Goal: Task Accomplishment & Management: Complete application form

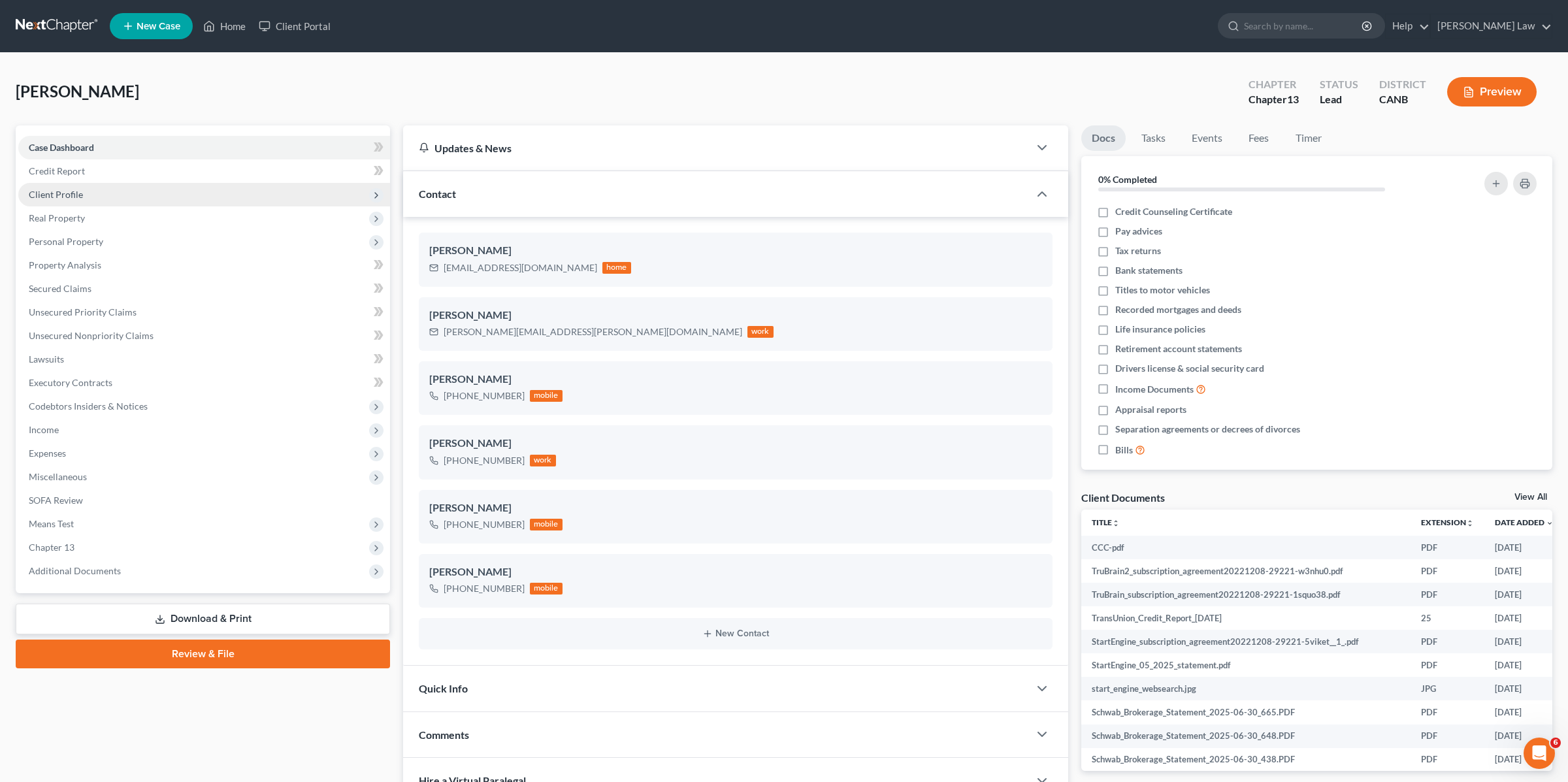
click at [108, 196] on span "Client Profile" at bounding box center [204, 195] width 371 height 24
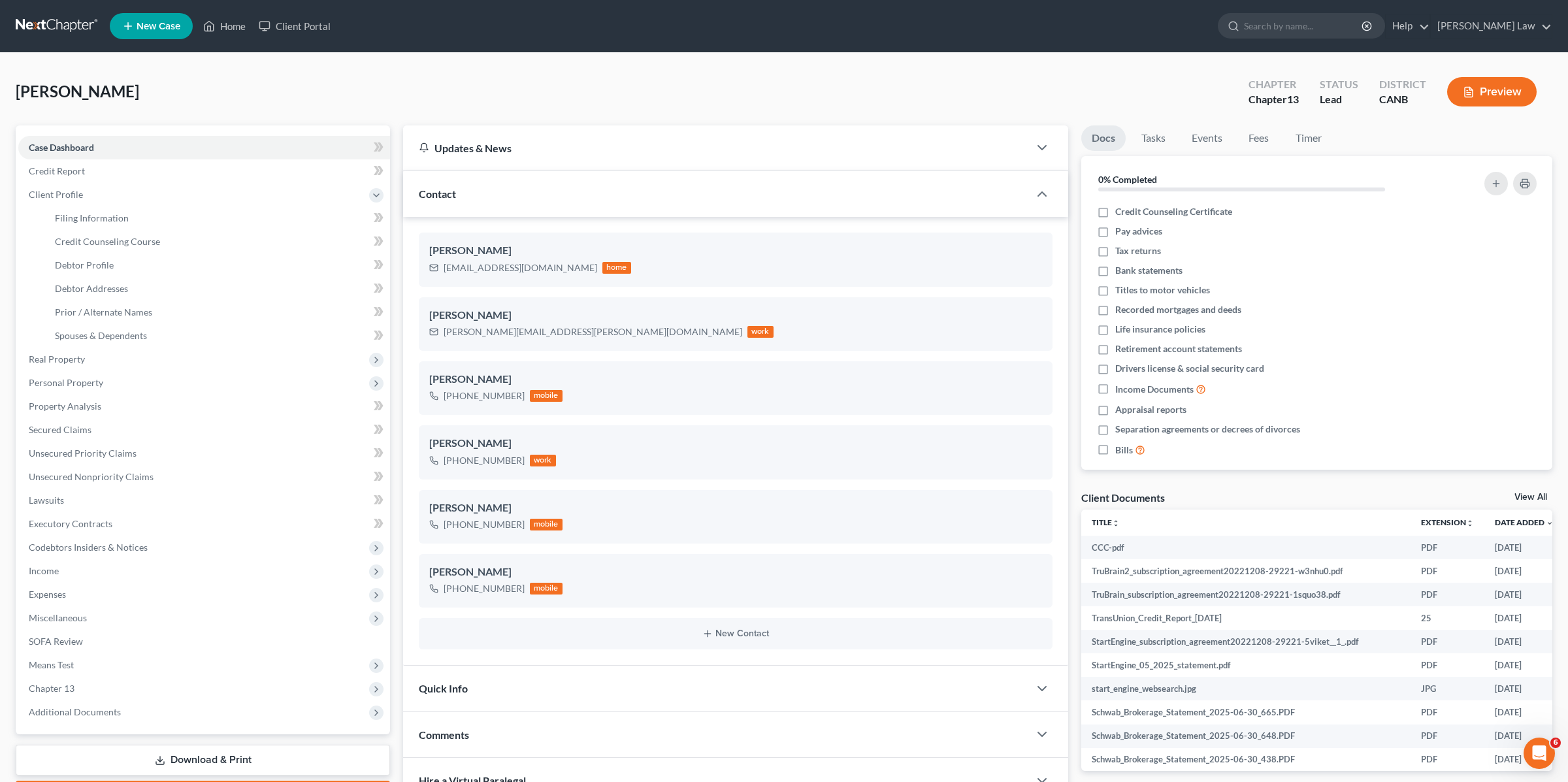
click at [1457, 86] on button "Preview" at bounding box center [1492, 92] width 90 height 29
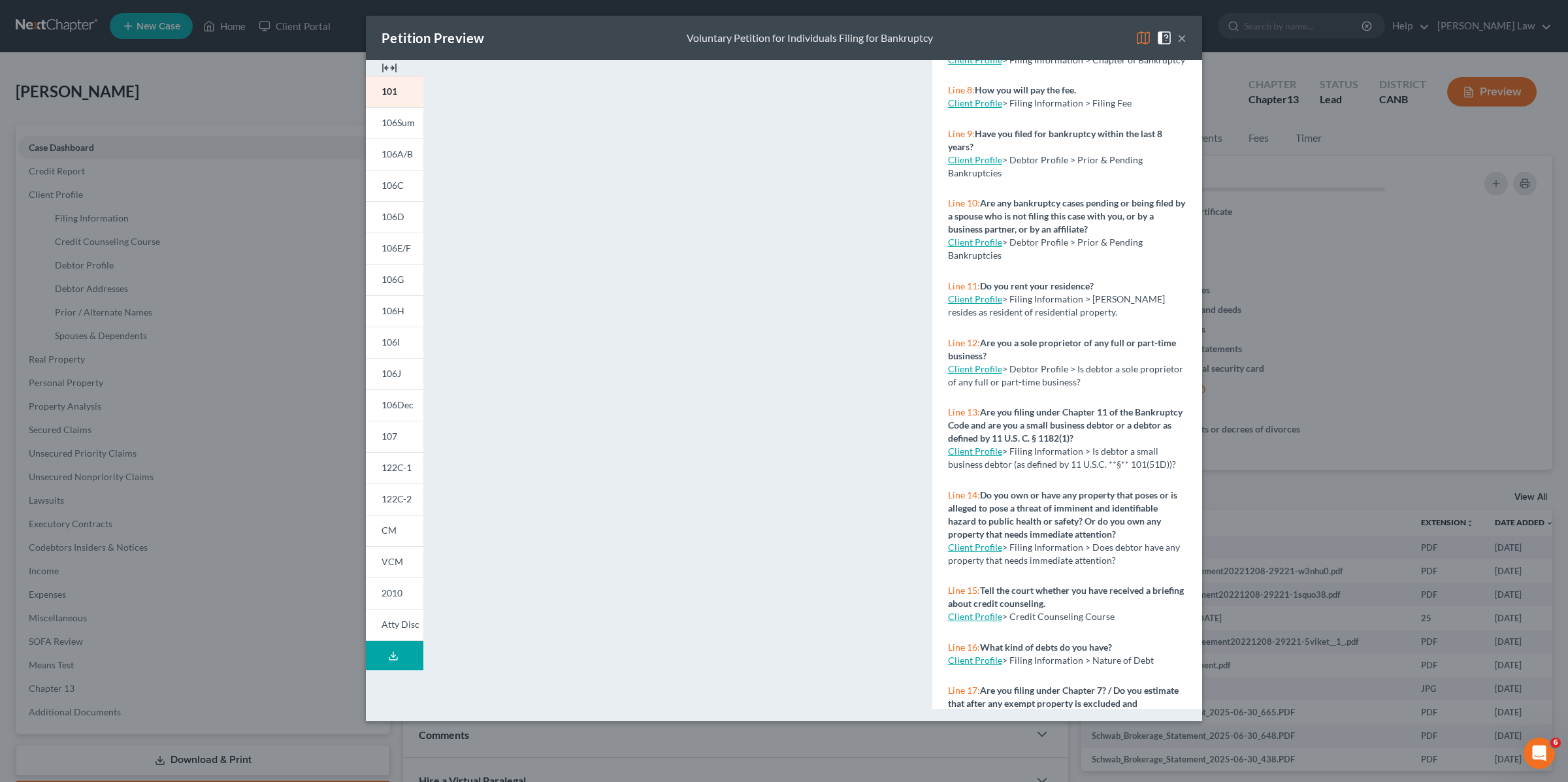
scroll to position [484, 0]
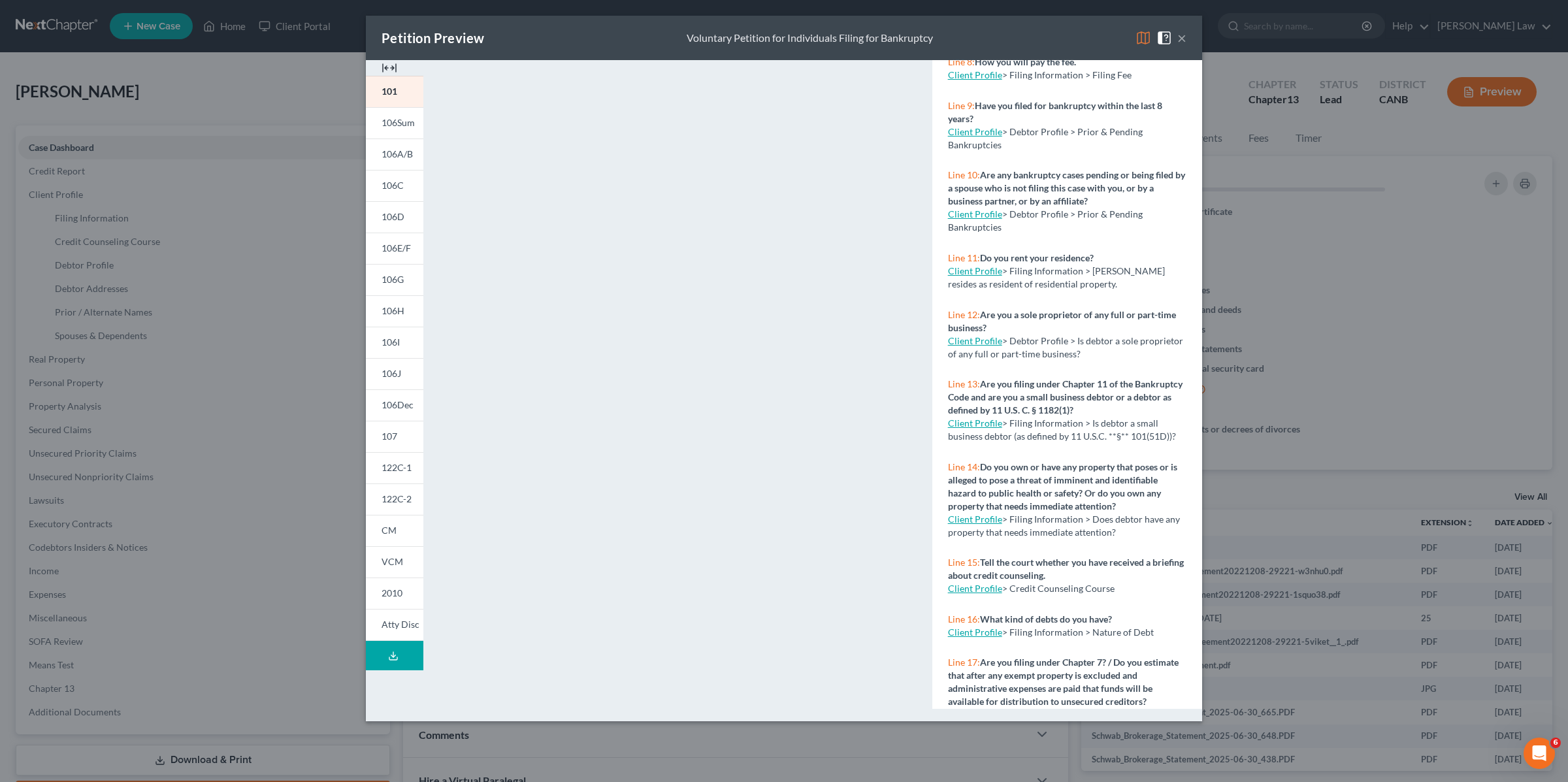
click at [1186, 38] on div "Petition Preview Voluntary Petition for Individuals Filing for Bankruptcy ×" at bounding box center [784, 37] width 836 height 44
click at [1180, 41] on button "×" at bounding box center [1181, 38] width 9 height 15
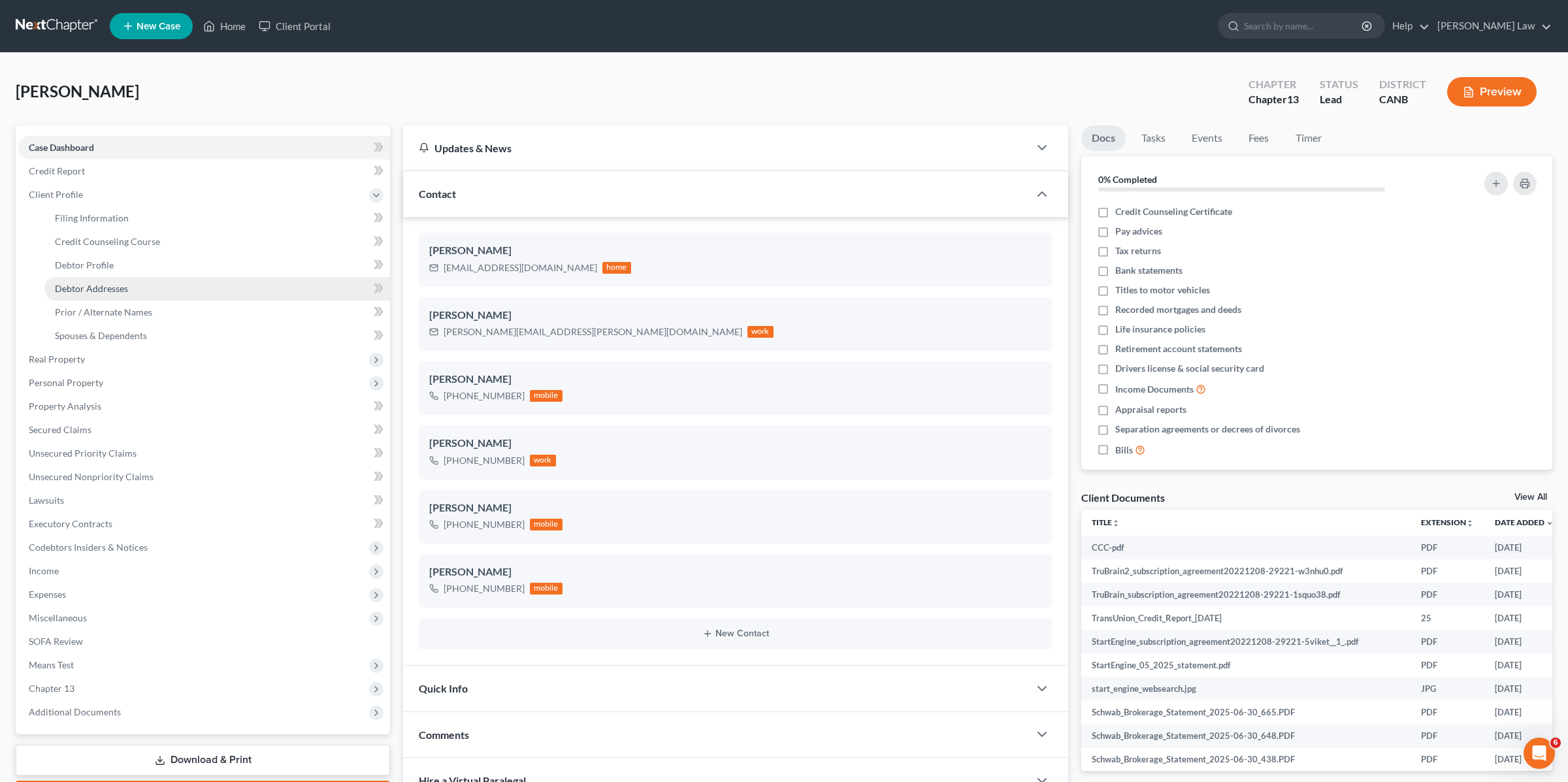
click at [91, 284] on span "Debtor Addresses" at bounding box center [91, 289] width 73 height 11
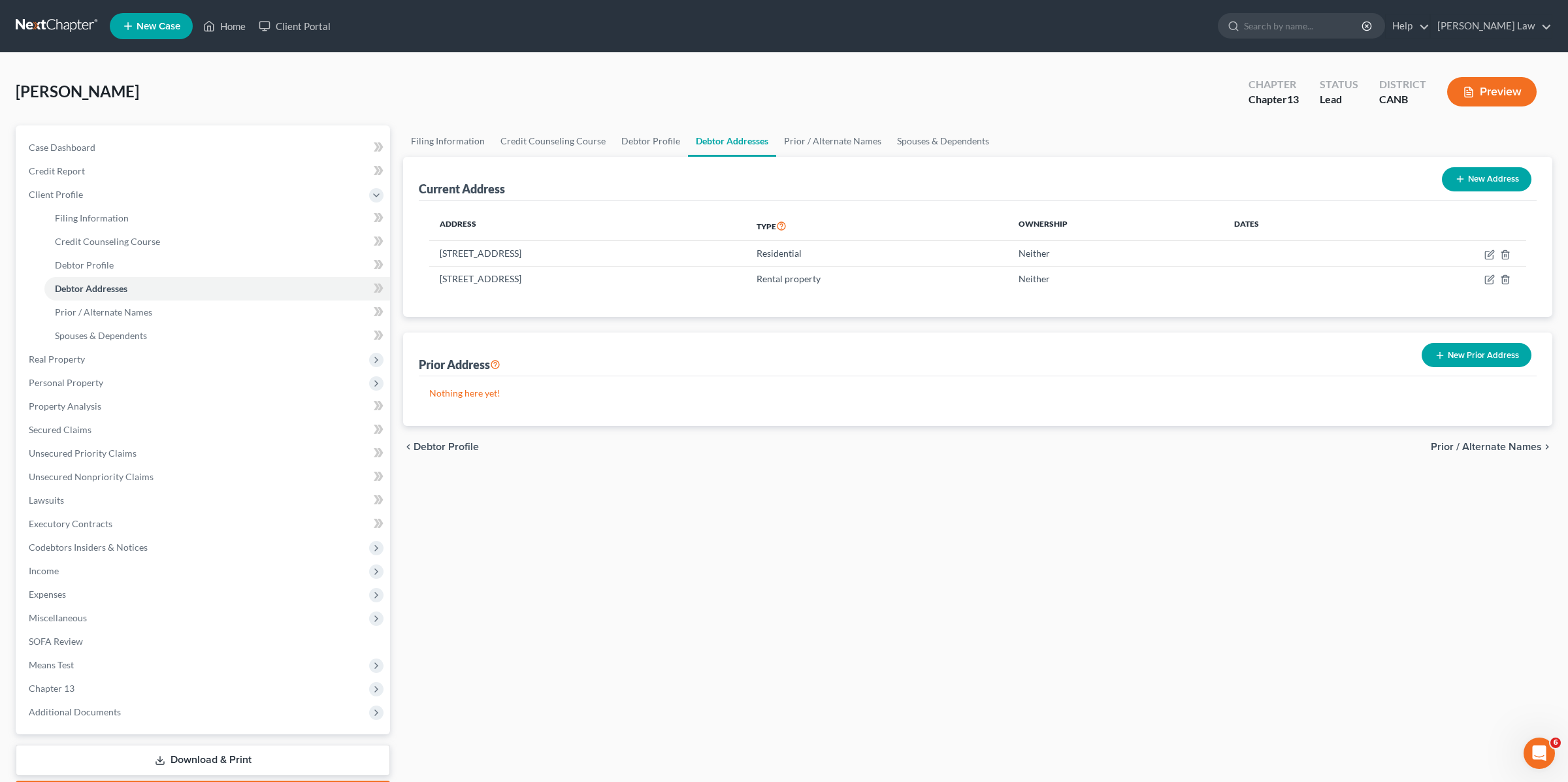
click at [675, 103] on div "Cook, Kevin Upgraded Chapter Chapter 13 Status Lead District CANB Preview" at bounding box center [784, 97] width 1536 height 57
click at [236, 33] on link "Home" at bounding box center [224, 27] width 55 height 24
click at [544, 86] on div "Cook, Kevin Upgraded Chapter Chapter 13 Status Lead District CANB Preview" at bounding box center [784, 97] width 1536 height 57
click at [1137, 62] on div "Cook, Kevin Upgraded Chapter Chapter 13 Status Lead District CANB Preview Petit…" at bounding box center [784, 444] width 1568 height 783
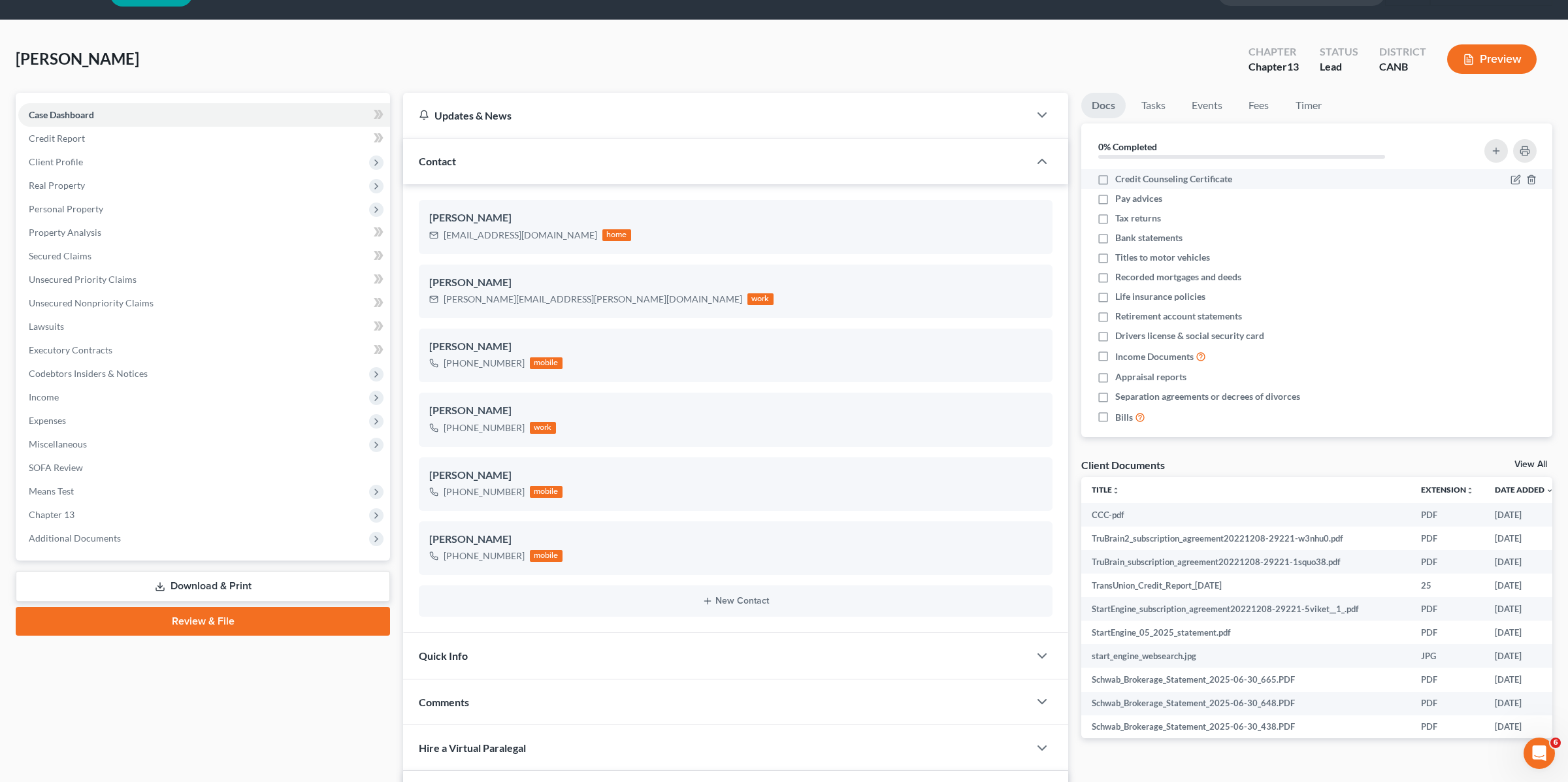
scroll to position [12, 0]
click at [1491, 65] on button "Preview" at bounding box center [1492, 59] width 90 height 29
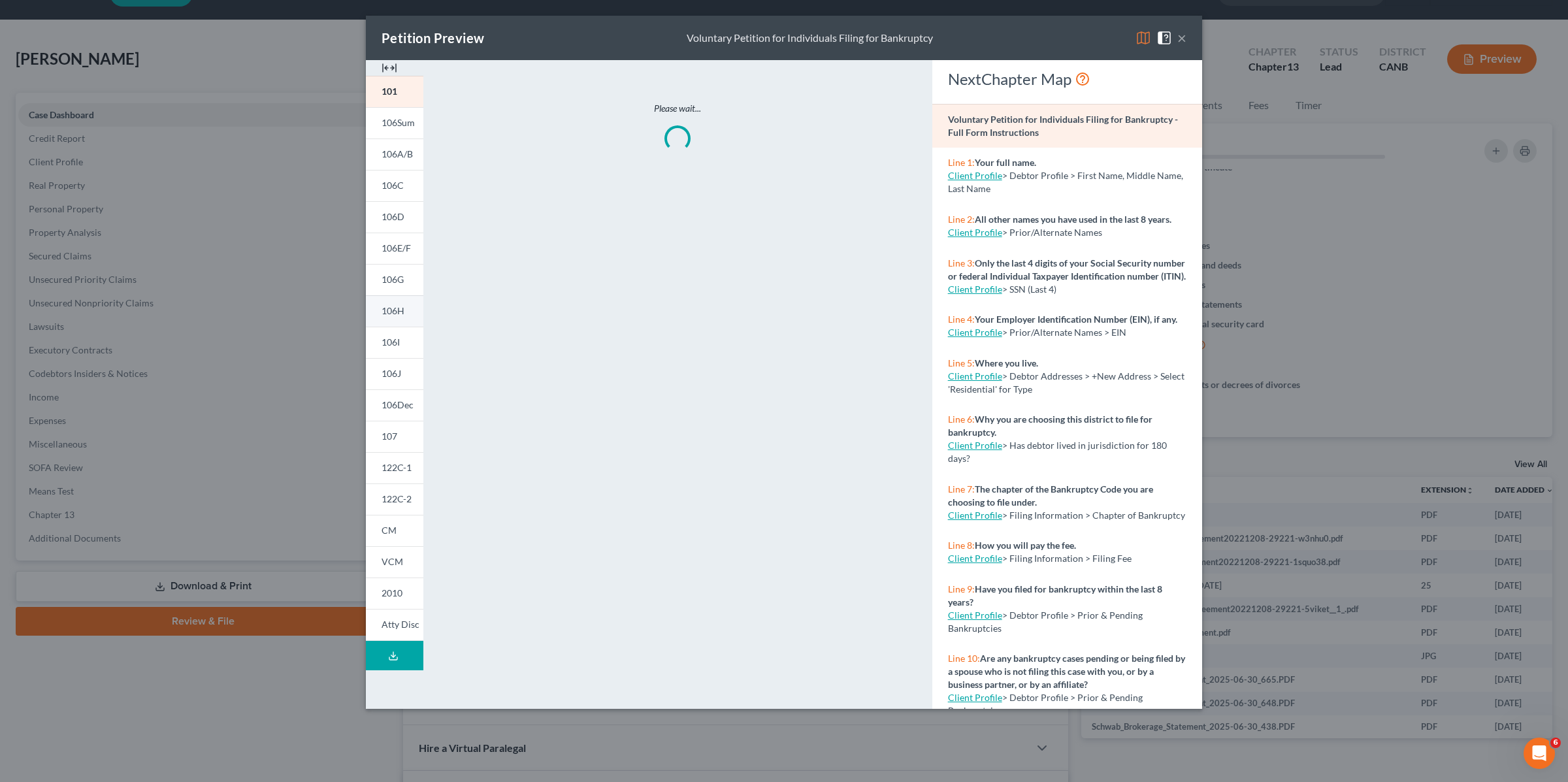
click at [397, 302] on link "106H" at bounding box center [395, 311] width 57 height 32
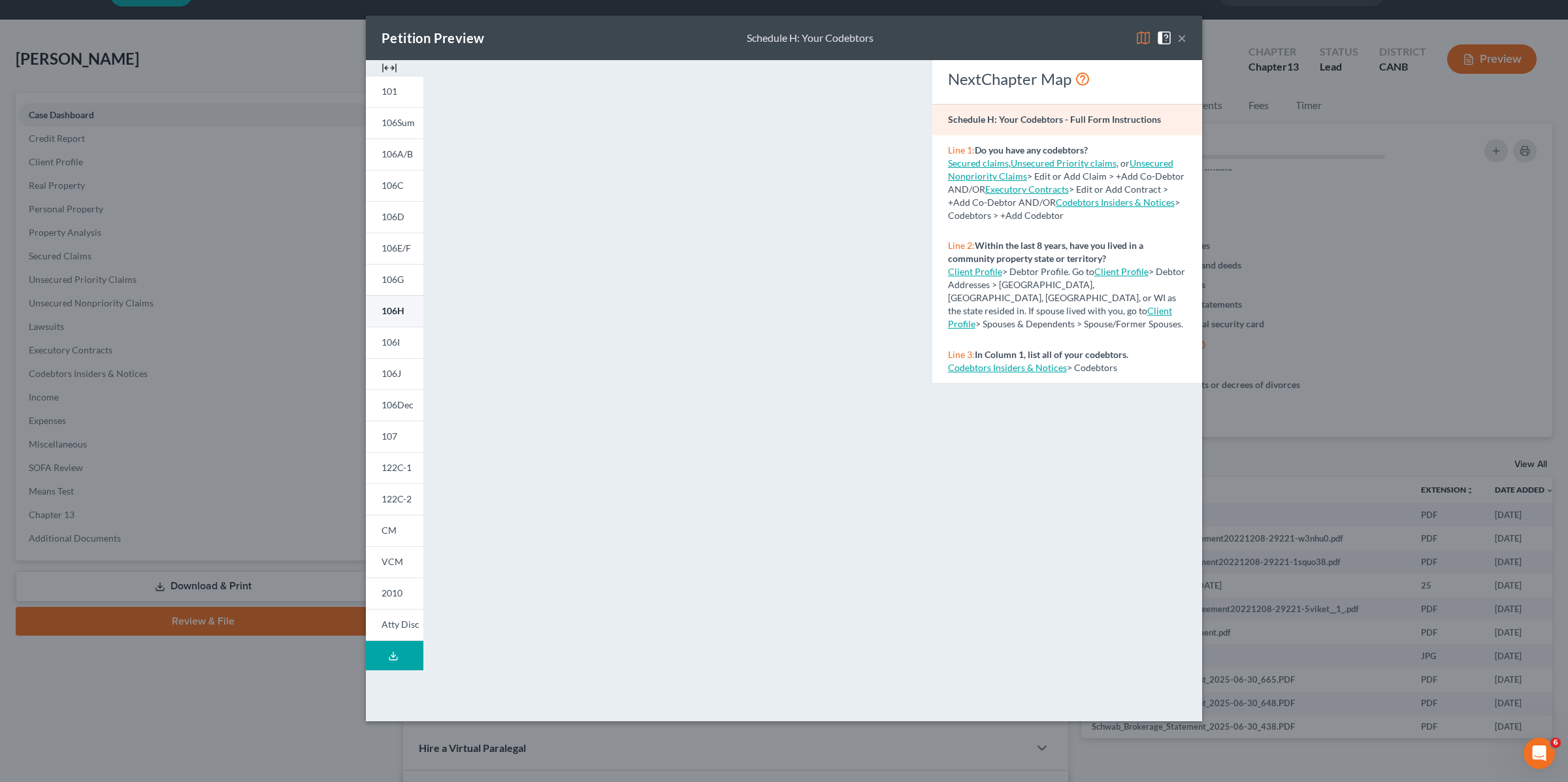
click at [381, 303] on link "106H" at bounding box center [395, 311] width 57 height 32
click at [1184, 37] on button "×" at bounding box center [1181, 38] width 9 height 15
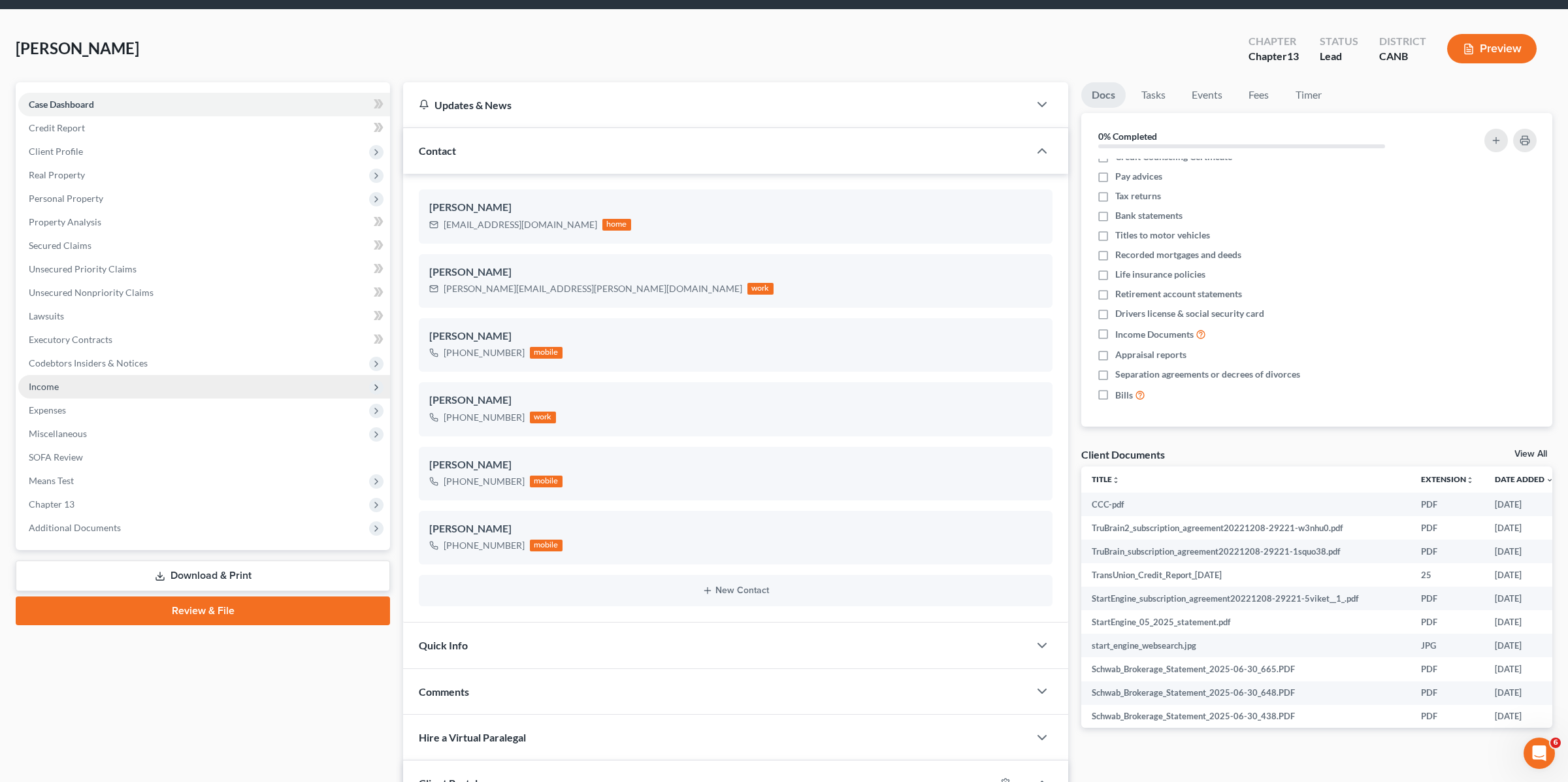
scroll to position [45, 0]
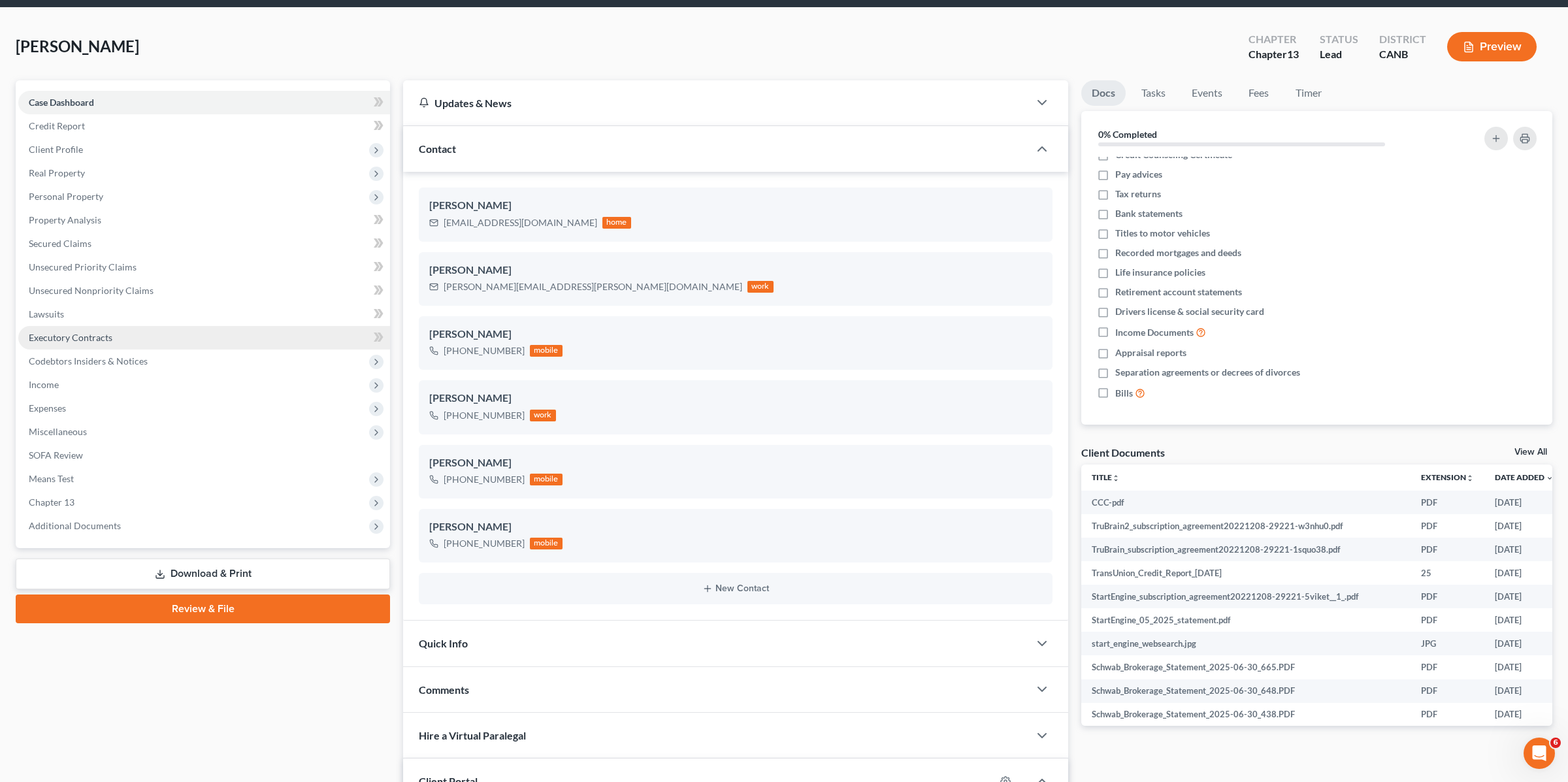
click at [94, 341] on span "Executory Contracts" at bounding box center [70, 337] width 83 height 11
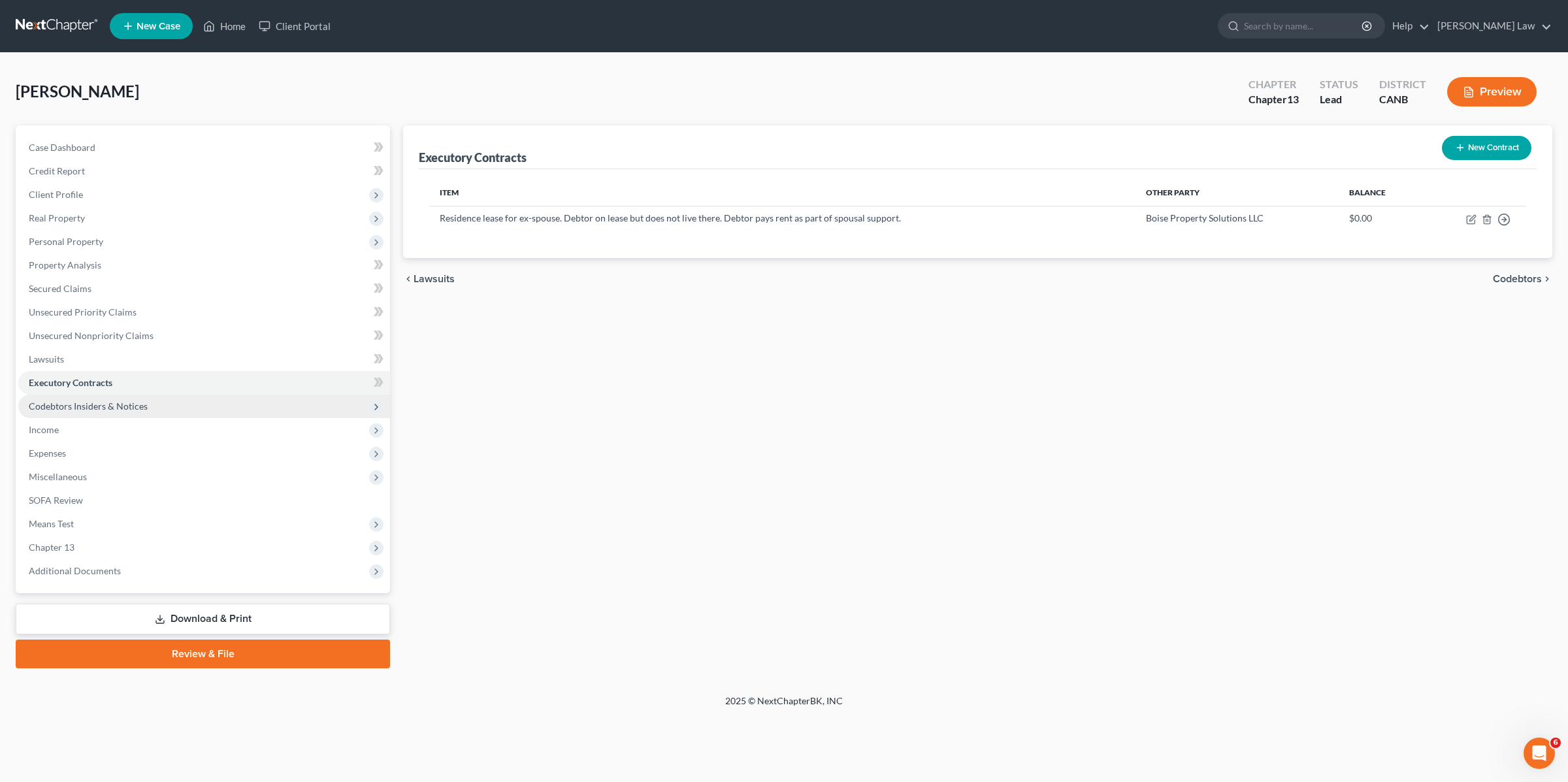
click at [81, 401] on span "Codebtors Insiders & Notices" at bounding box center [88, 406] width 119 height 11
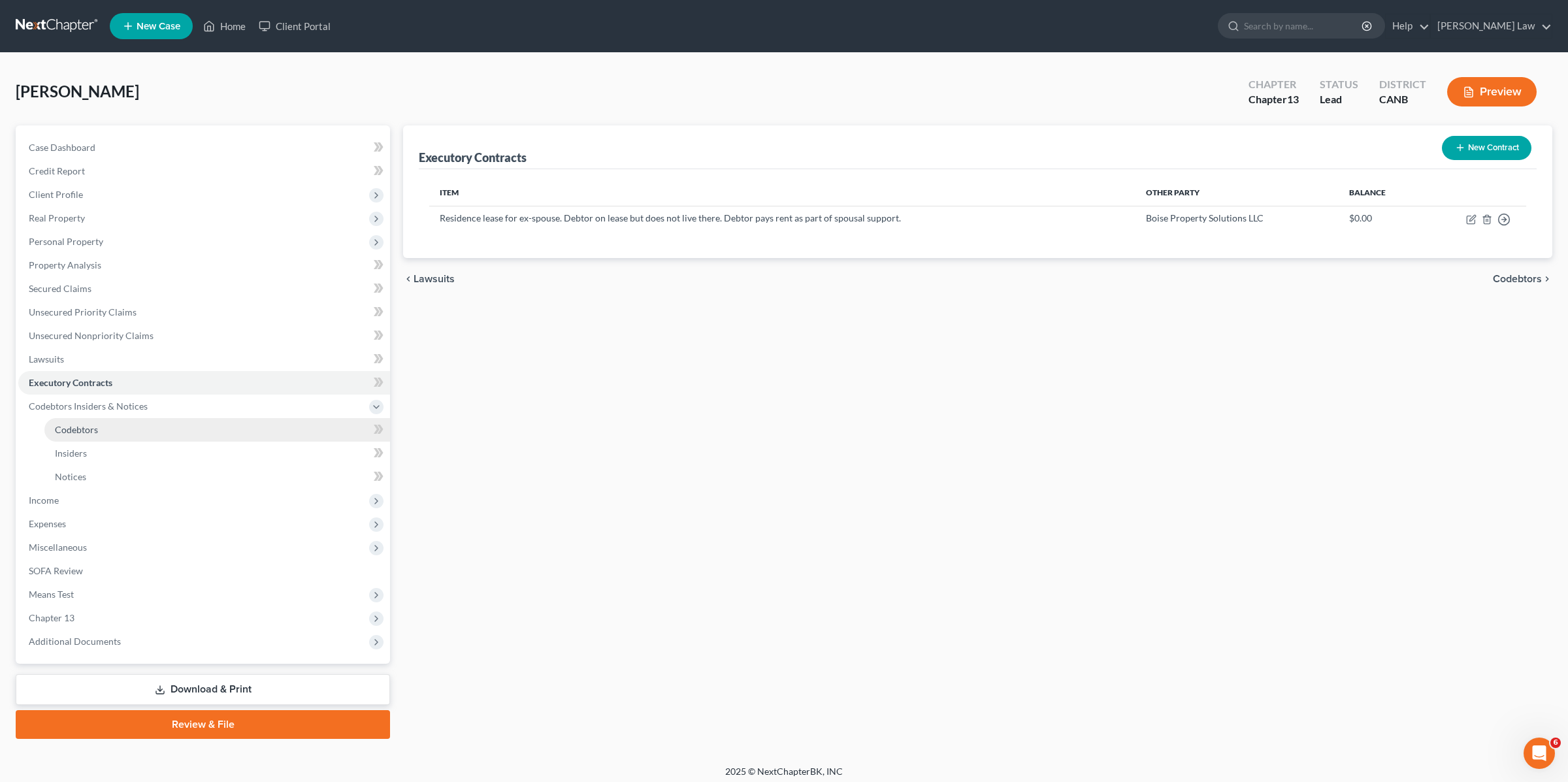
click at [90, 426] on span "Codebtors" at bounding box center [76, 430] width 43 height 11
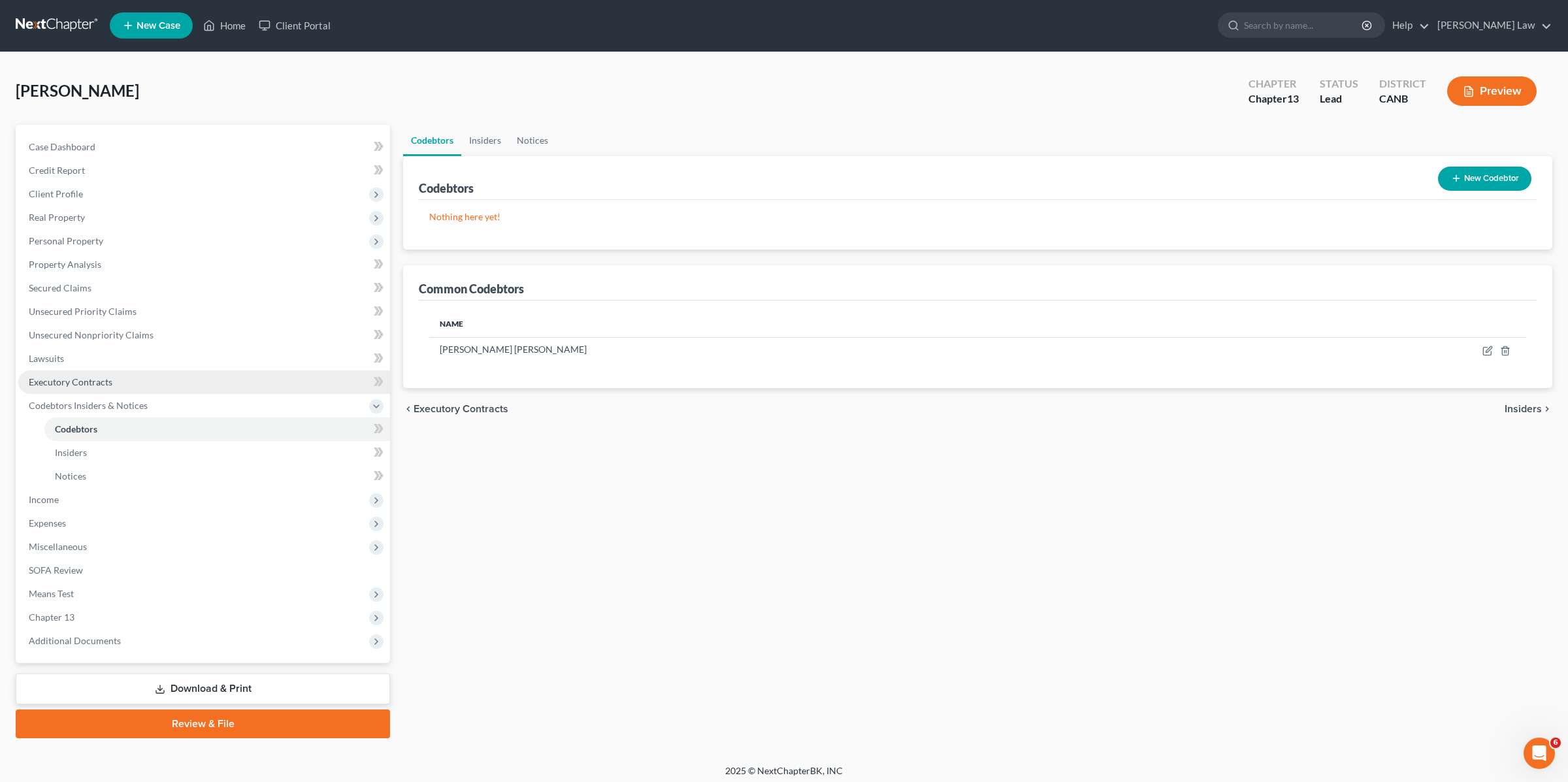
scroll to position [4, 0]
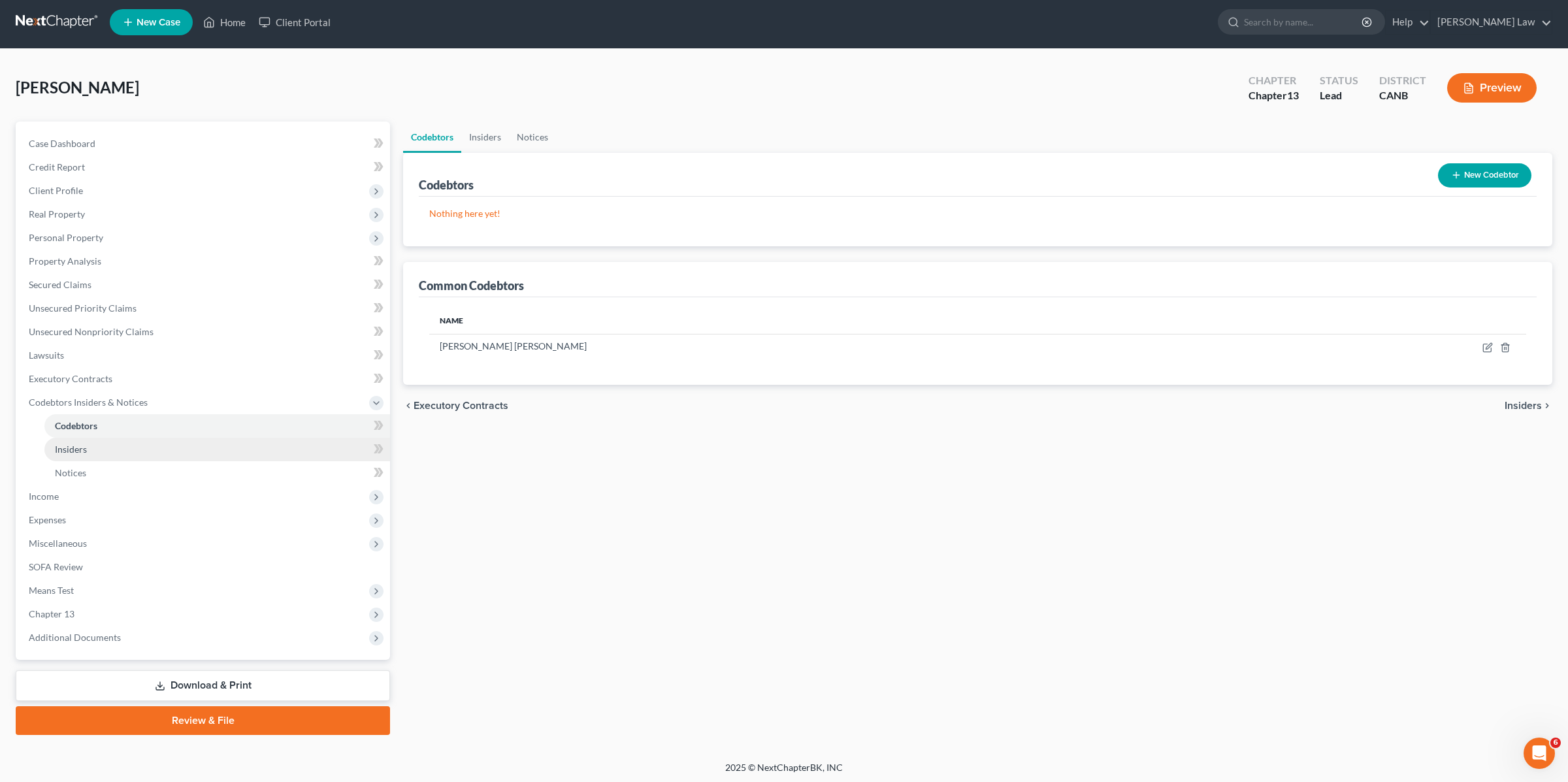
click at [93, 452] on link "Insiders" at bounding box center [217, 450] width 346 height 24
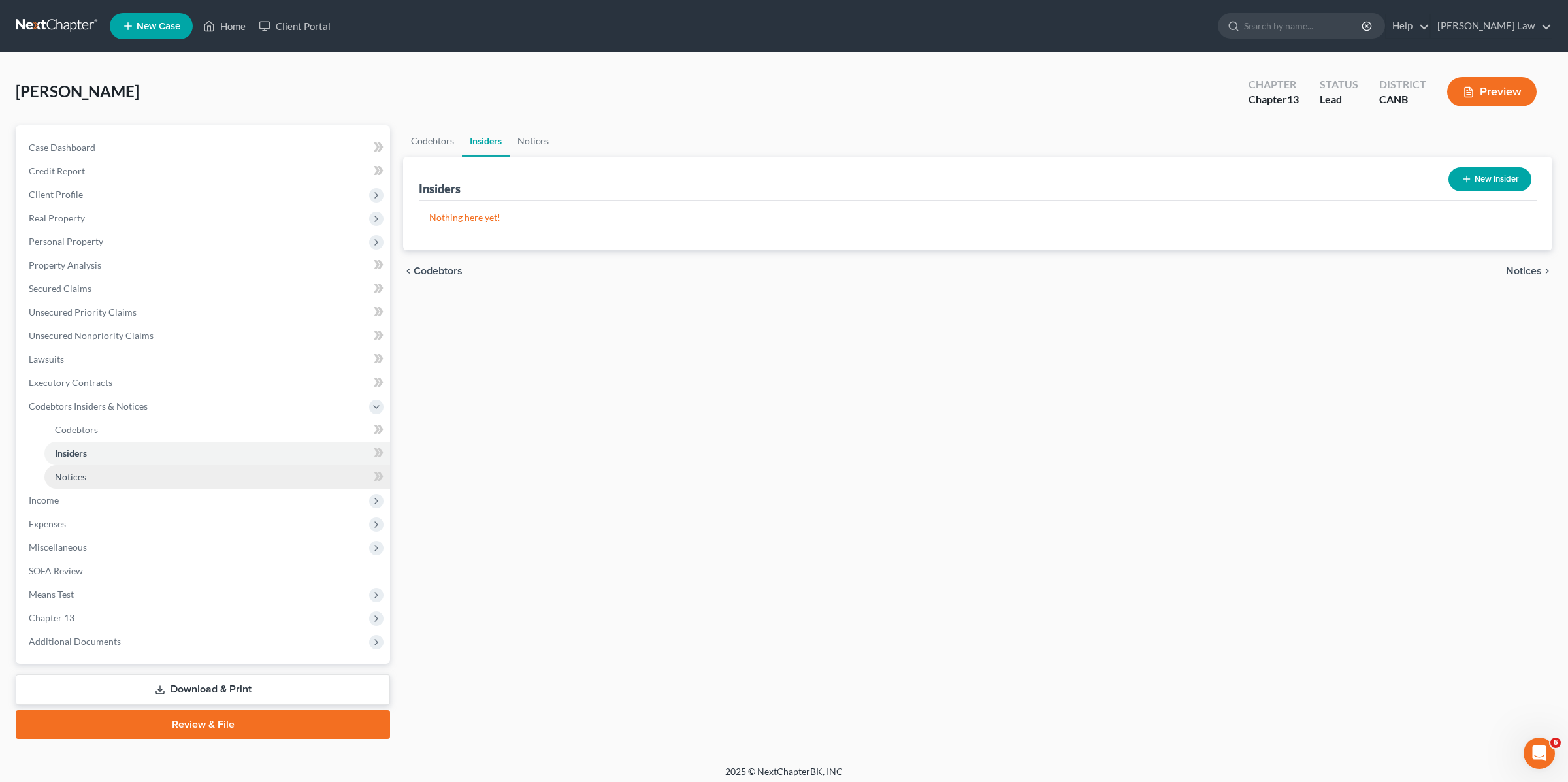
click at [88, 475] on link "Notices" at bounding box center [217, 477] width 346 height 24
click at [88, 431] on span "Codebtors" at bounding box center [76, 430] width 43 height 11
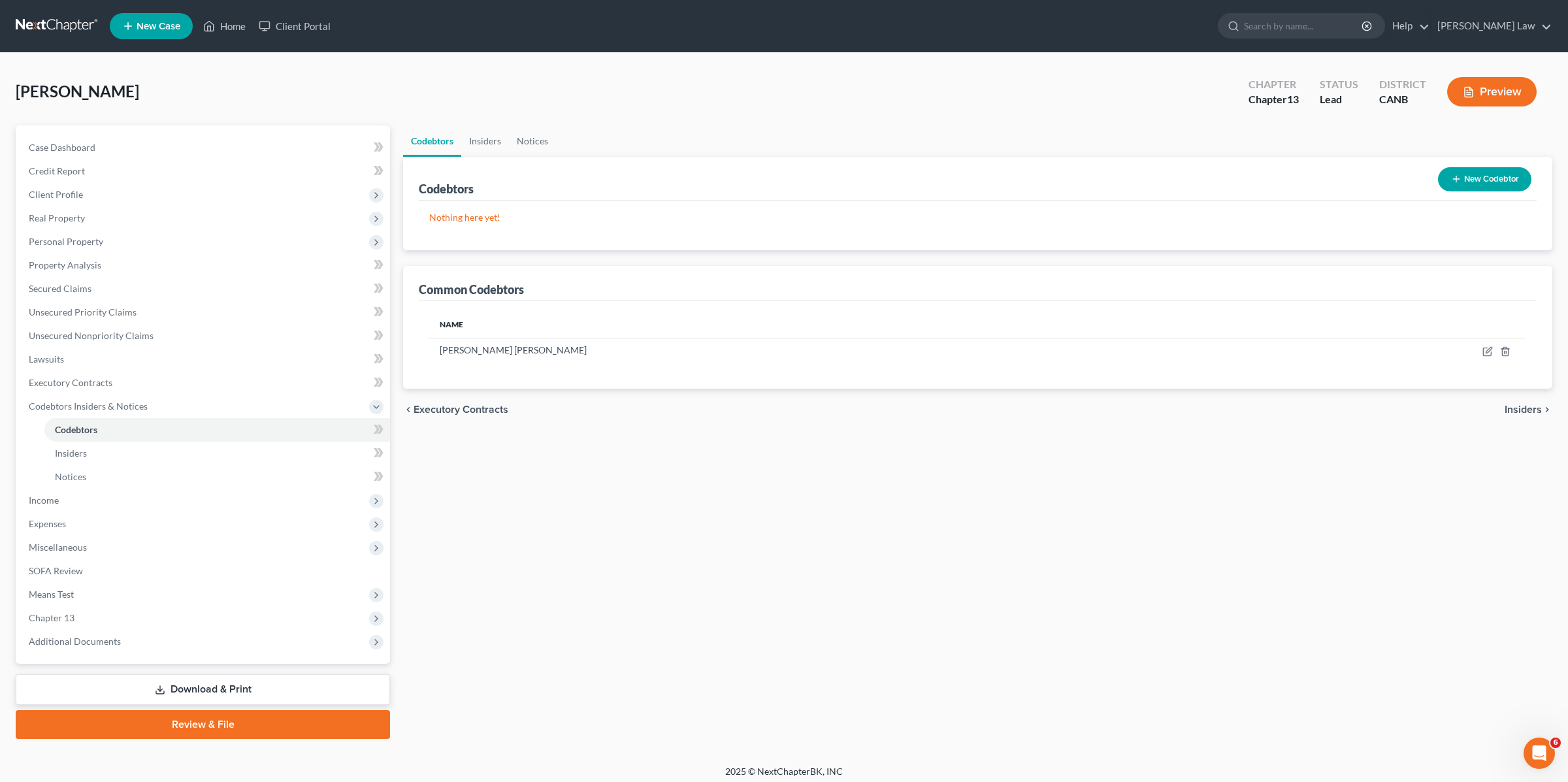
click at [1482, 179] on button "New Codebtor" at bounding box center [1484, 180] width 93 height 24
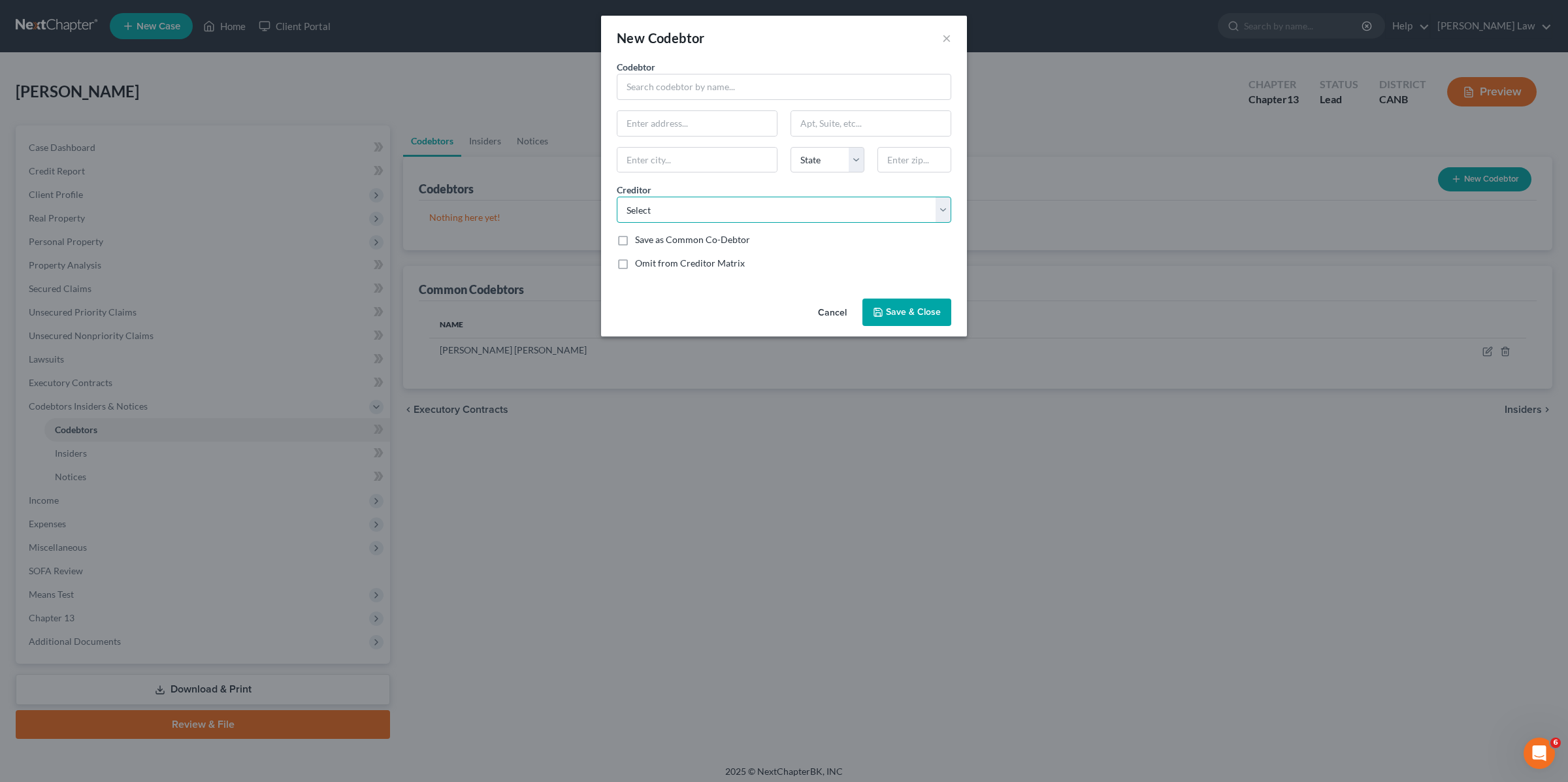
click at [757, 210] on select "Select Citibank CNBA Monkey Inferno Citibank CNBA SYNCB Care Credit [US_STATE] …" at bounding box center [784, 209] width 334 height 26
click at [946, 37] on button "×" at bounding box center [946, 38] width 9 height 15
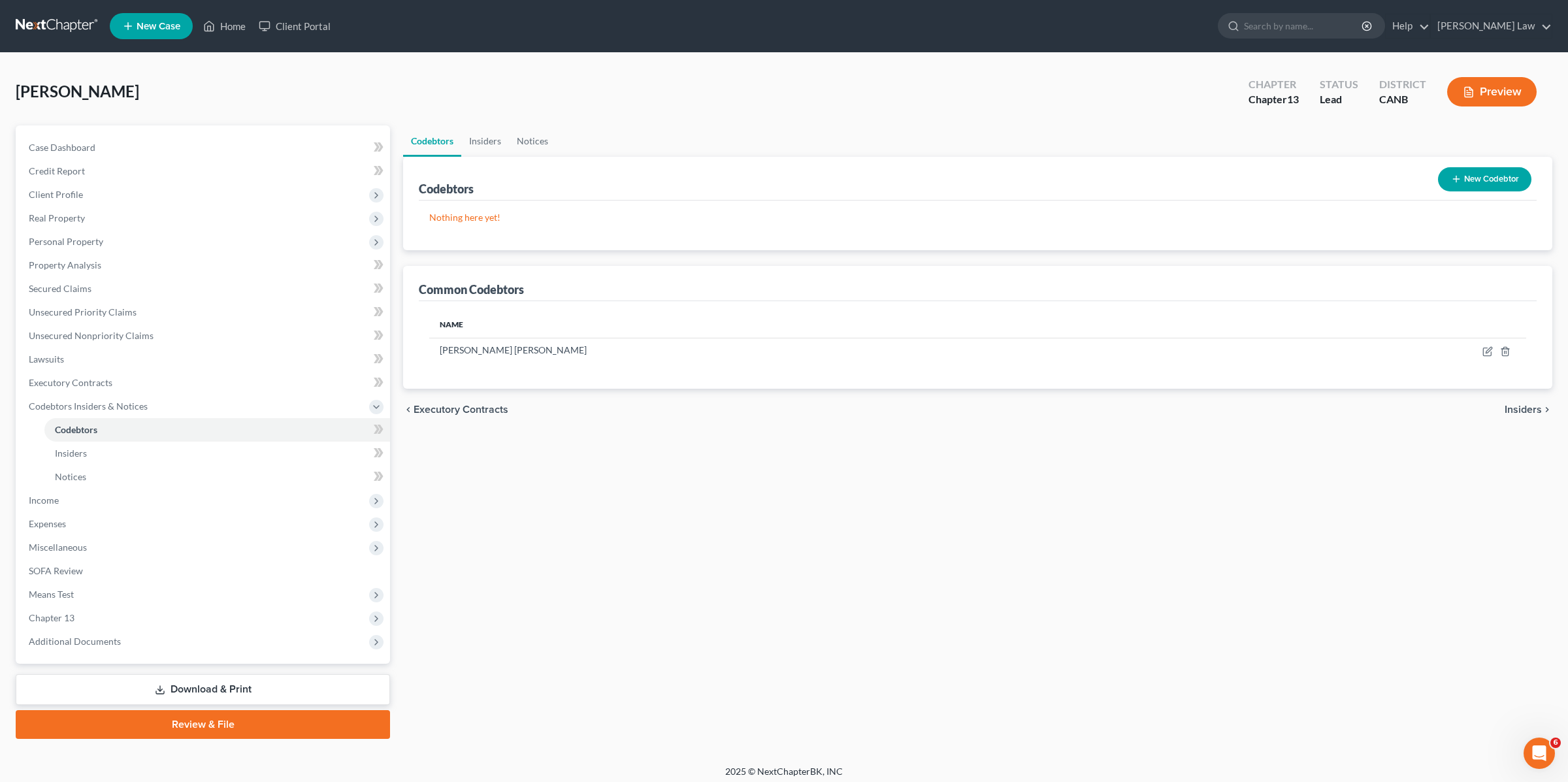
click at [1474, 92] on button "Preview" at bounding box center [1492, 92] width 90 height 29
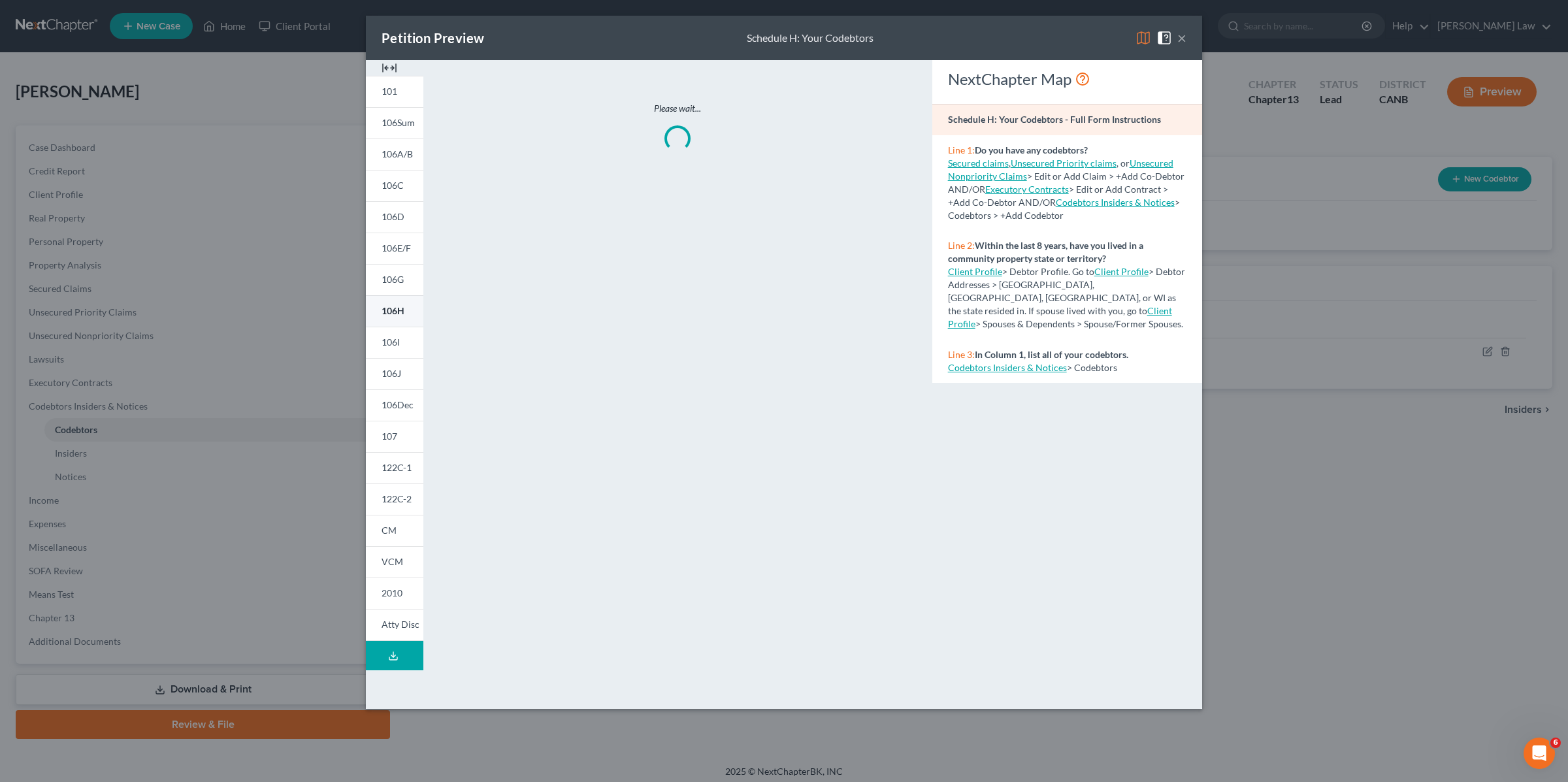
click at [392, 305] on span "106H" at bounding box center [393, 311] width 23 height 11
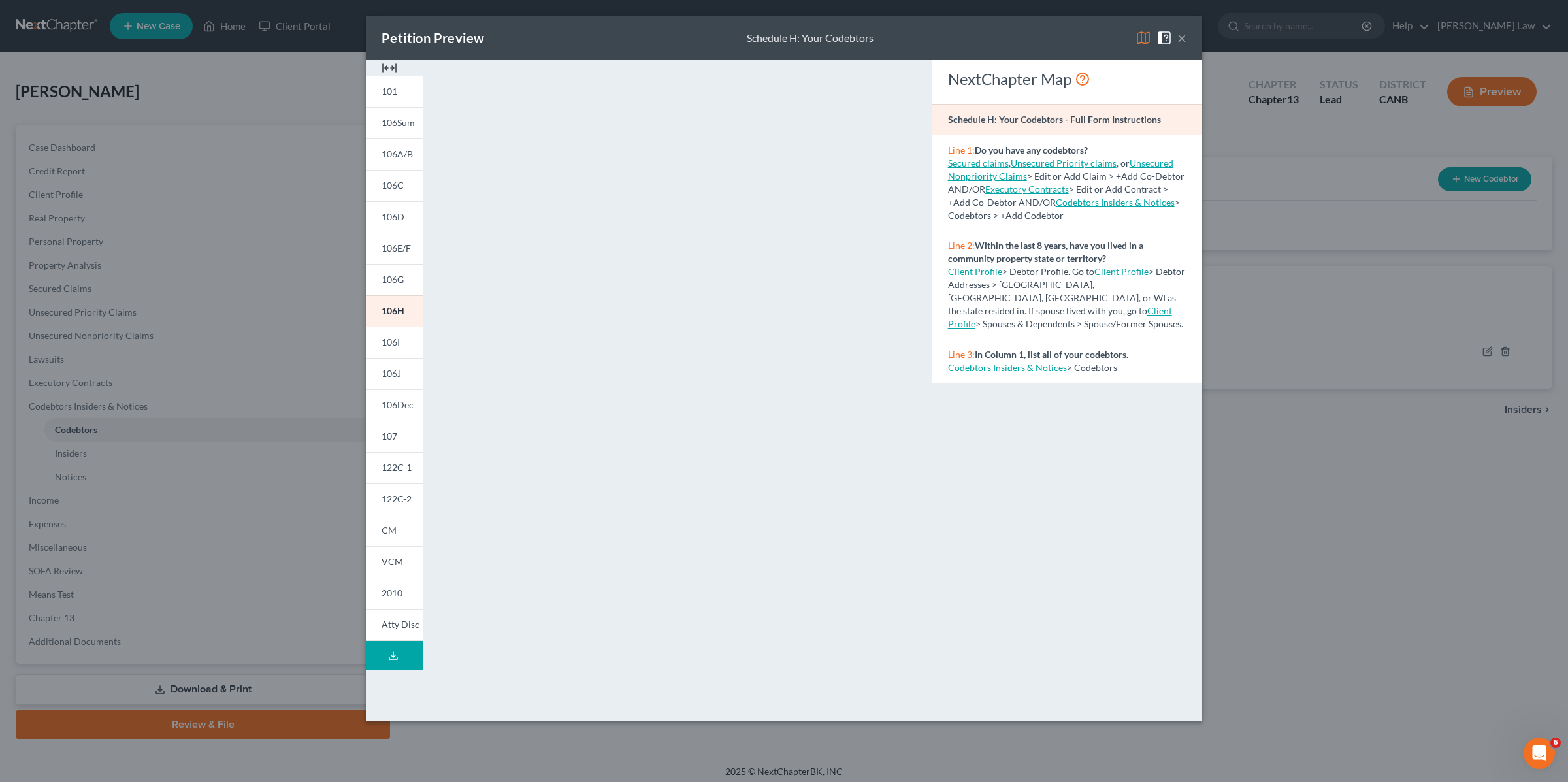
click at [1184, 42] on button "×" at bounding box center [1181, 38] width 9 height 15
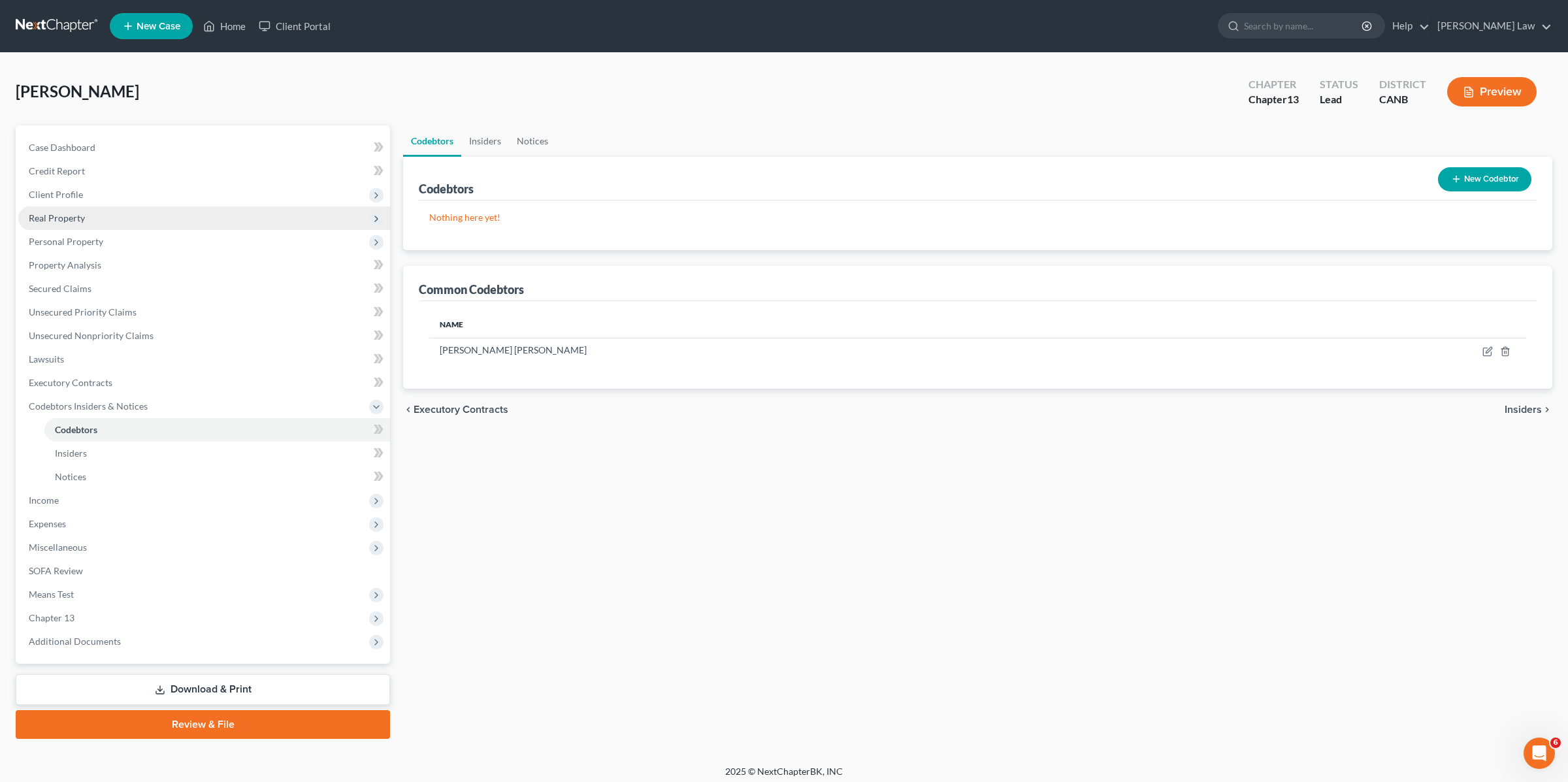
click at [87, 222] on span "Real Property" at bounding box center [204, 218] width 371 height 24
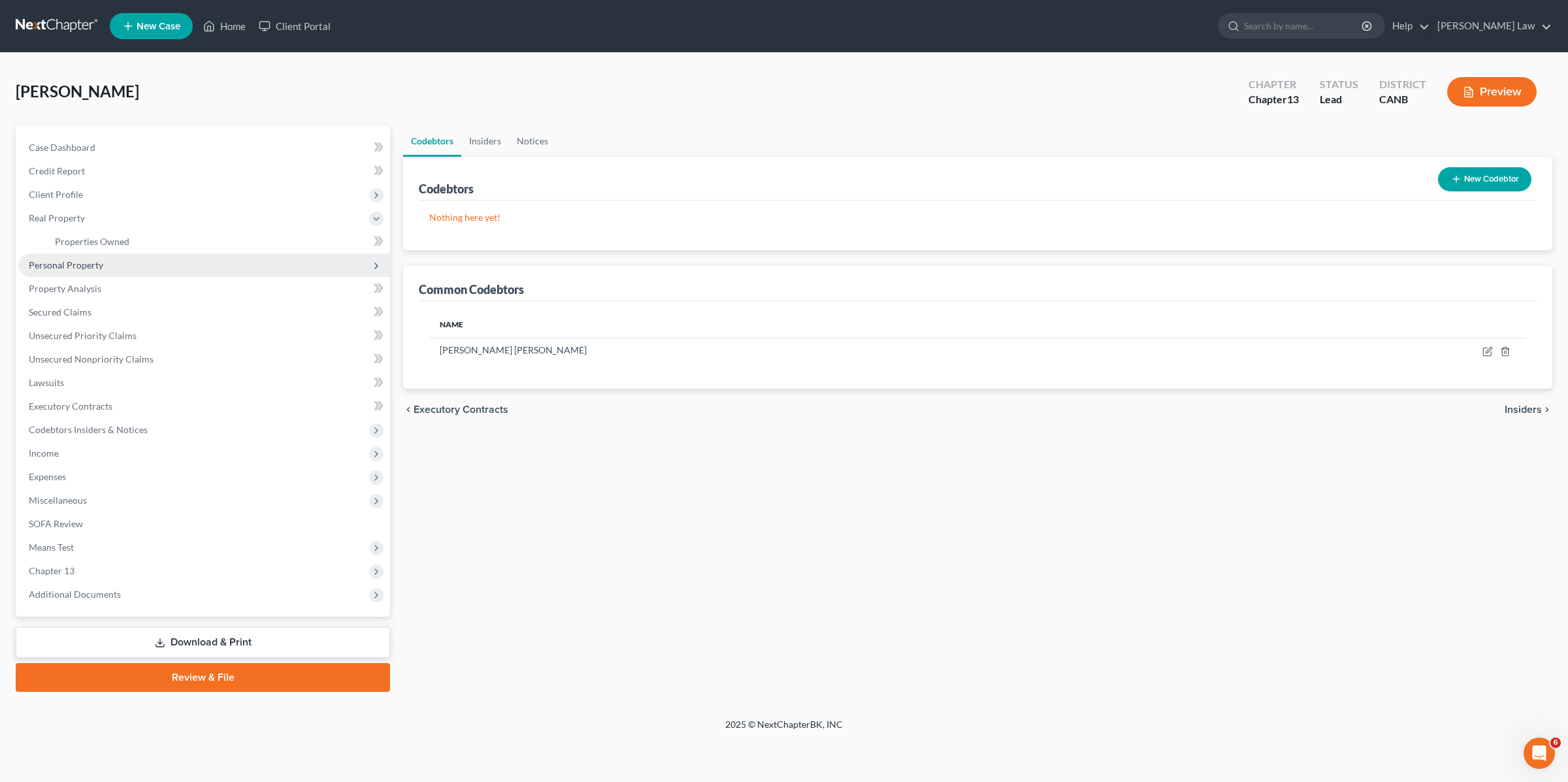
click at [94, 269] on span "Personal Property" at bounding box center [66, 265] width 74 height 11
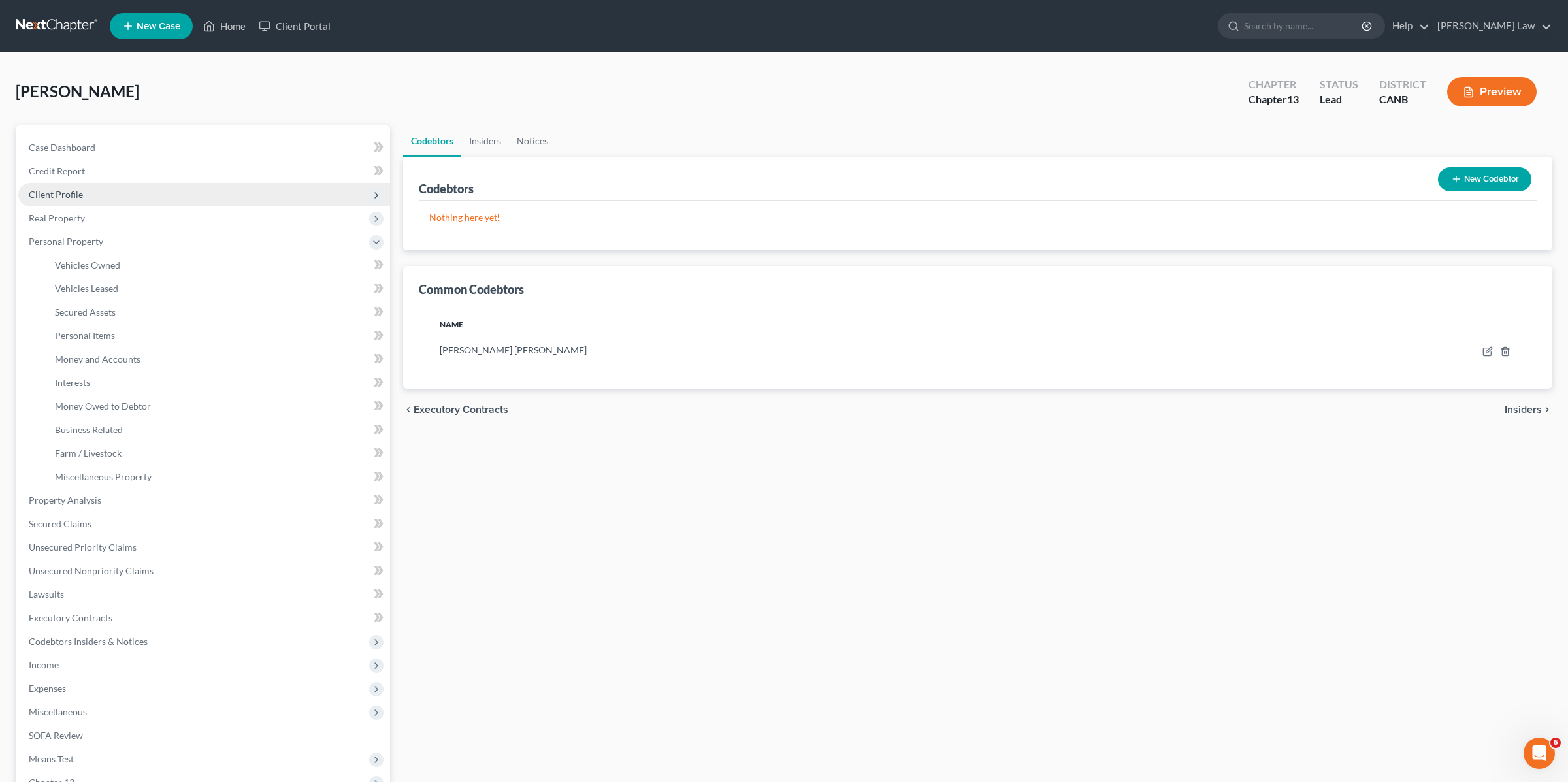
click at [86, 189] on span "Client Profile" at bounding box center [204, 195] width 371 height 24
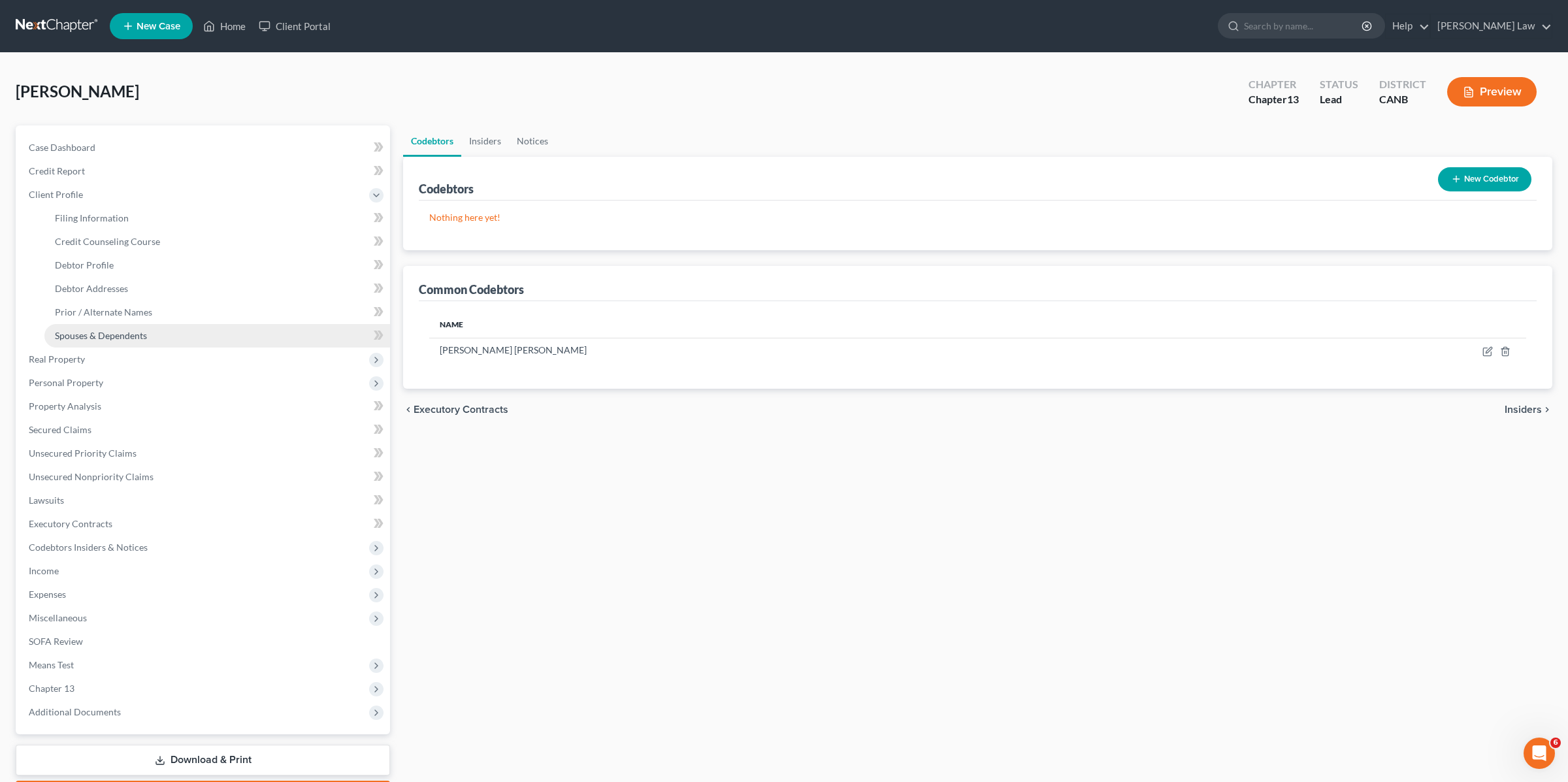
click at [101, 335] on span "Spouses & Dependents" at bounding box center [100, 336] width 92 height 11
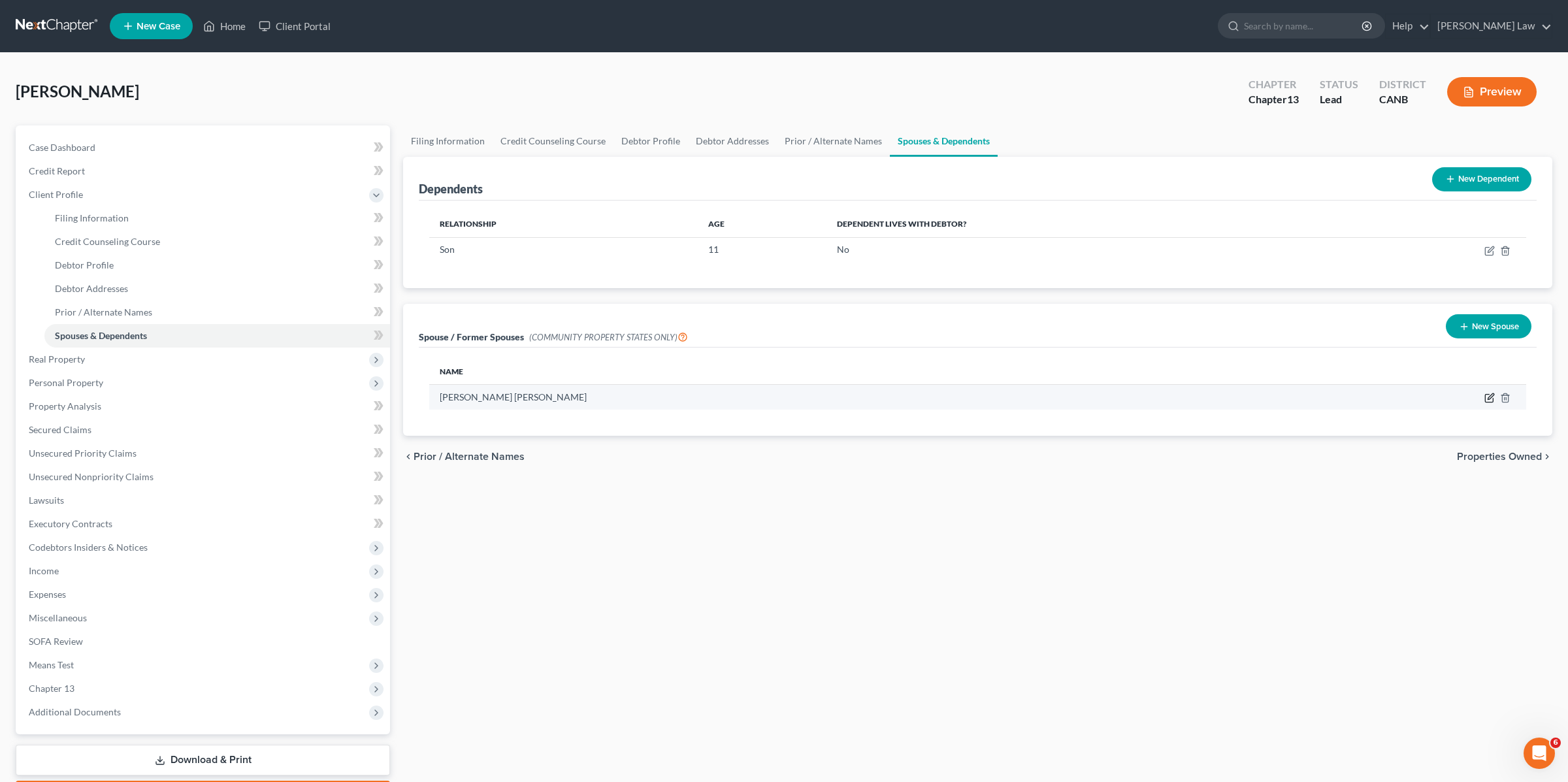
click at [1491, 395] on icon "button" at bounding box center [1489, 398] width 11 height 11
select select "3"
select select "13"
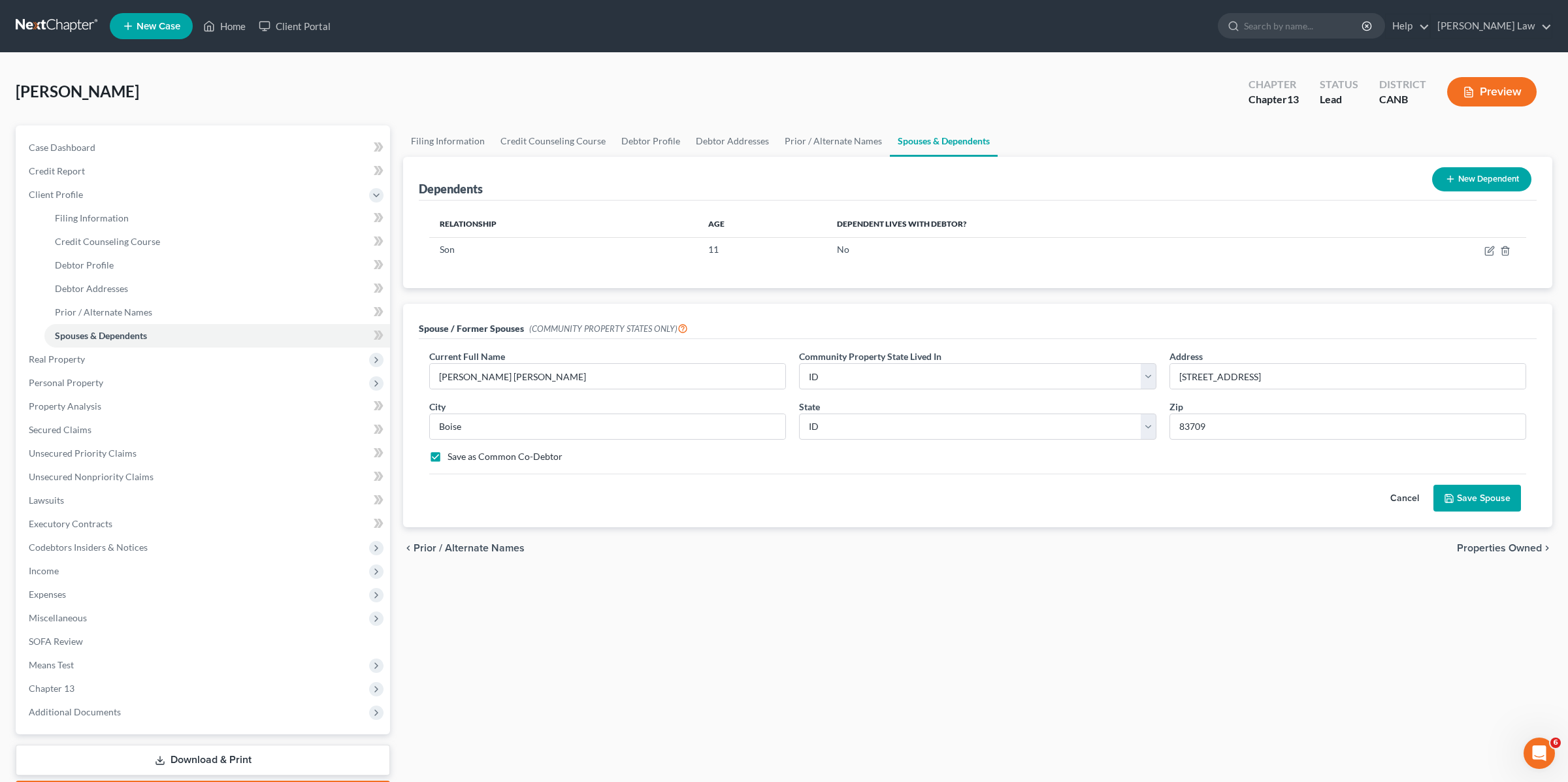
click at [778, 447] on div "Current Full Name * [PERSON_NAME] Cook Community Property State Lived In * Sele…" at bounding box center [977, 412] width 1110 height 124
click at [110, 270] on span "Debtor Profile" at bounding box center [84, 265] width 59 height 11
select select "3"
select select "0"
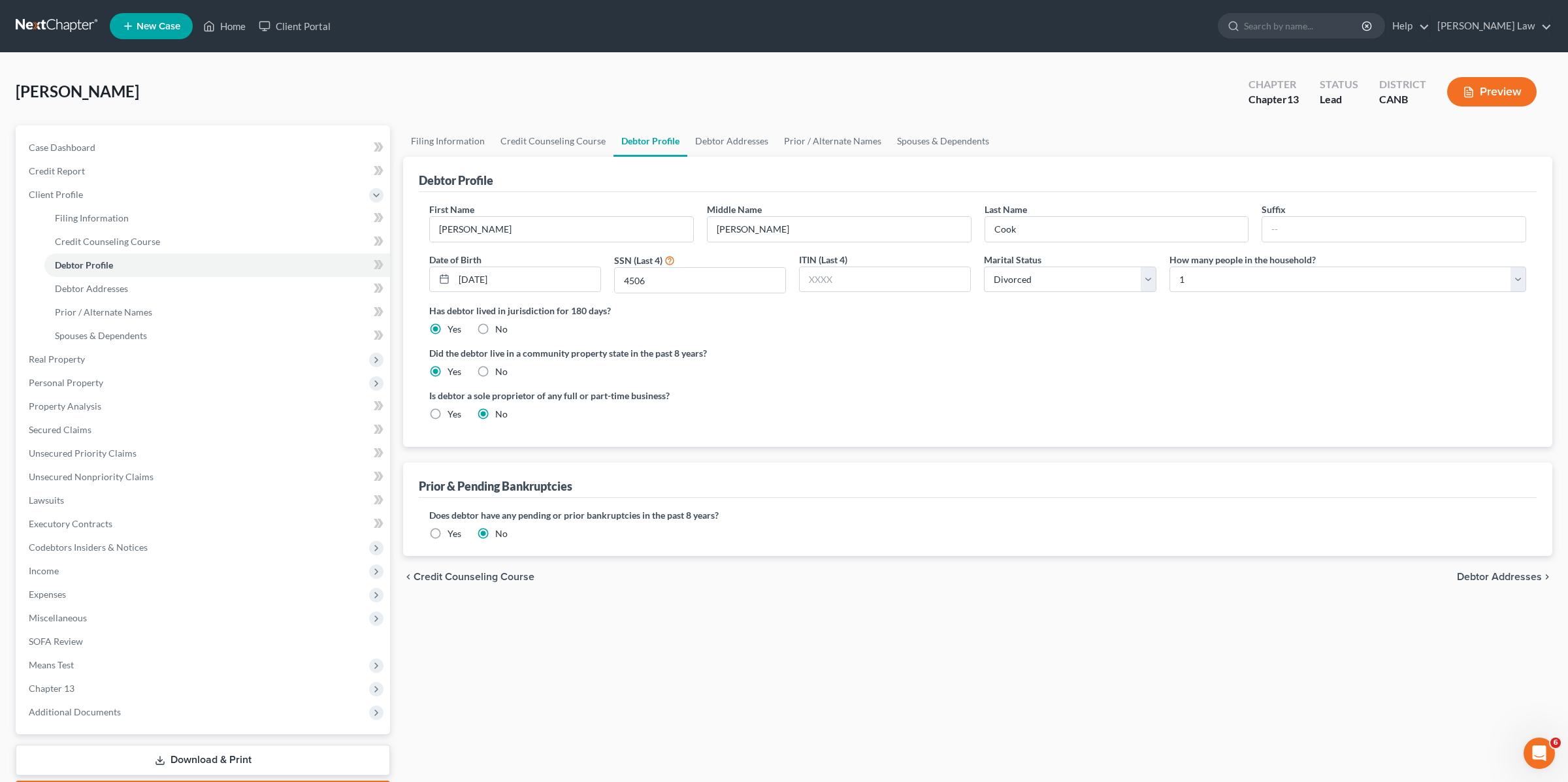
click at [495, 367] on label "No" at bounding box center [501, 372] width 13 height 13
click at [500, 367] on input "No" at bounding box center [505, 370] width 8 height 8
radio input "true"
click at [447, 369] on label "Yes" at bounding box center [454, 372] width 14 height 13
click at [453, 369] on input "Yes" at bounding box center [457, 370] width 8 height 8
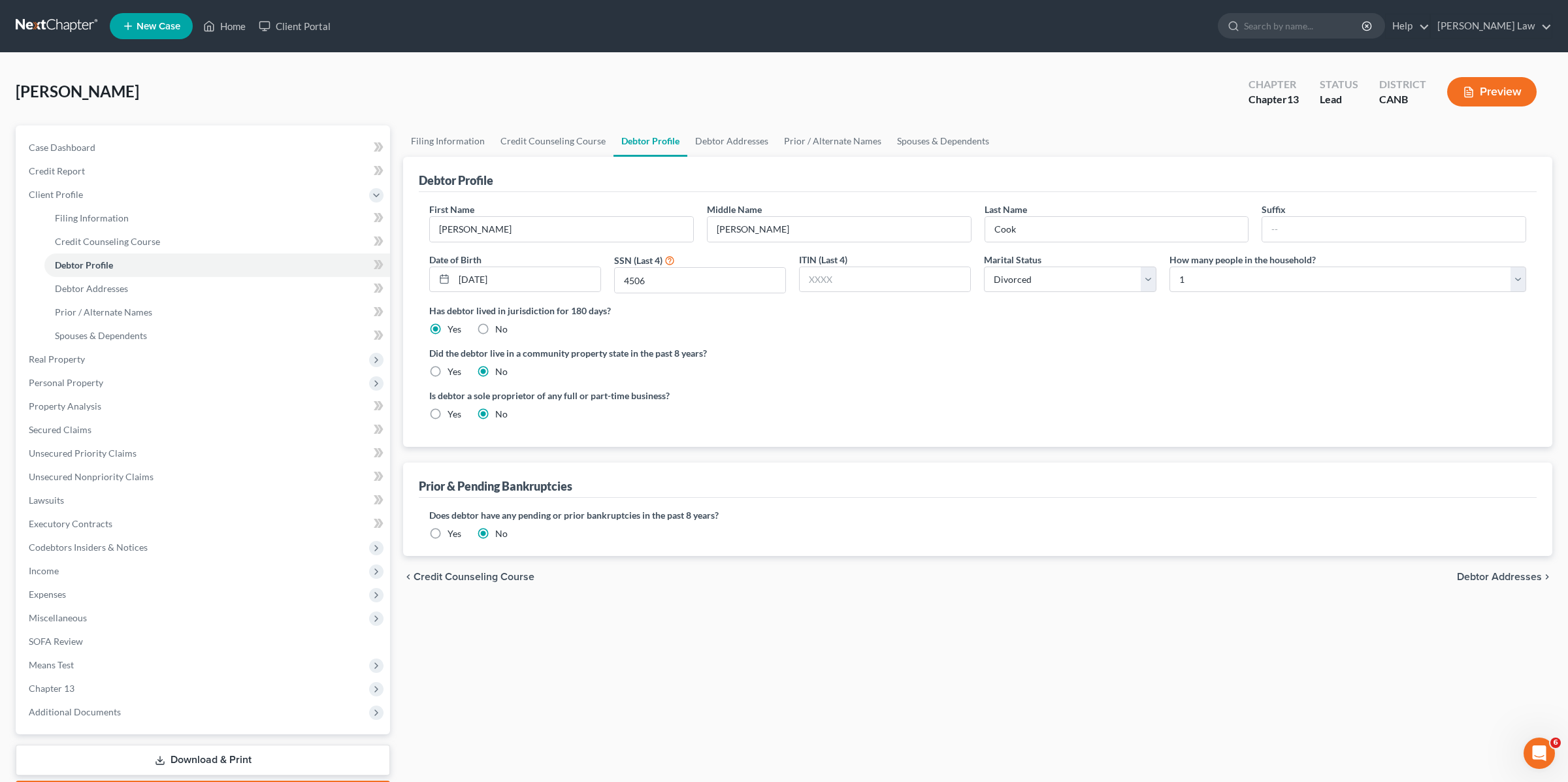
radio input "true"
radio input "false"
click at [111, 292] on span "Debtor Addresses" at bounding box center [91, 289] width 73 height 11
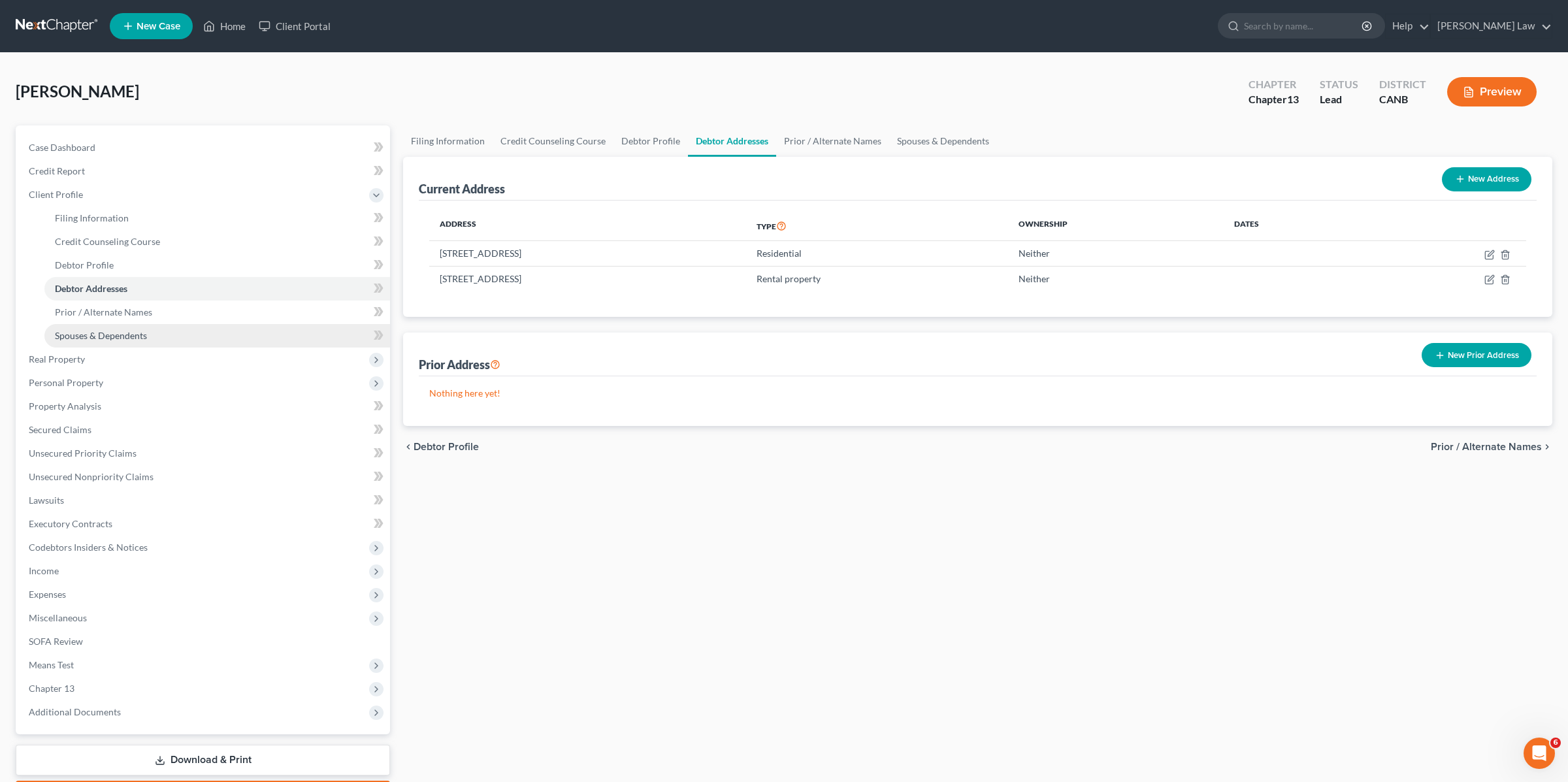
click at [109, 335] on span "Spouses & Dependents" at bounding box center [100, 336] width 92 height 11
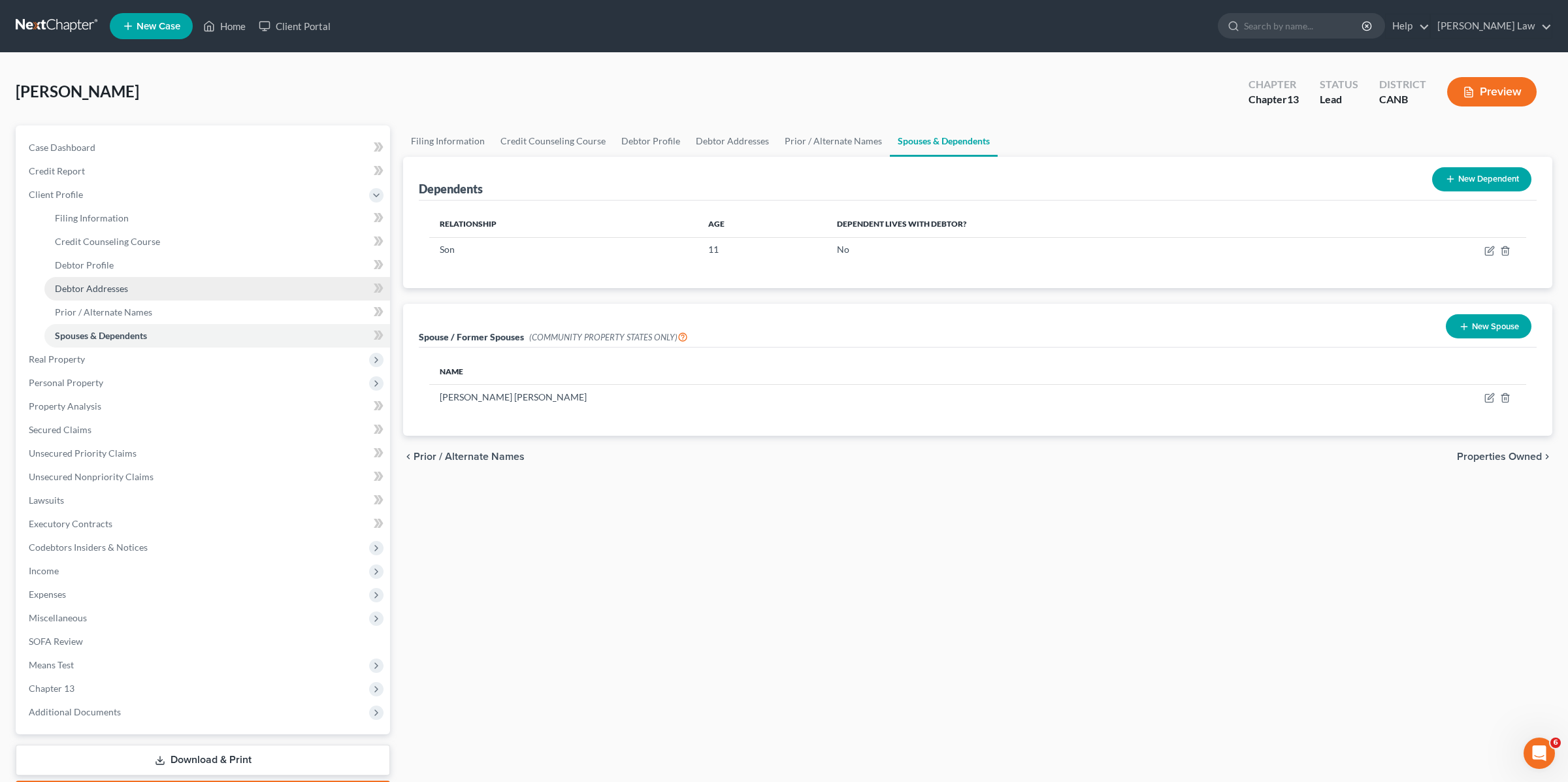
click at [101, 286] on span "Debtor Addresses" at bounding box center [91, 289] width 73 height 11
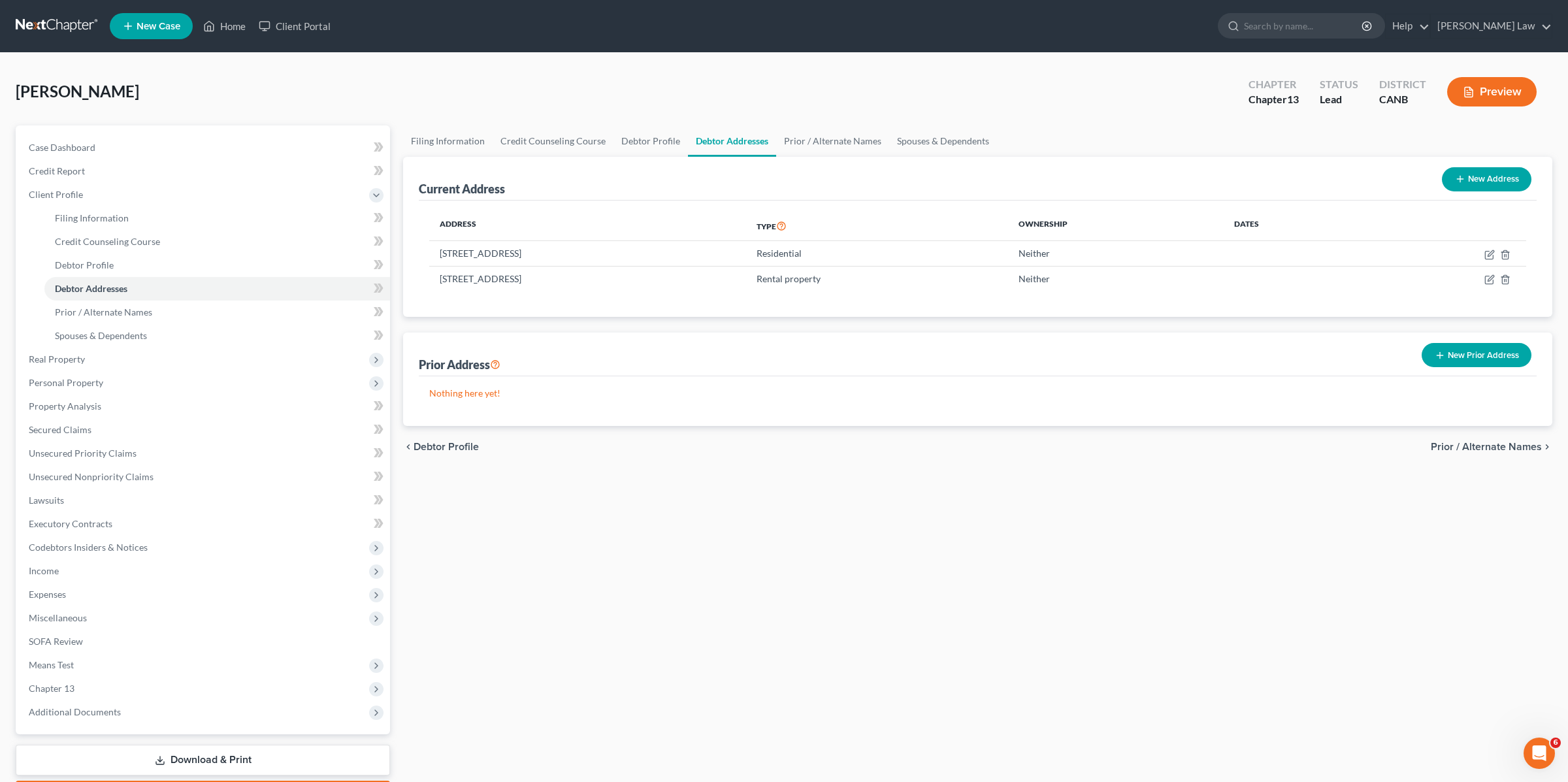
drag, startPoint x: 1447, startPoint y: 352, endPoint x: 1375, endPoint y: 415, distance: 95.7
click at [1376, 414] on div "Prior Address New Prior Address Nothing here yet!" at bounding box center [977, 379] width 1149 height 93
click at [1475, 355] on button "New Prior Address" at bounding box center [1476, 355] width 110 height 24
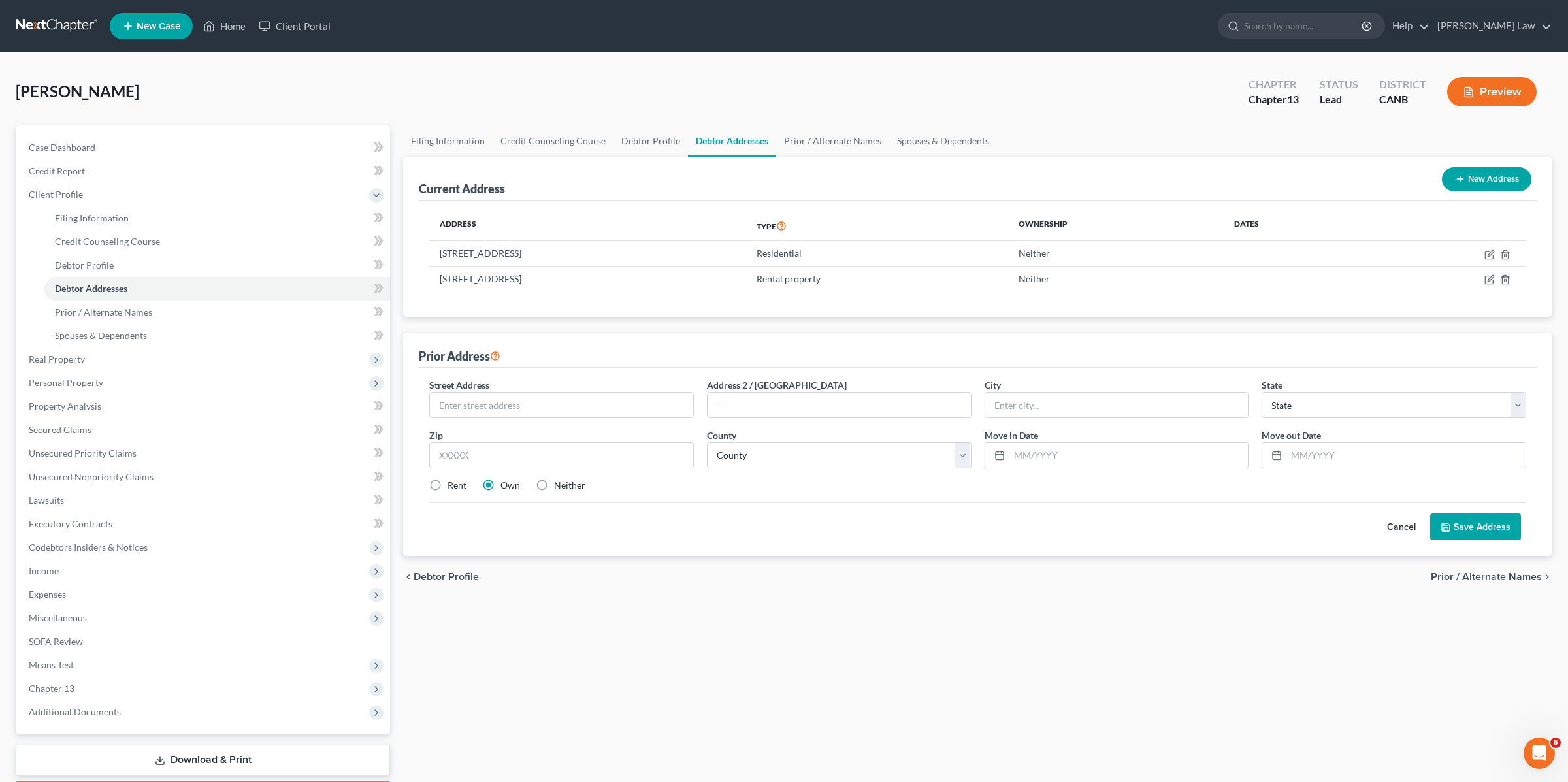
click at [662, 351] on div "Prior Address" at bounding box center [977, 350] width 1117 height 35
click at [121, 313] on span "Prior / Alternate Names" at bounding box center [103, 312] width 97 height 11
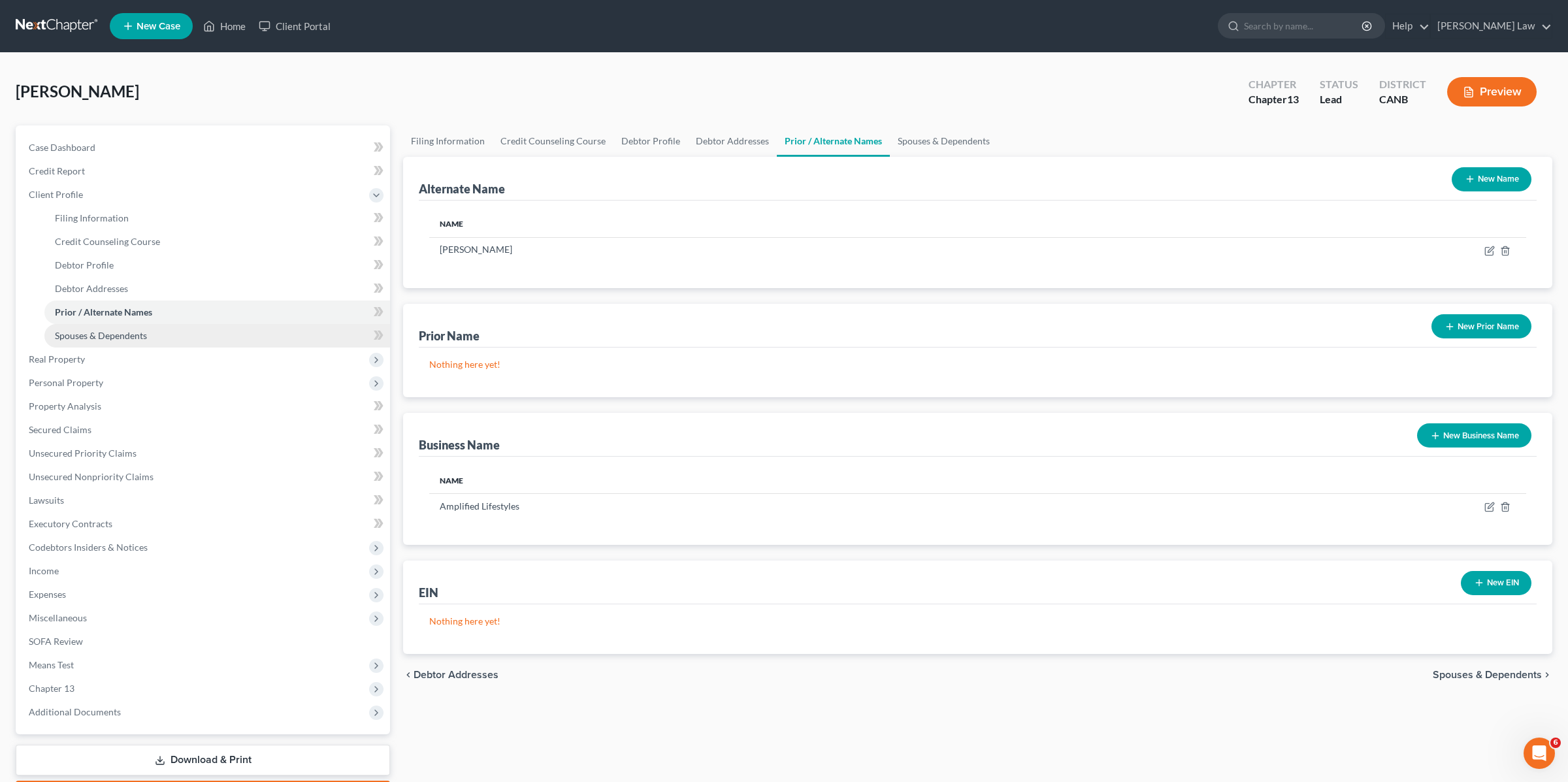
click at [118, 330] on span "Spouses & Dependents" at bounding box center [100, 336] width 92 height 11
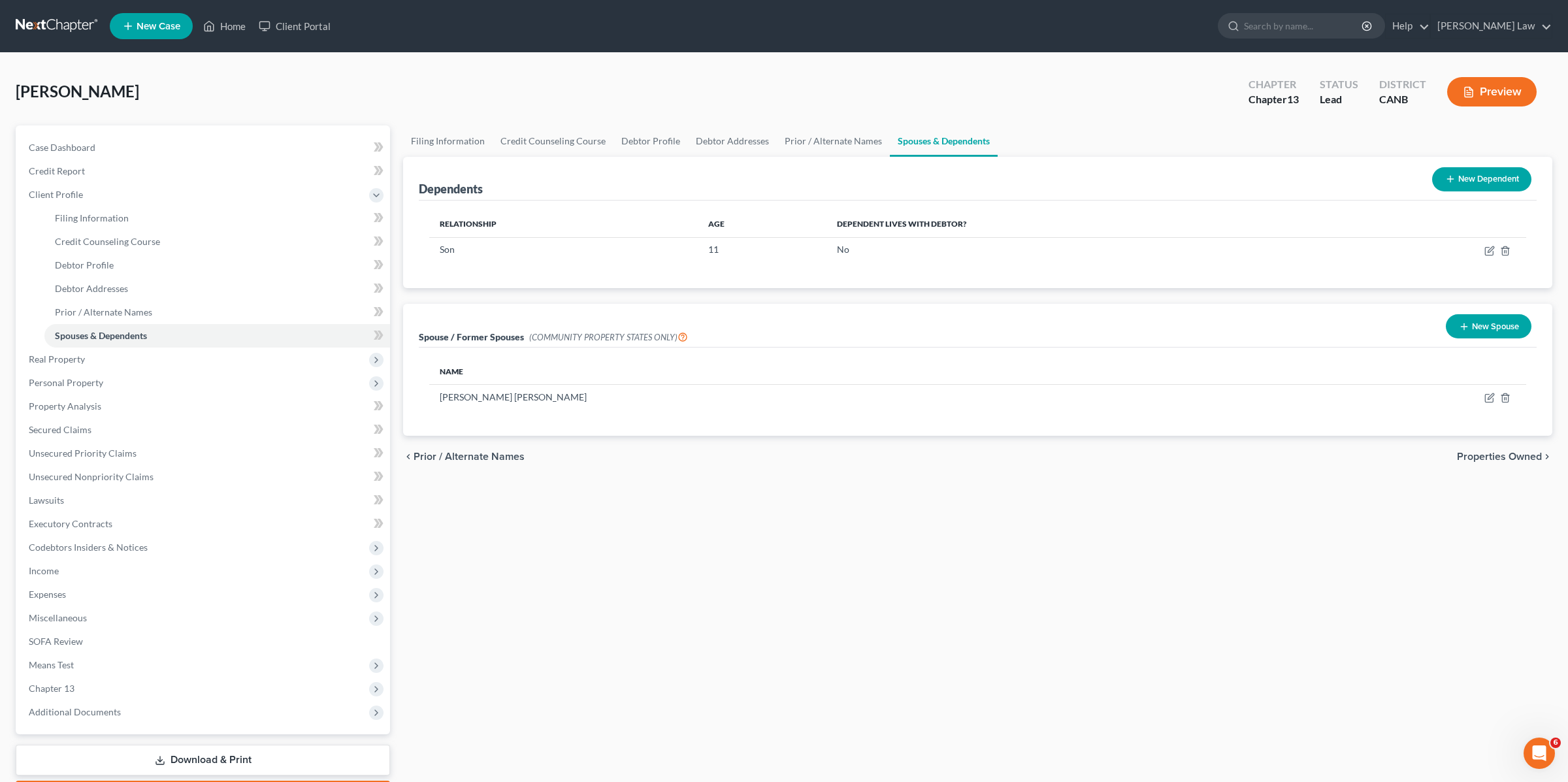
click at [1508, 93] on button "Preview" at bounding box center [1492, 92] width 90 height 29
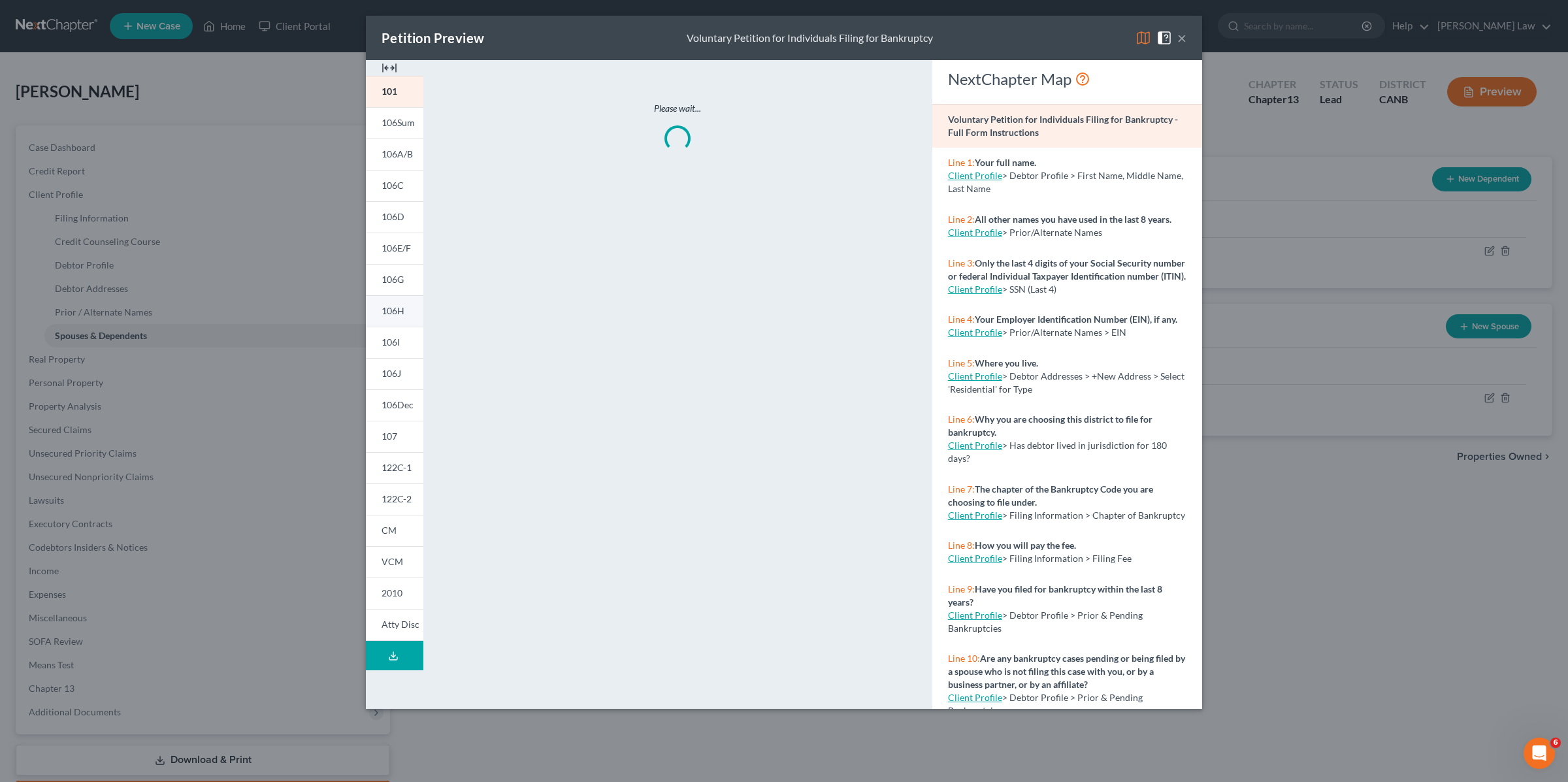
click at [402, 311] on span "106H" at bounding box center [393, 311] width 23 height 11
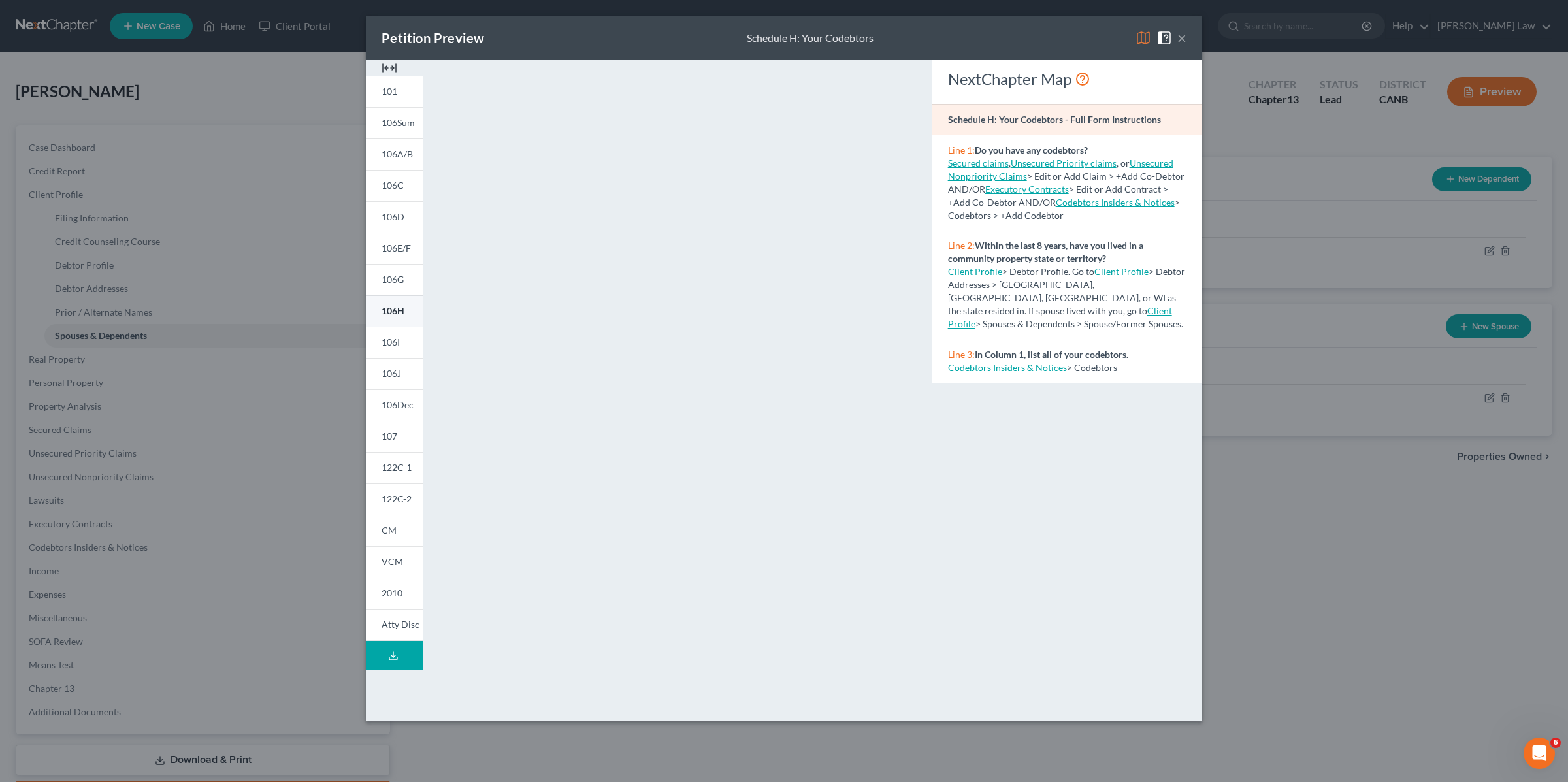
click at [395, 308] on span "106H" at bounding box center [393, 311] width 23 height 11
click at [1179, 40] on button "×" at bounding box center [1181, 38] width 9 height 15
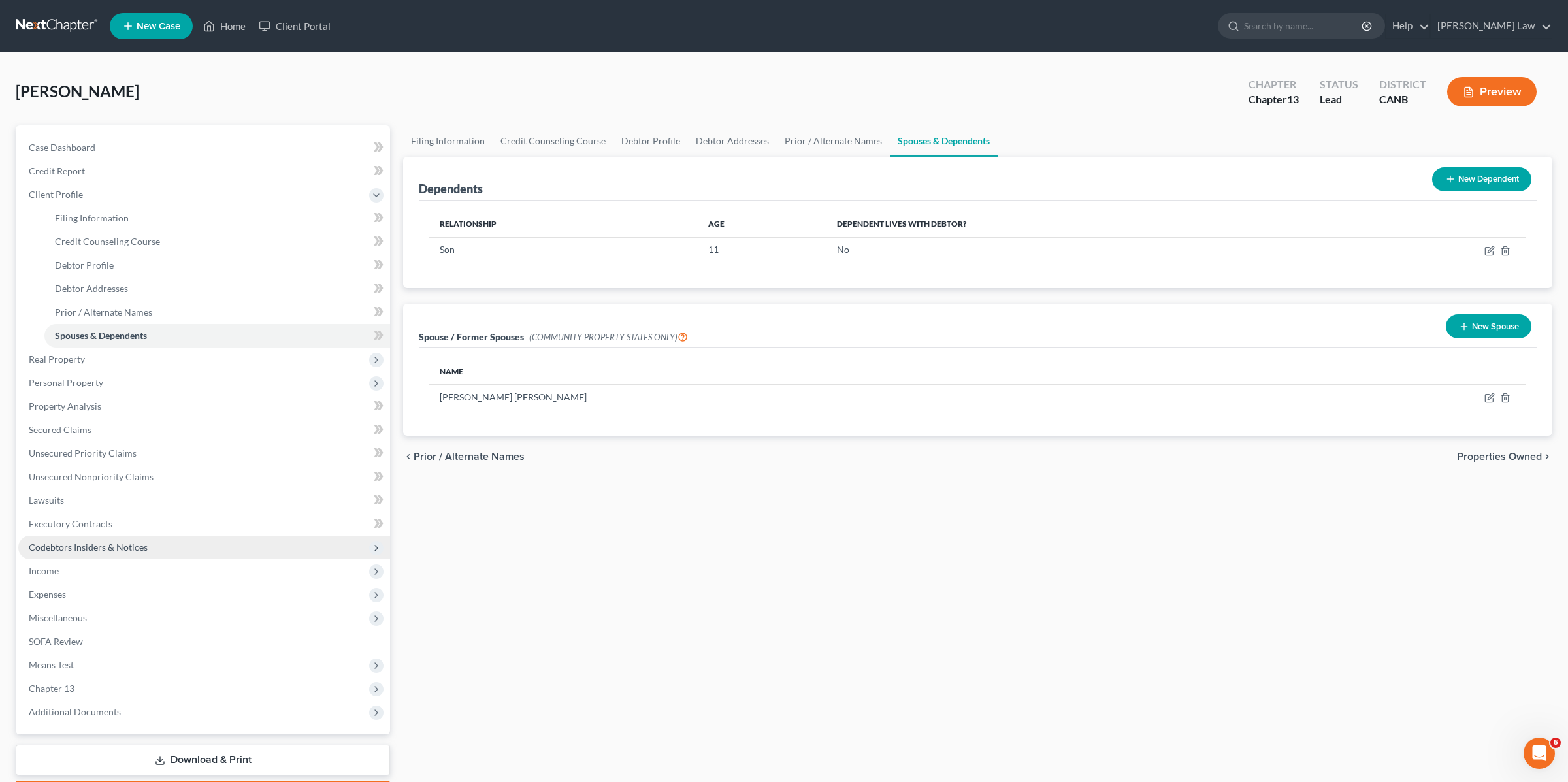
click at [102, 541] on span "Codebtors Insiders & Notices" at bounding box center [204, 548] width 371 height 24
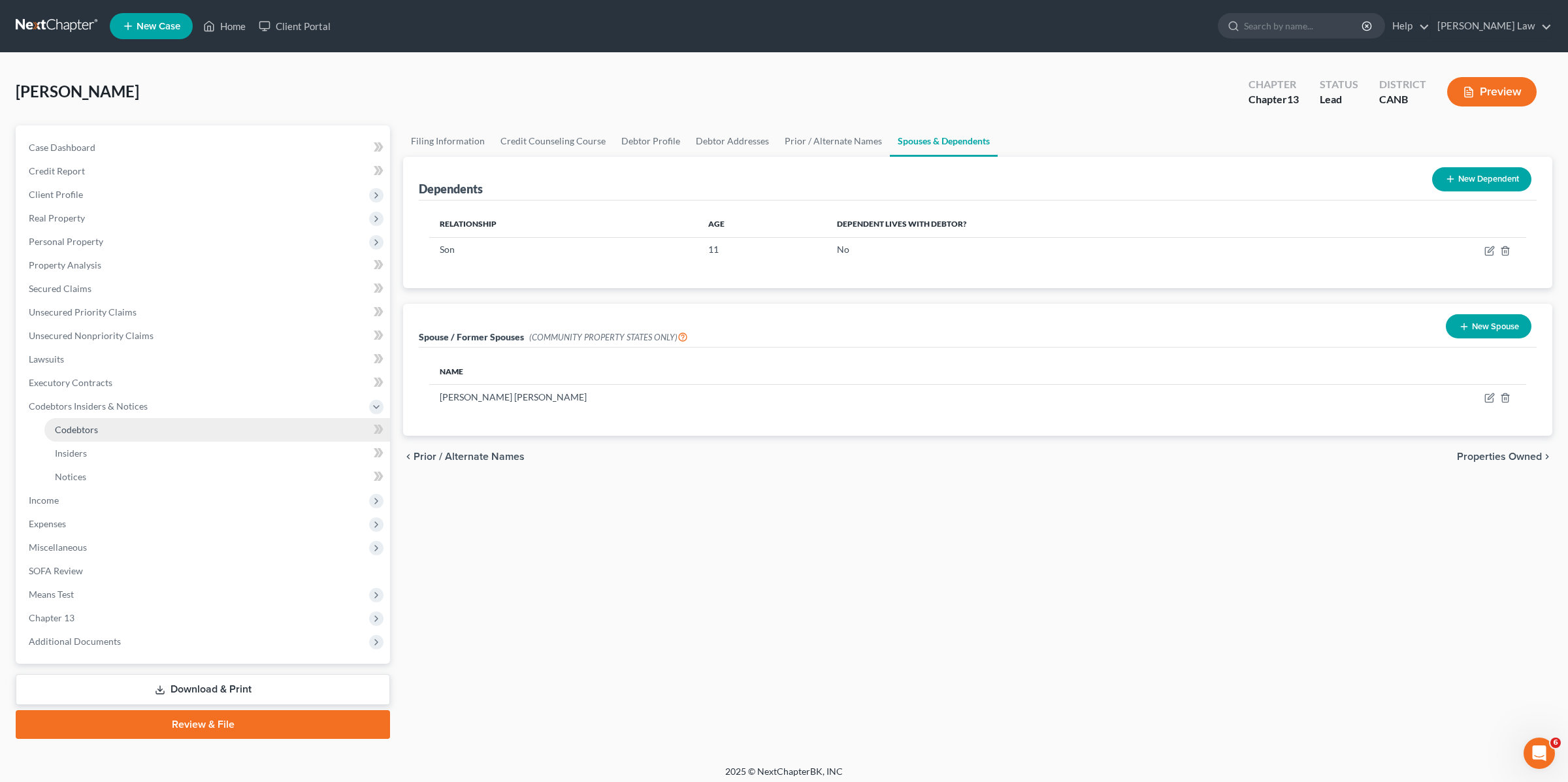
click at [104, 431] on link "Codebtors" at bounding box center [217, 430] width 346 height 24
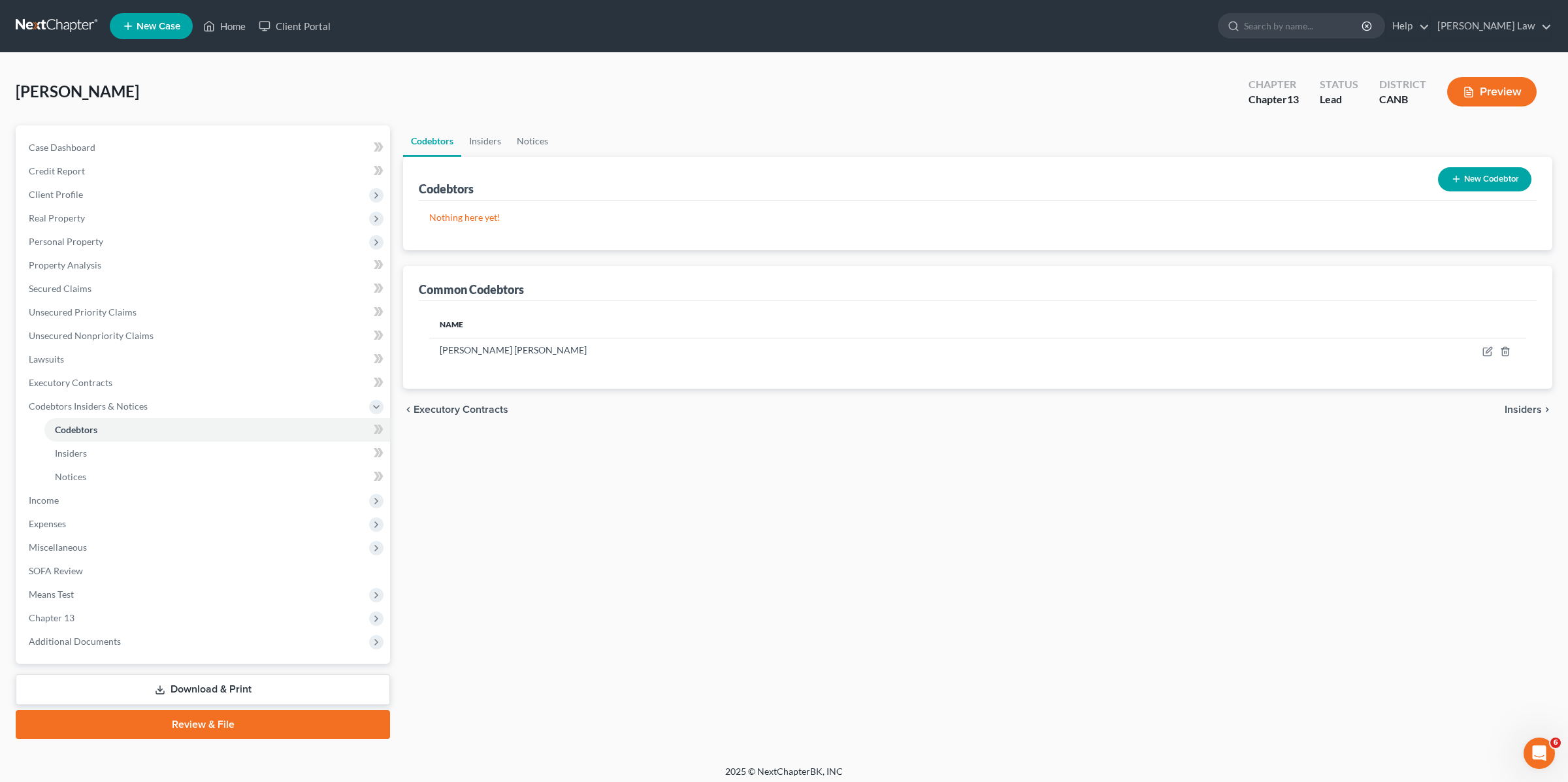
click at [1452, 176] on icon "button" at bounding box center [1456, 179] width 11 height 11
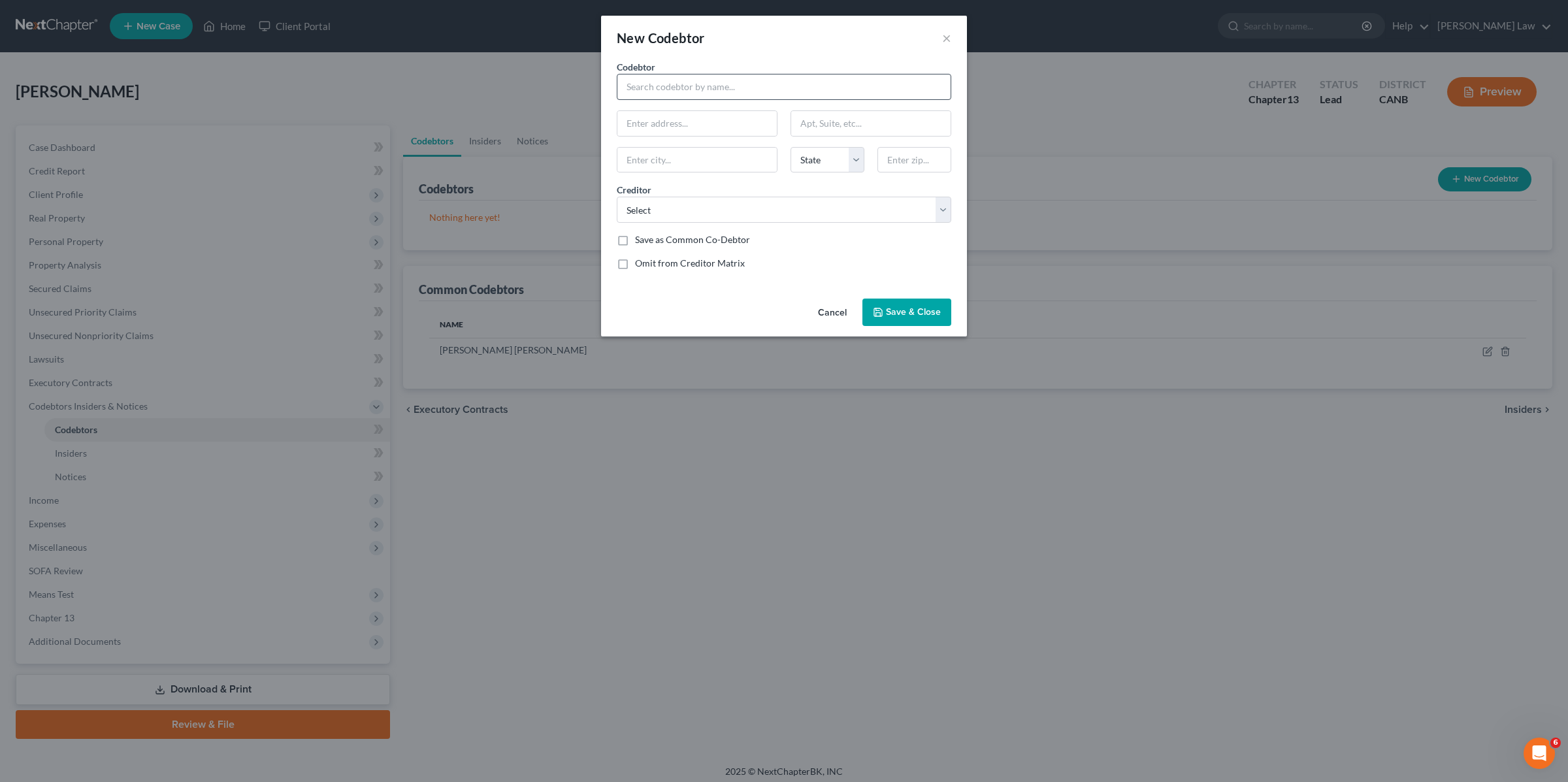
drag, startPoint x: 662, startPoint y: 104, endPoint x: 661, endPoint y: 91, distance: 13.0
click at [662, 97] on div "Codebtor * Codebtor * State [US_STATE] AK AR AZ CA CO CT DE DC [GEOGRAPHIC_DATA…" at bounding box center [784, 170] width 348 height 220
click at [661, 90] on input "text" at bounding box center [784, 86] width 334 height 26
drag, startPoint x: 946, startPoint y: 36, endPoint x: 606, endPoint y: 161, distance: 362.2
click at [945, 36] on button "×" at bounding box center [946, 38] width 9 height 15
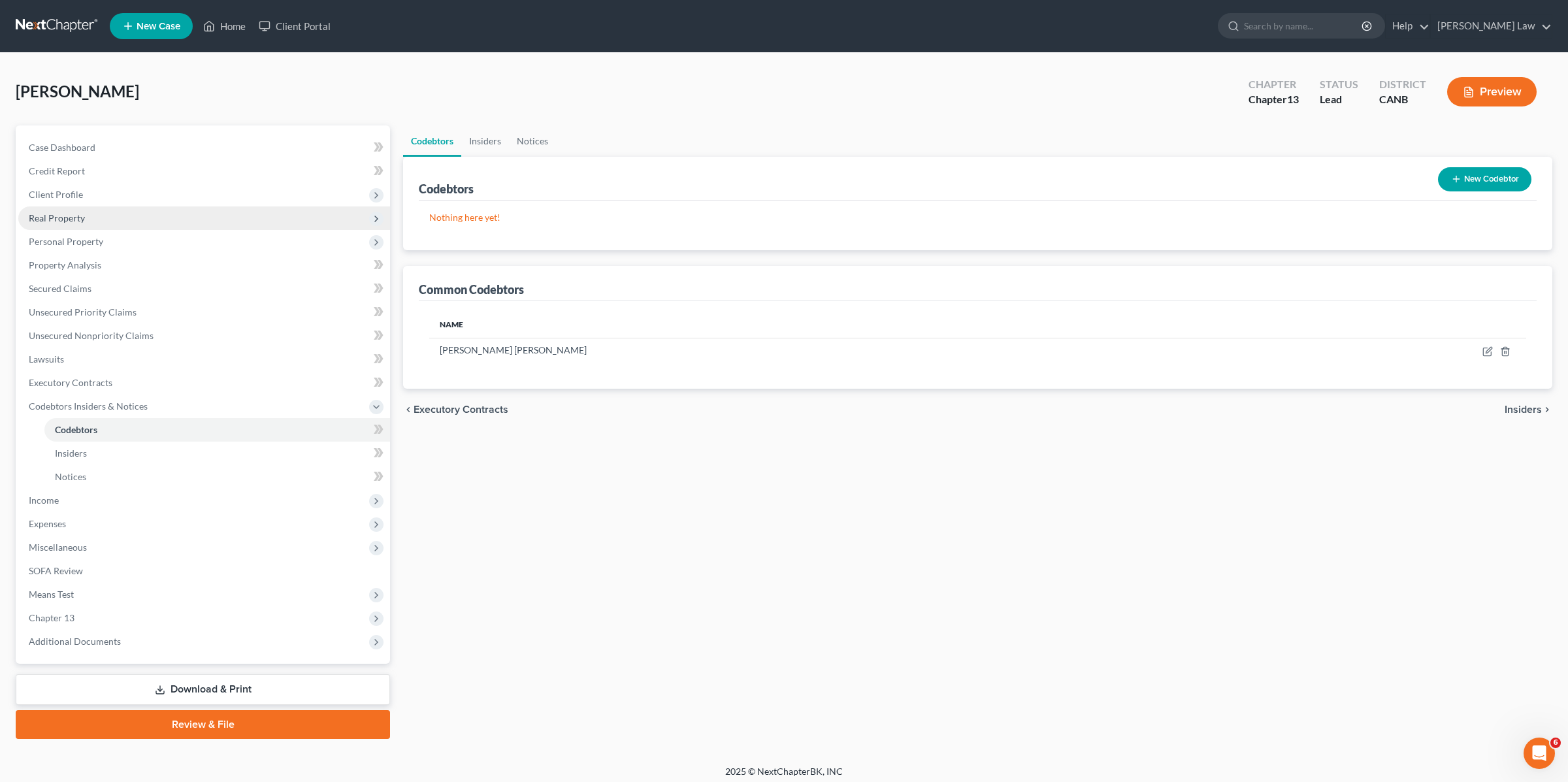
click at [127, 225] on span "Real Property" at bounding box center [204, 218] width 371 height 24
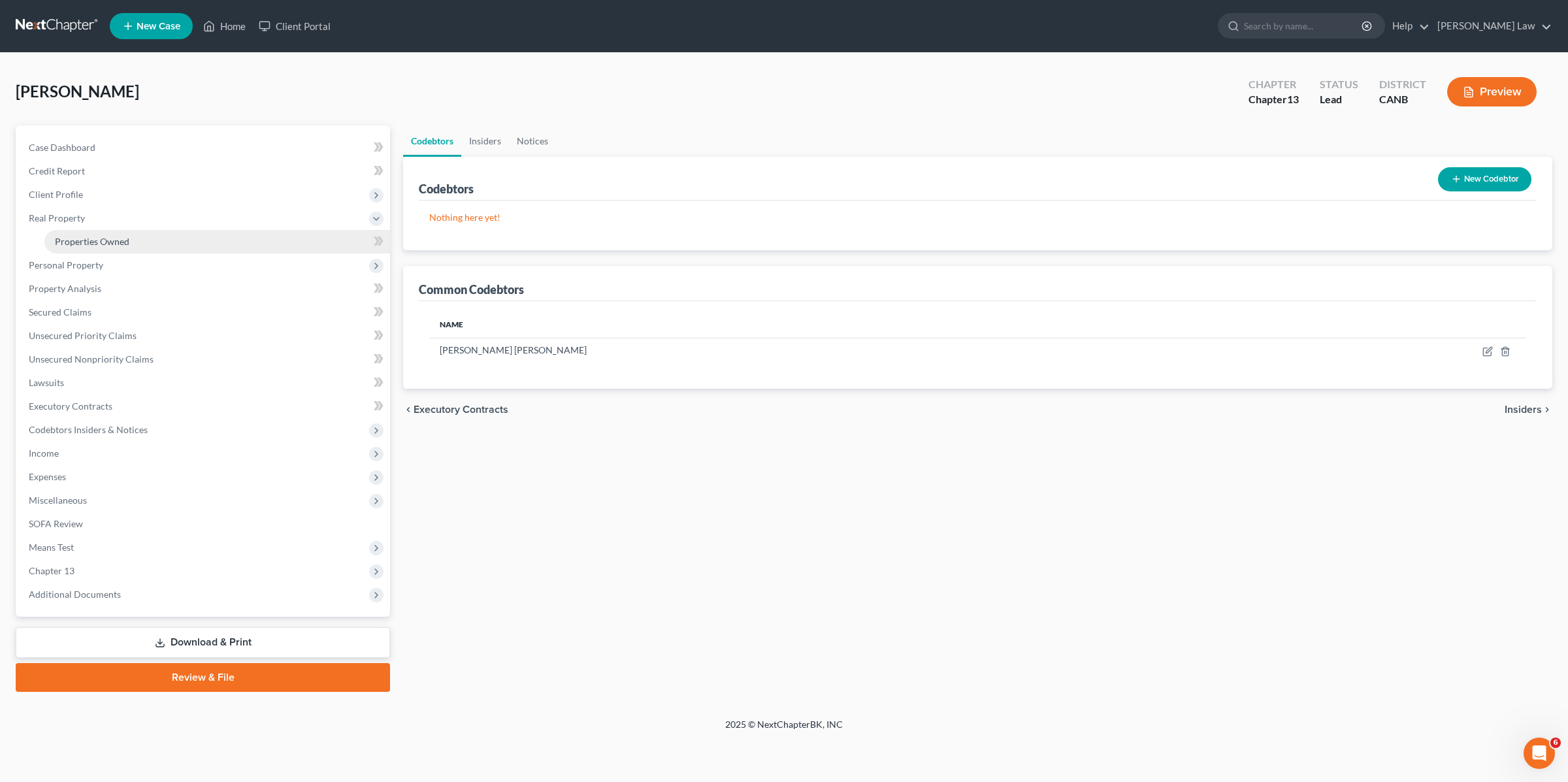
click at [115, 248] on link "Properties Owned" at bounding box center [217, 242] width 346 height 24
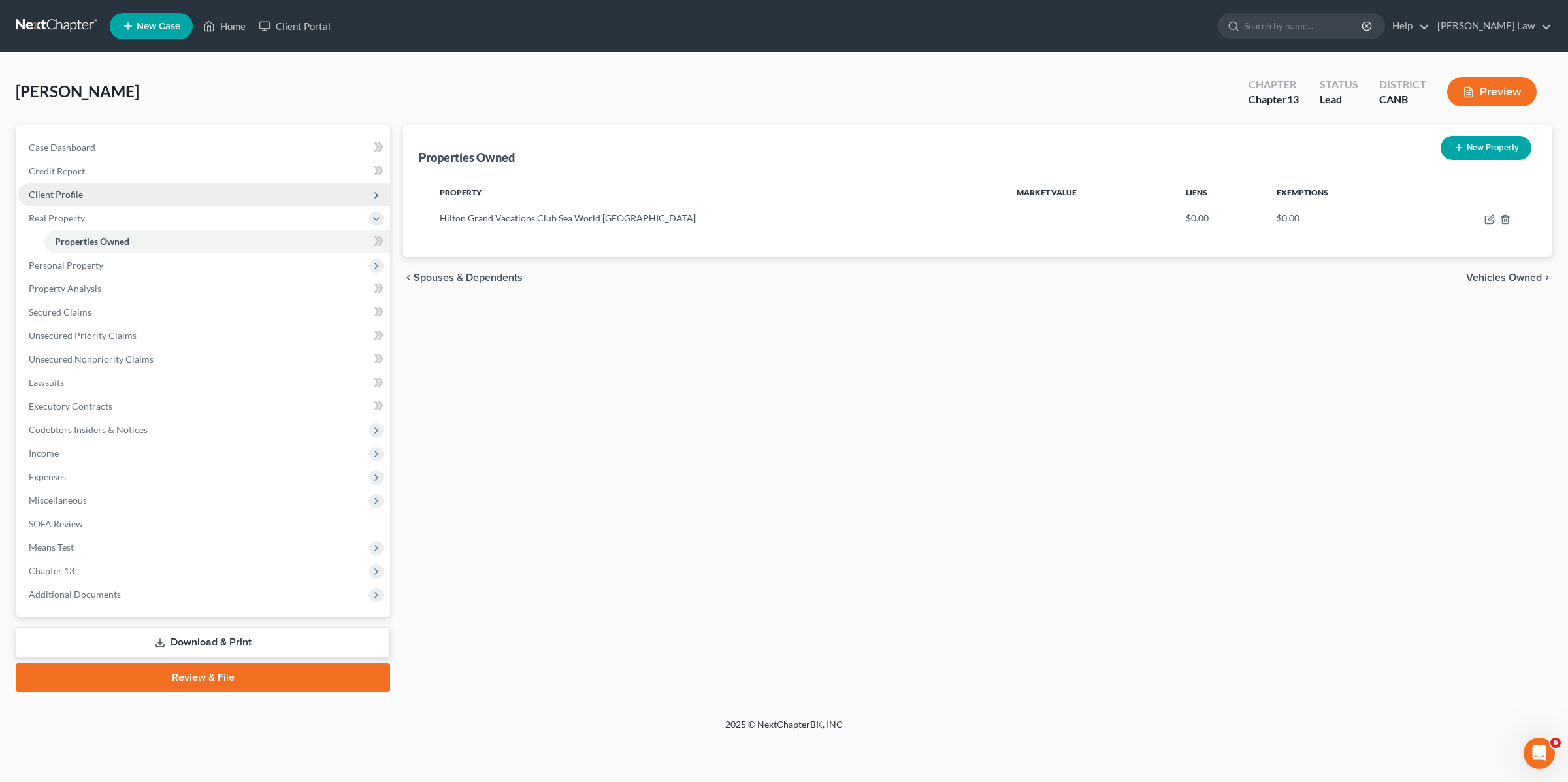
click at [101, 189] on span "Client Profile" at bounding box center [204, 195] width 371 height 24
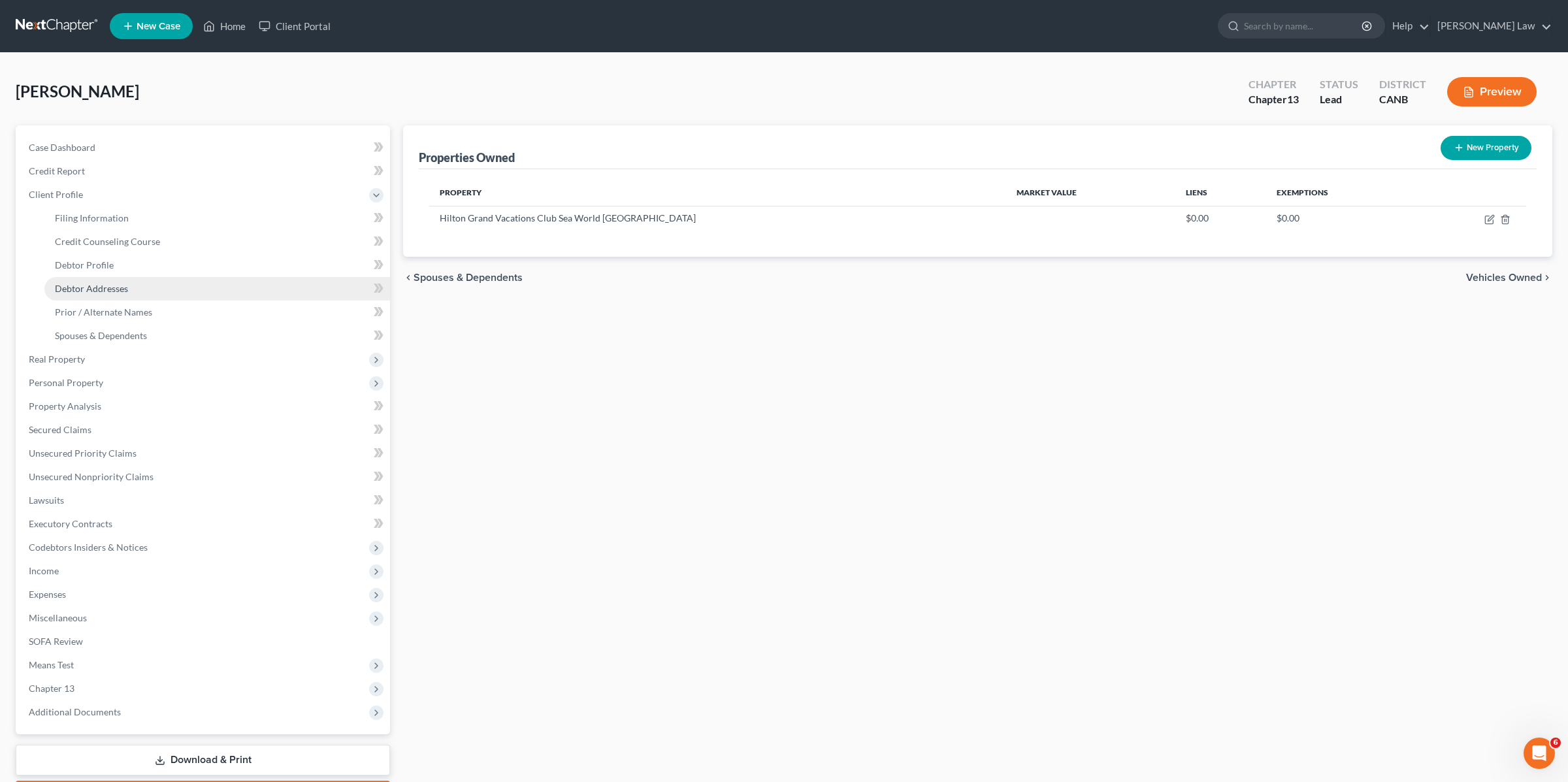
click at [119, 295] on link "Debtor Addresses" at bounding box center [217, 289] width 346 height 24
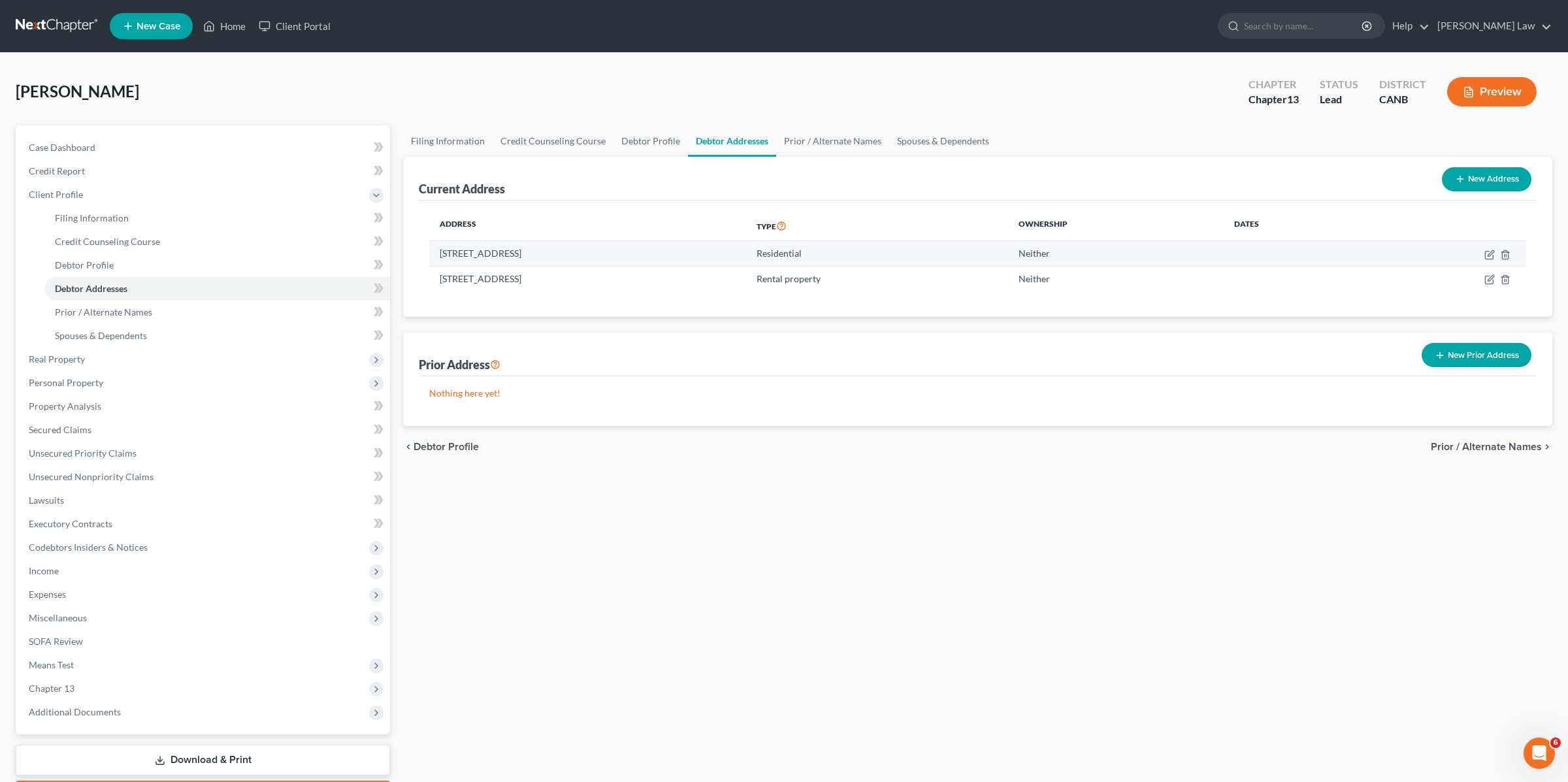
drag, startPoint x: 643, startPoint y: 255, endPoint x: 628, endPoint y: 258, distance: 15.3
click at [609, 252] on td "[STREET_ADDRESS]" at bounding box center [587, 253] width 317 height 25
drag, startPoint x: 561, startPoint y: 283, endPoint x: 568, endPoint y: 281, distance: 7.3
click at [561, 281] on td "[STREET_ADDRESS]" at bounding box center [587, 278] width 317 height 25
drag, startPoint x: 526, startPoint y: 278, endPoint x: 532, endPoint y: 283, distance: 7.8
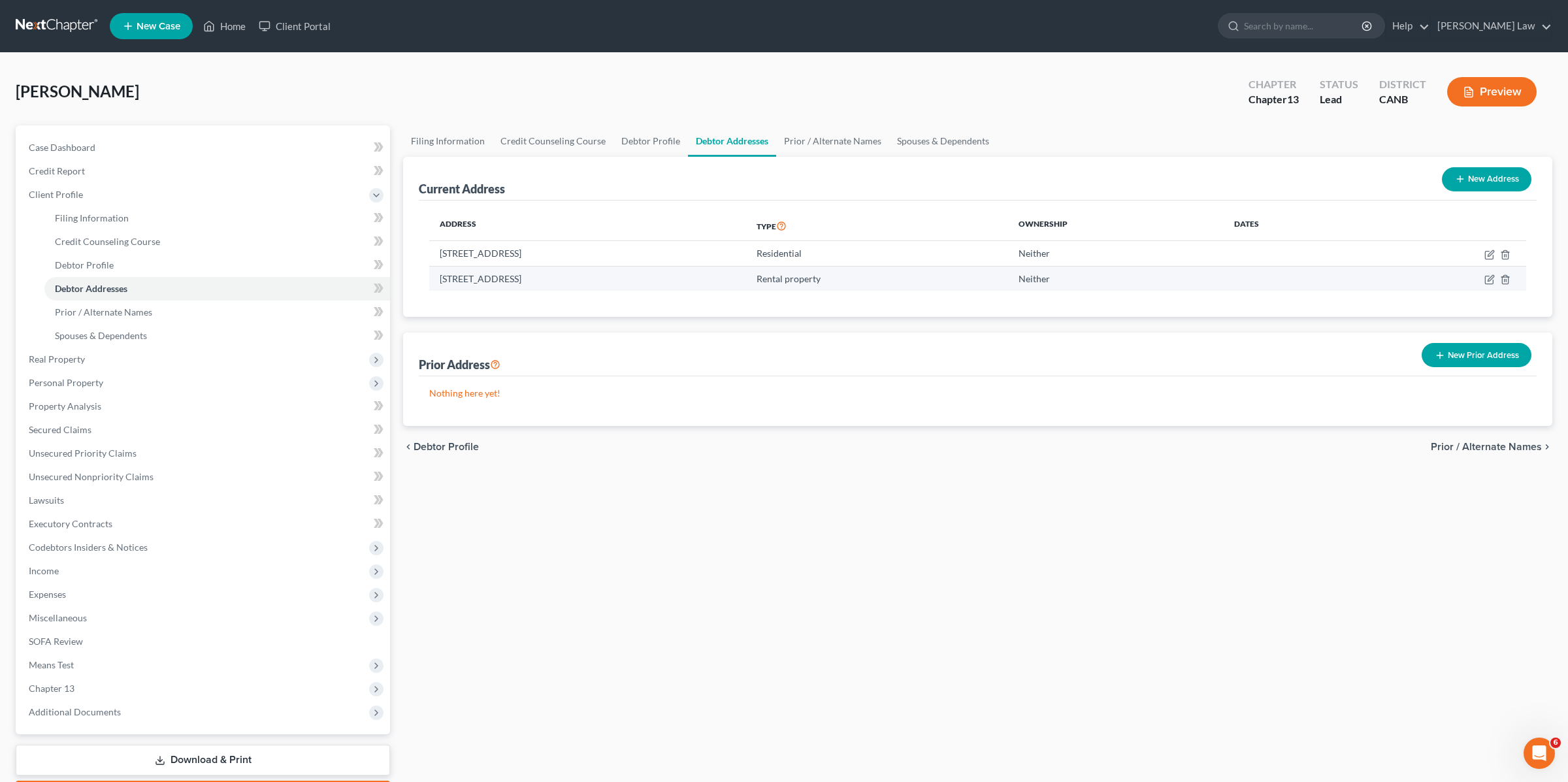
click at [543, 283] on td "[STREET_ADDRESS]" at bounding box center [587, 278] width 317 height 25
copy td "83709"
click at [114, 552] on span "Codebtors Insiders & Notices" at bounding box center [204, 548] width 371 height 24
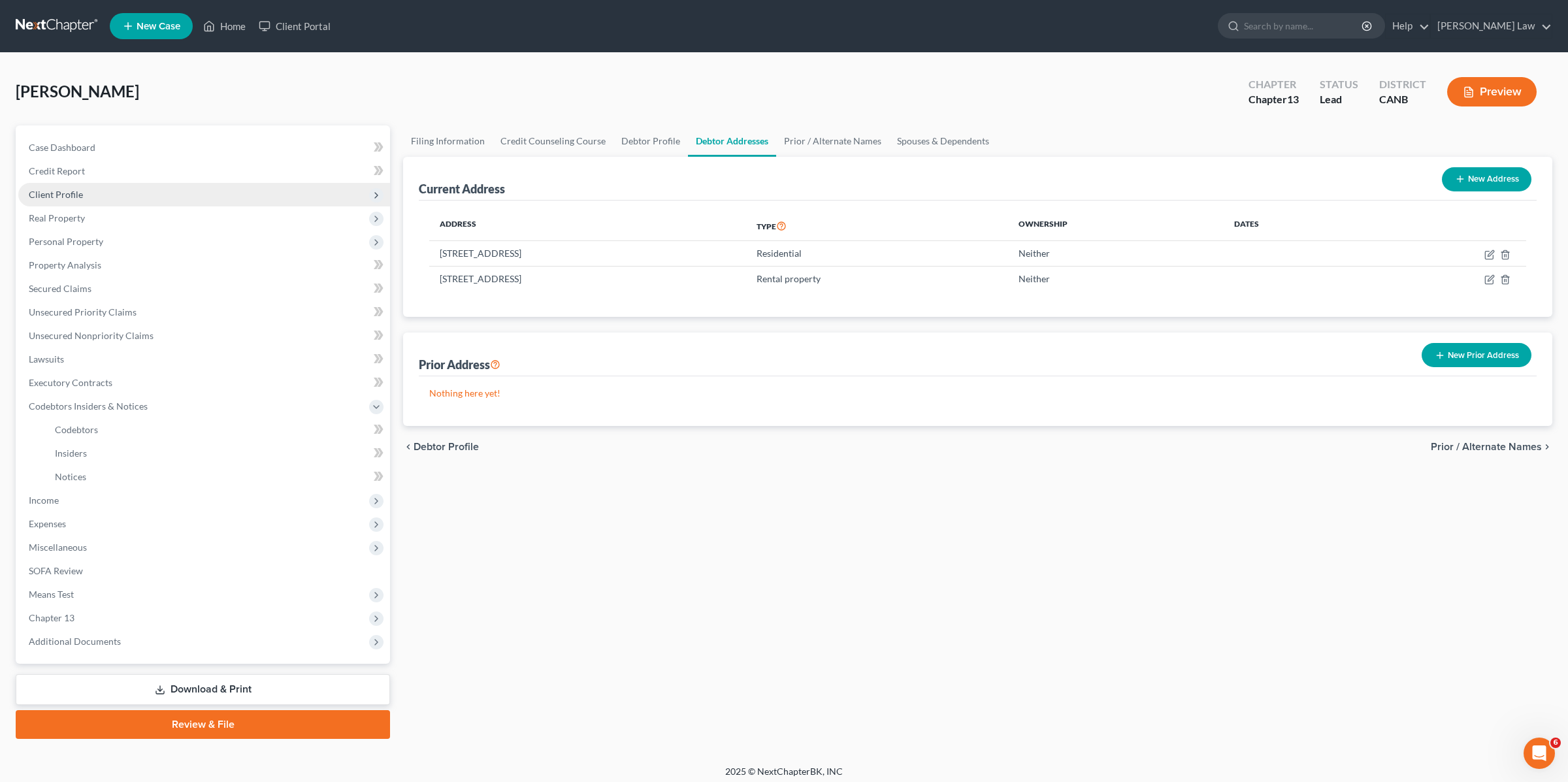
click at [81, 197] on span "Client Profile" at bounding box center [55, 194] width 54 height 11
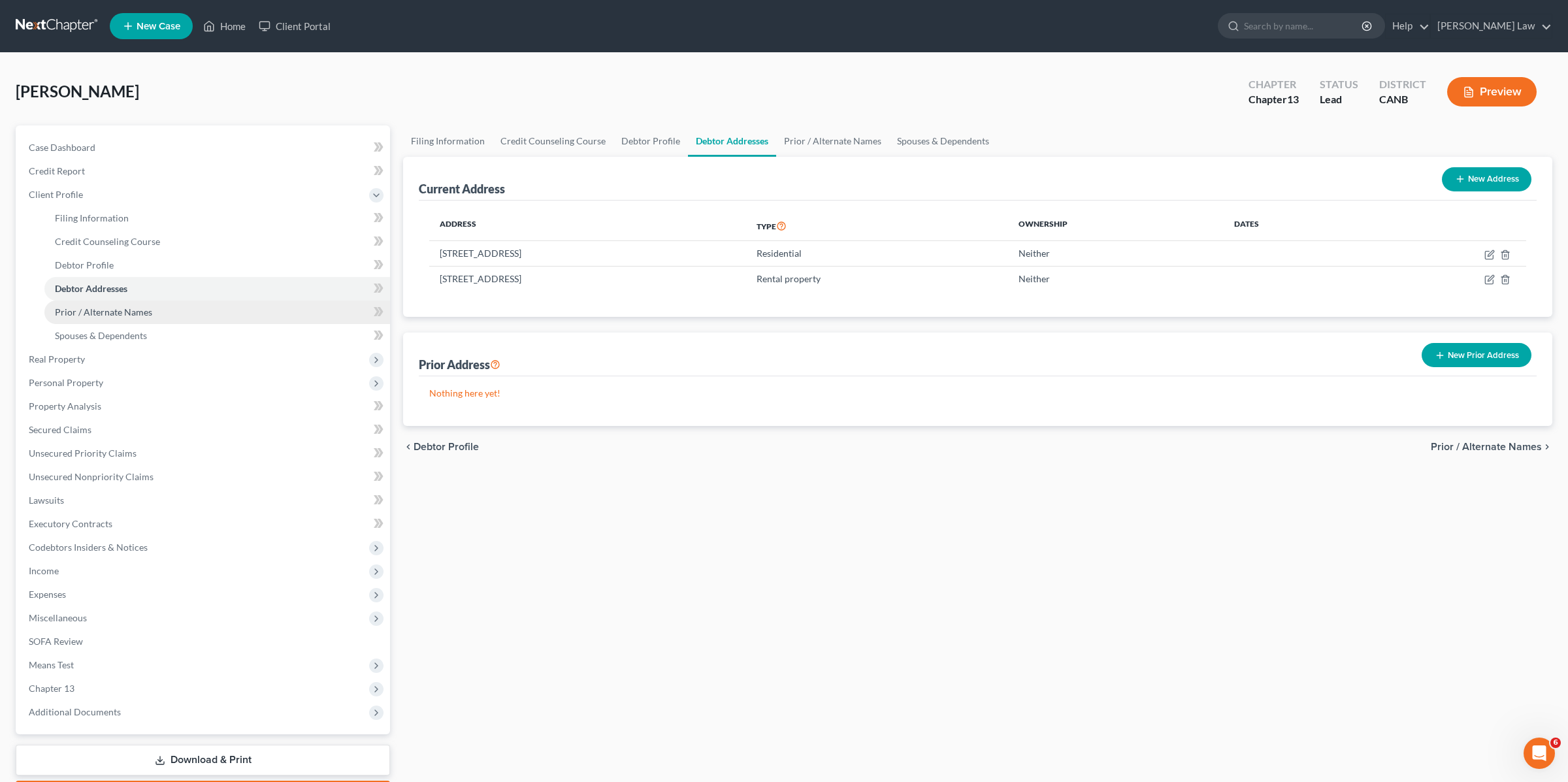
click at [93, 321] on link "Prior / Alternate Names" at bounding box center [217, 313] width 346 height 24
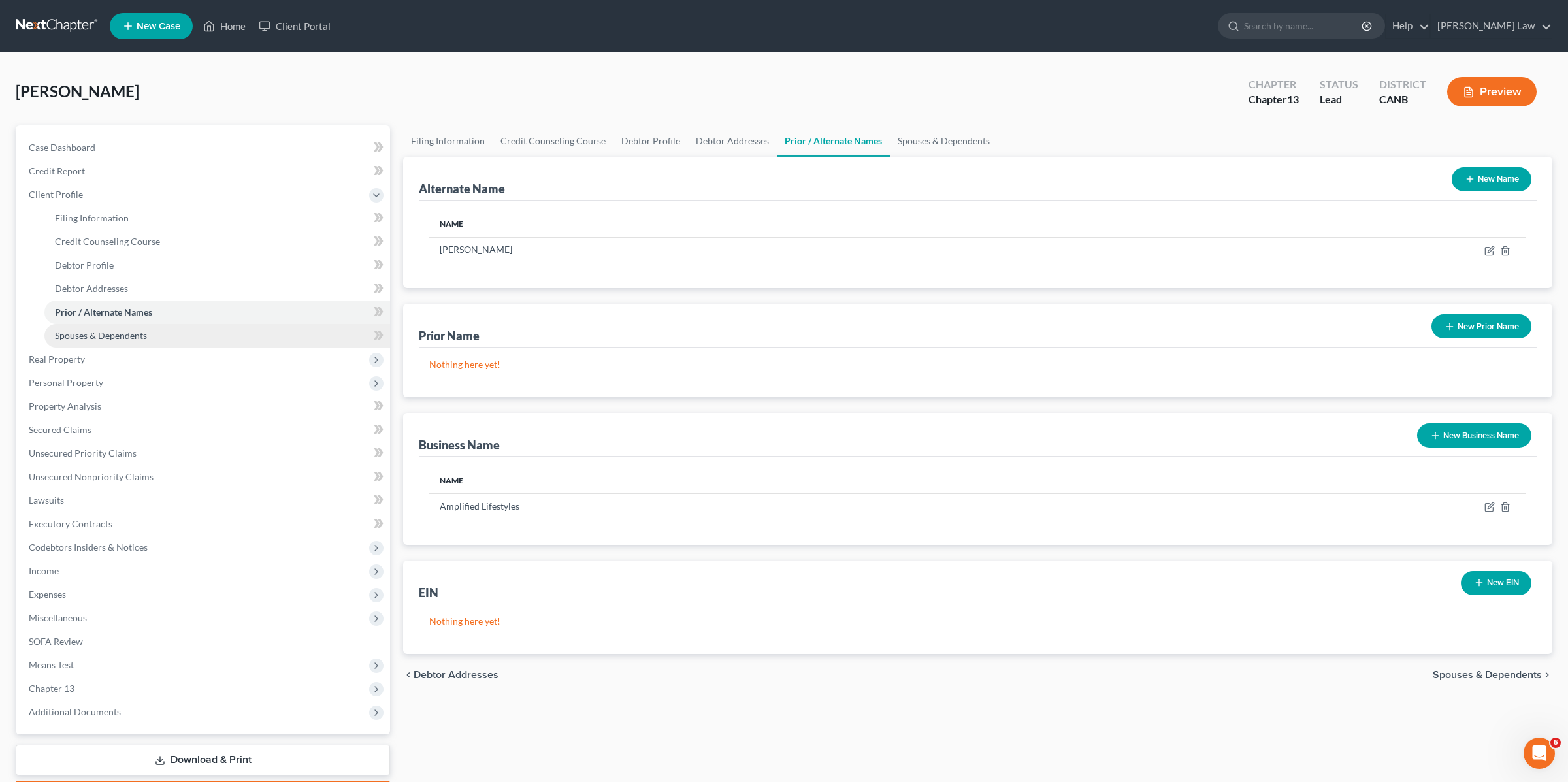
click at [93, 333] on span "Spouses & Dependents" at bounding box center [100, 336] width 92 height 11
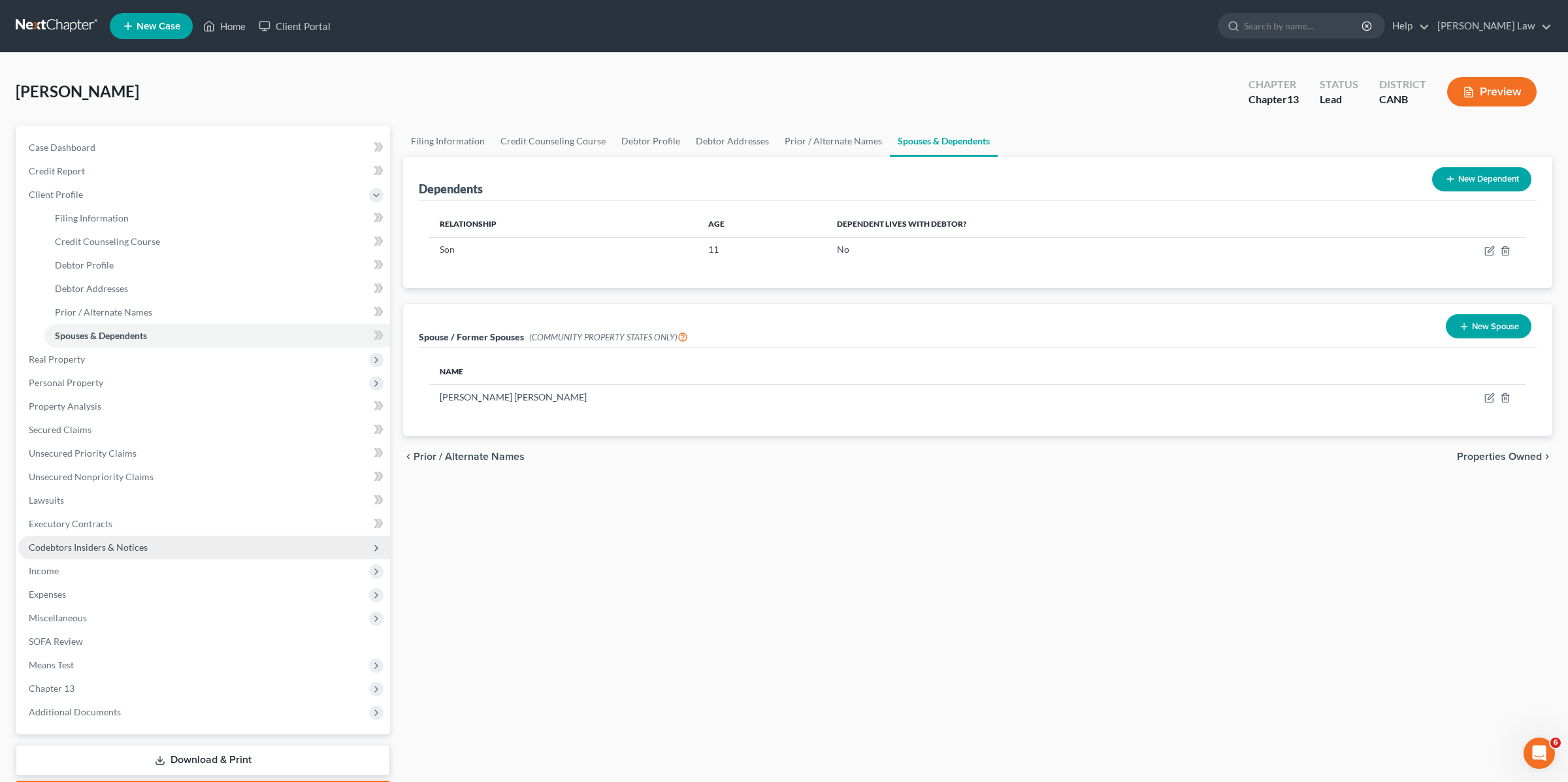
click at [108, 544] on span "Codebtors Insiders & Notices" at bounding box center [88, 548] width 119 height 11
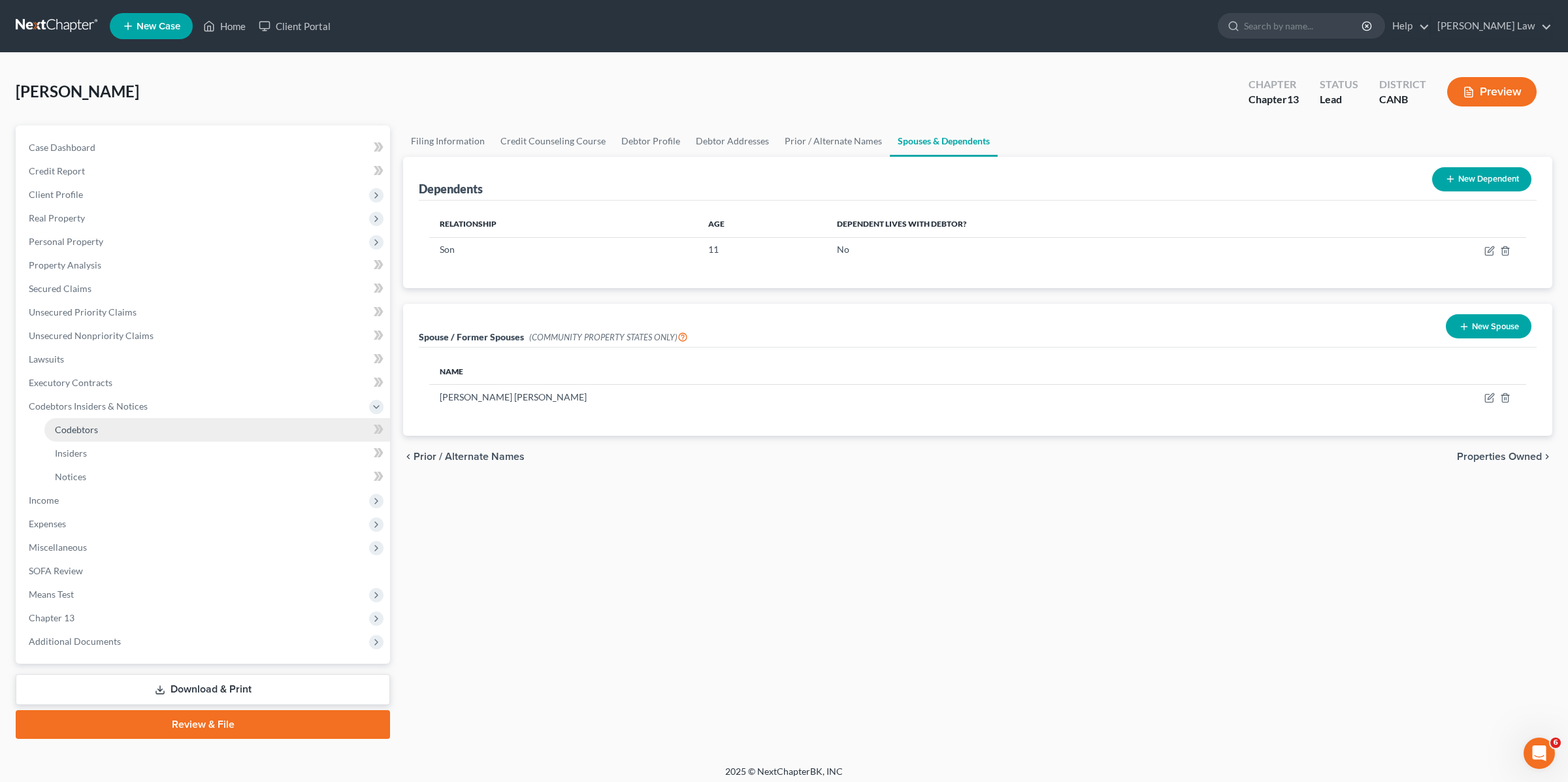
click at [86, 421] on link "Codebtors" at bounding box center [217, 430] width 346 height 24
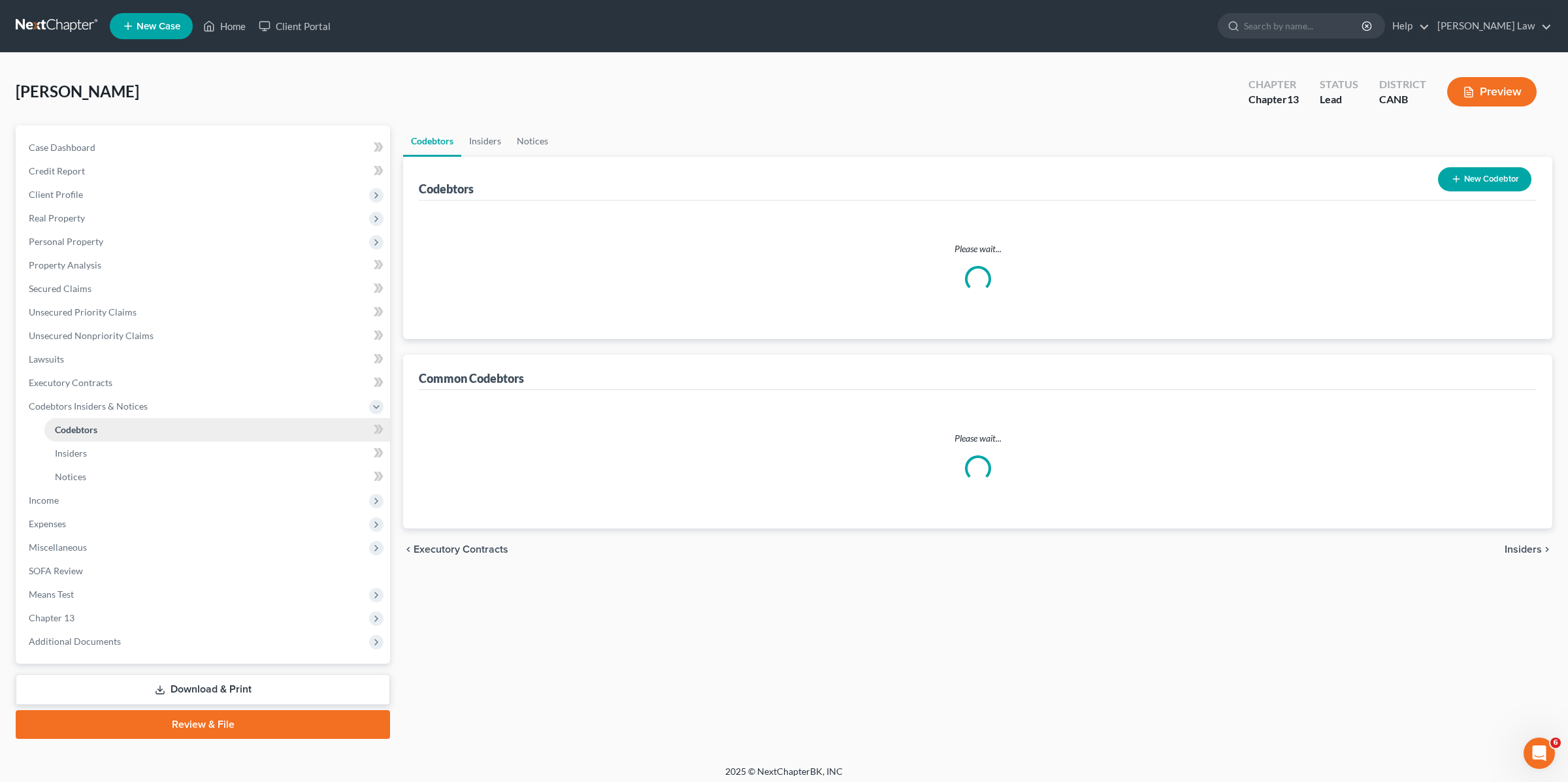
scroll to position [2, 0]
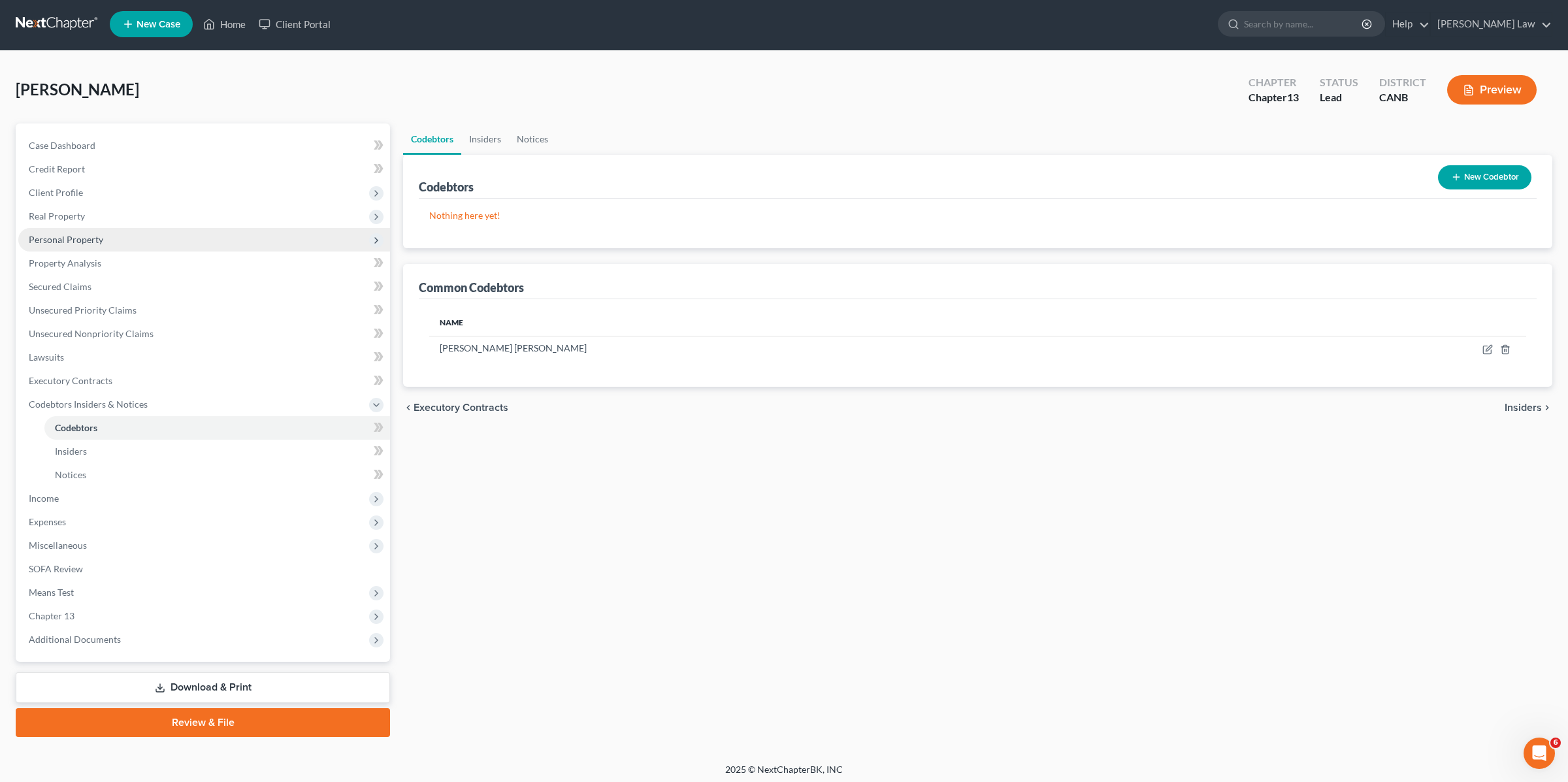
click at [100, 241] on span "Personal Property" at bounding box center [66, 240] width 74 height 11
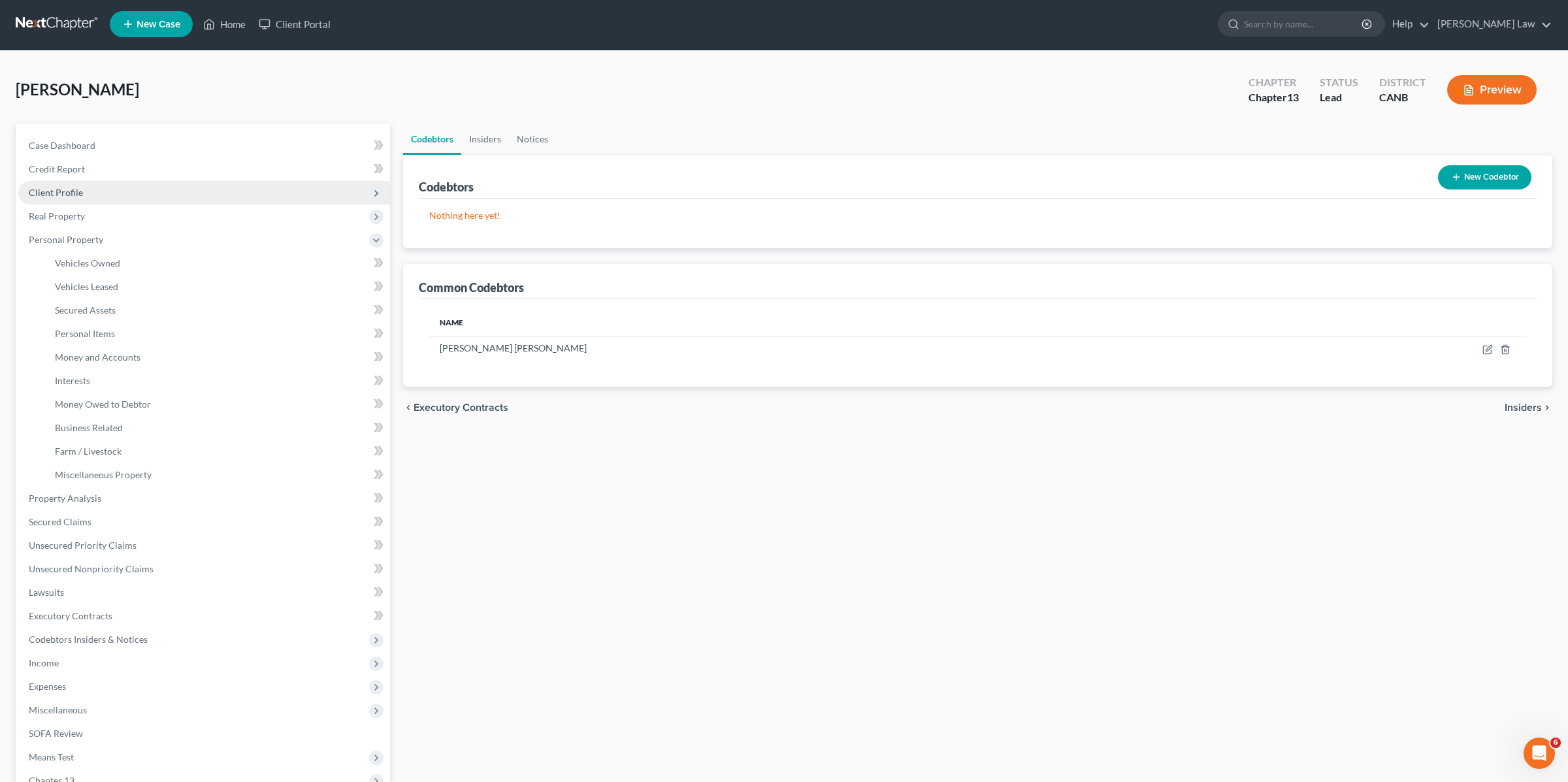
click at [97, 192] on span "Client Profile" at bounding box center [204, 193] width 371 height 24
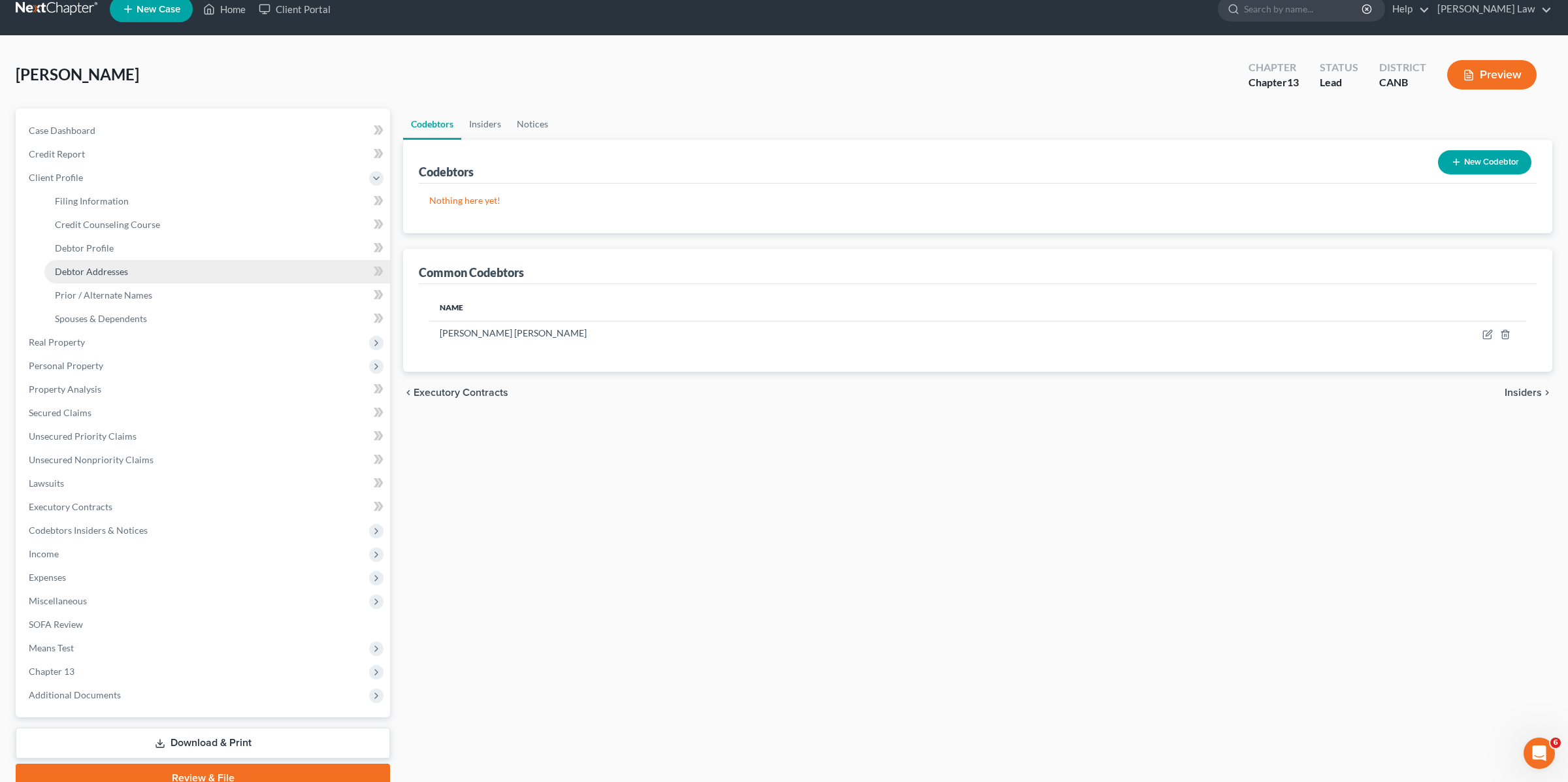
scroll to position [20, 0]
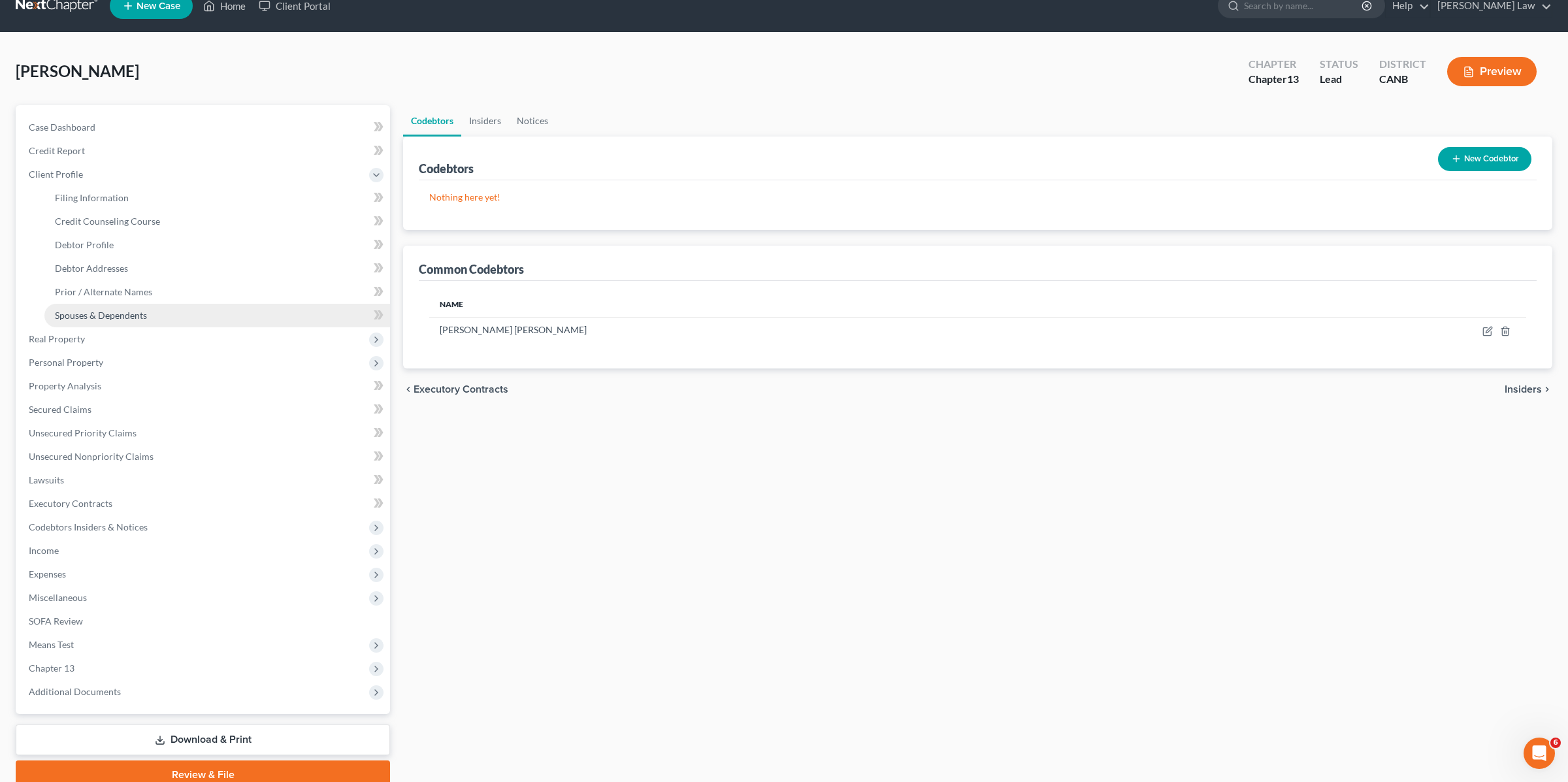
click at [93, 311] on span "Spouses & Dependents" at bounding box center [100, 316] width 92 height 11
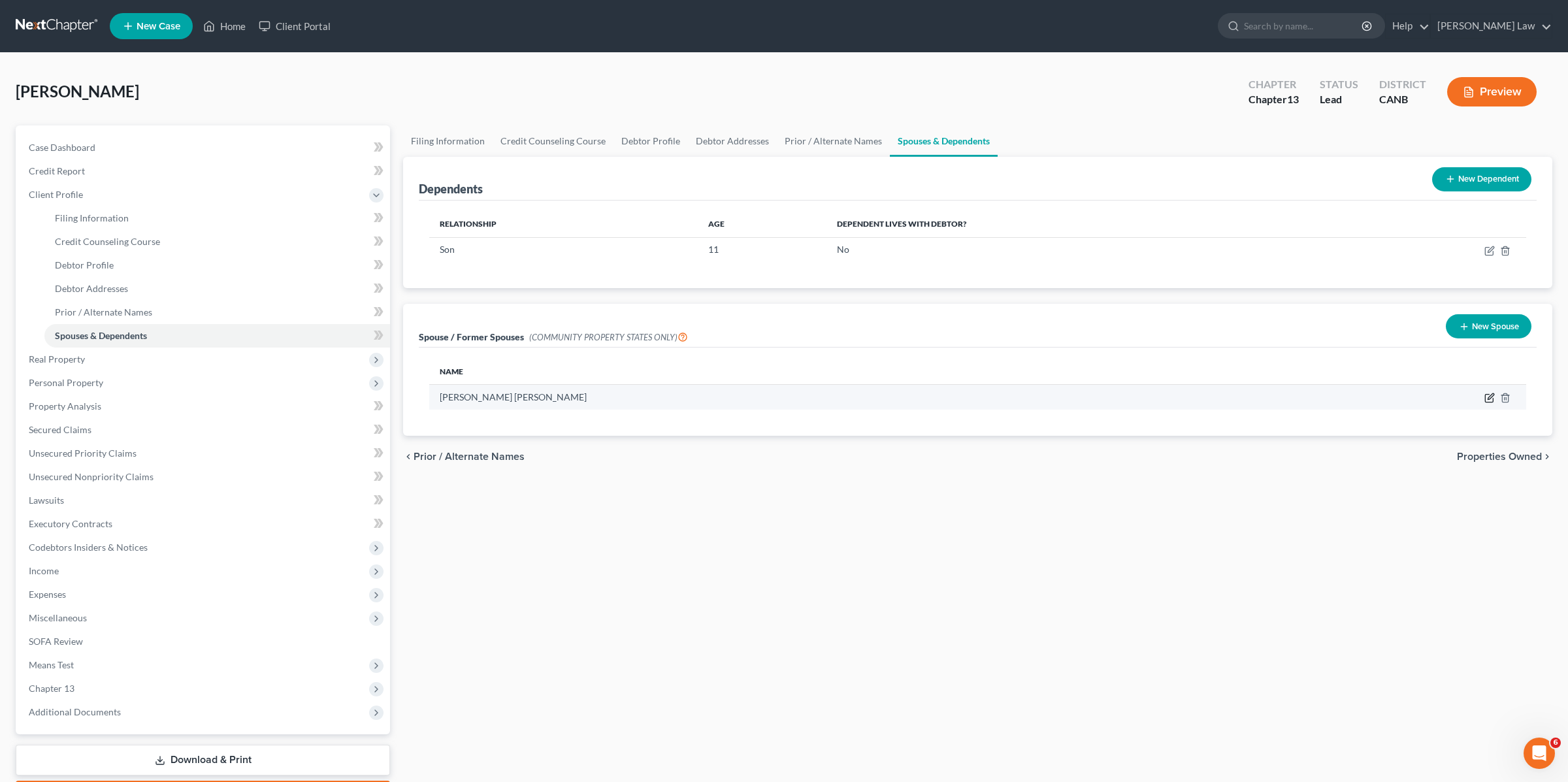
click at [1485, 395] on icon "button" at bounding box center [1489, 398] width 11 height 11
select select "3"
select select "13"
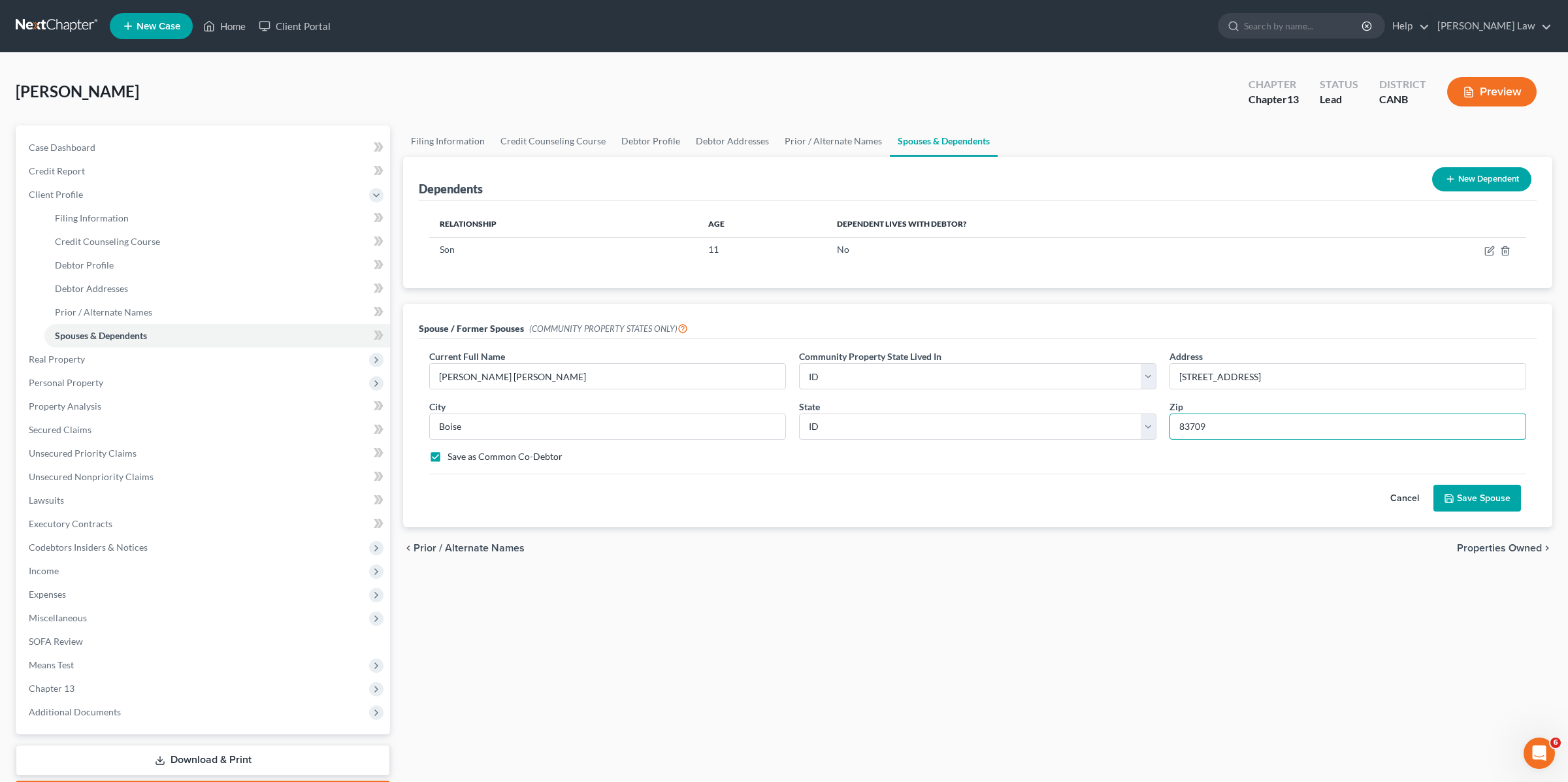
click at [1222, 428] on input "83709" at bounding box center [1347, 426] width 357 height 26
